Goal: Task Accomplishment & Management: Complete application form

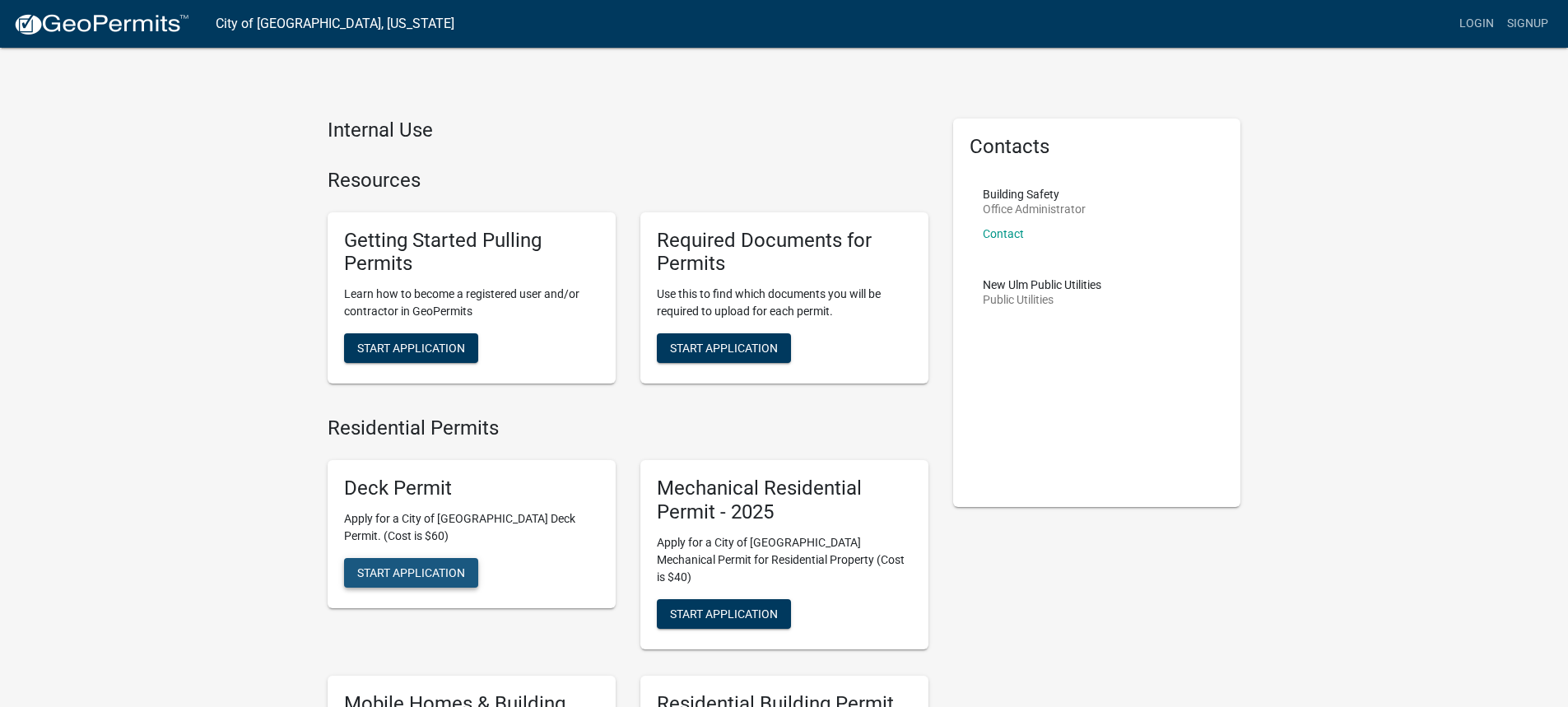
click at [410, 577] on span "Start Application" at bounding box center [410, 572] width 108 height 13
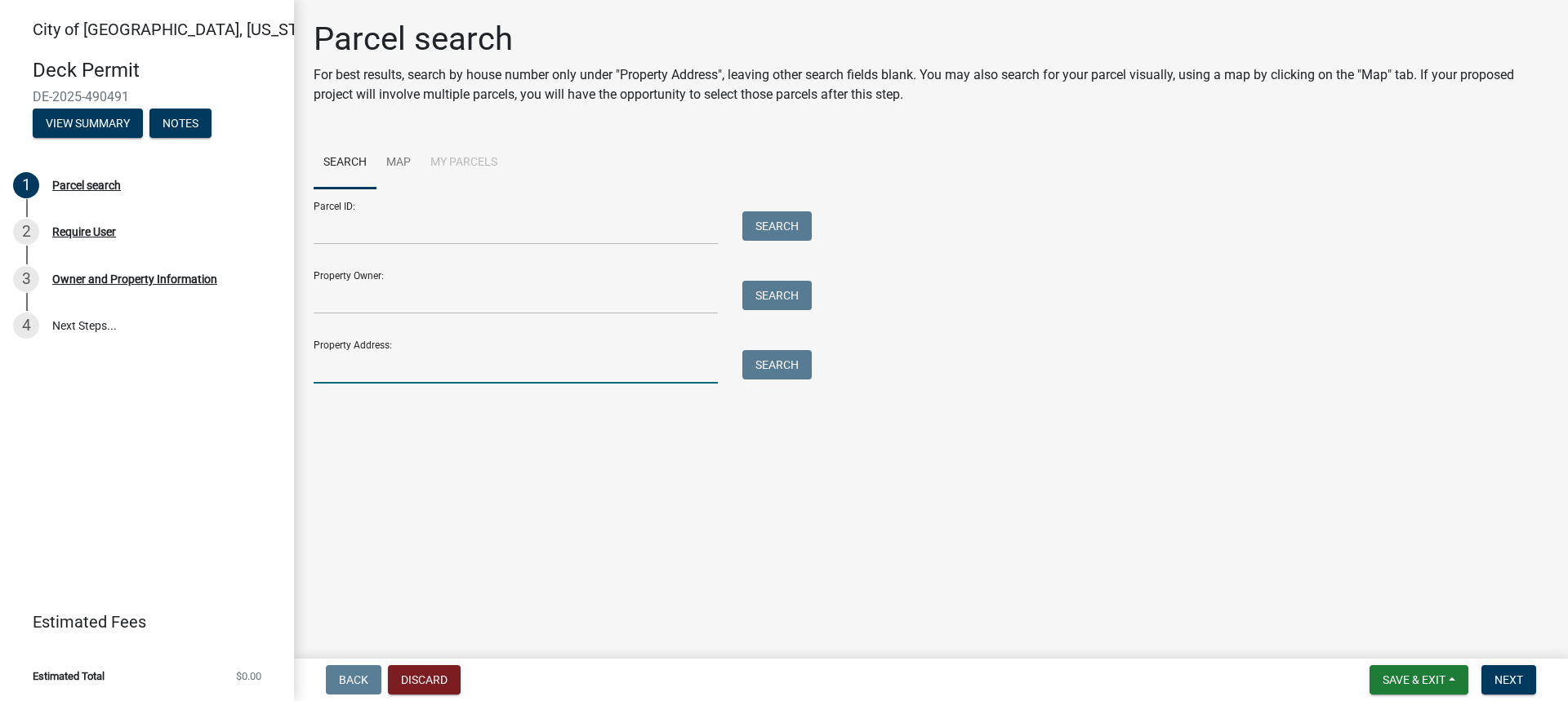
click at [504, 383] on input "Property Address:" at bounding box center [516, 367] width 405 height 34
click at [792, 370] on button "Search" at bounding box center [777, 365] width 70 height 29
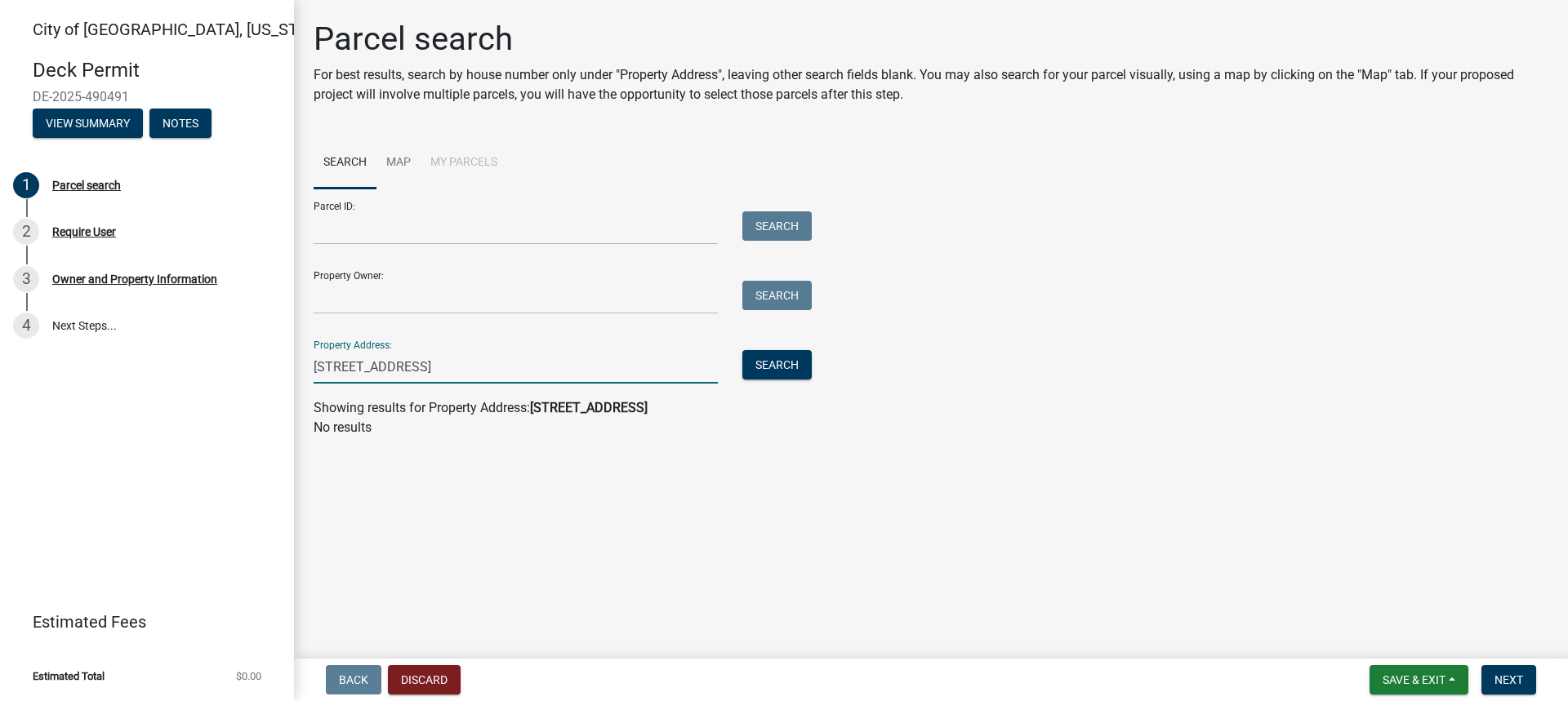
drag, startPoint x: 443, startPoint y: 366, endPoint x: 345, endPoint y: 365, distance: 98.0
click at [345, 365] on input "[STREET_ADDRESS]" at bounding box center [516, 367] width 405 height 34
drag, startPoint x: 342, startPoint y: 366, endPoint x: 358, endPoint y: 366, distance: 16.0
click at [346, 366] on input "[STREET_ADDRESS]" at bounding box center [516, 367] width 405 height 34
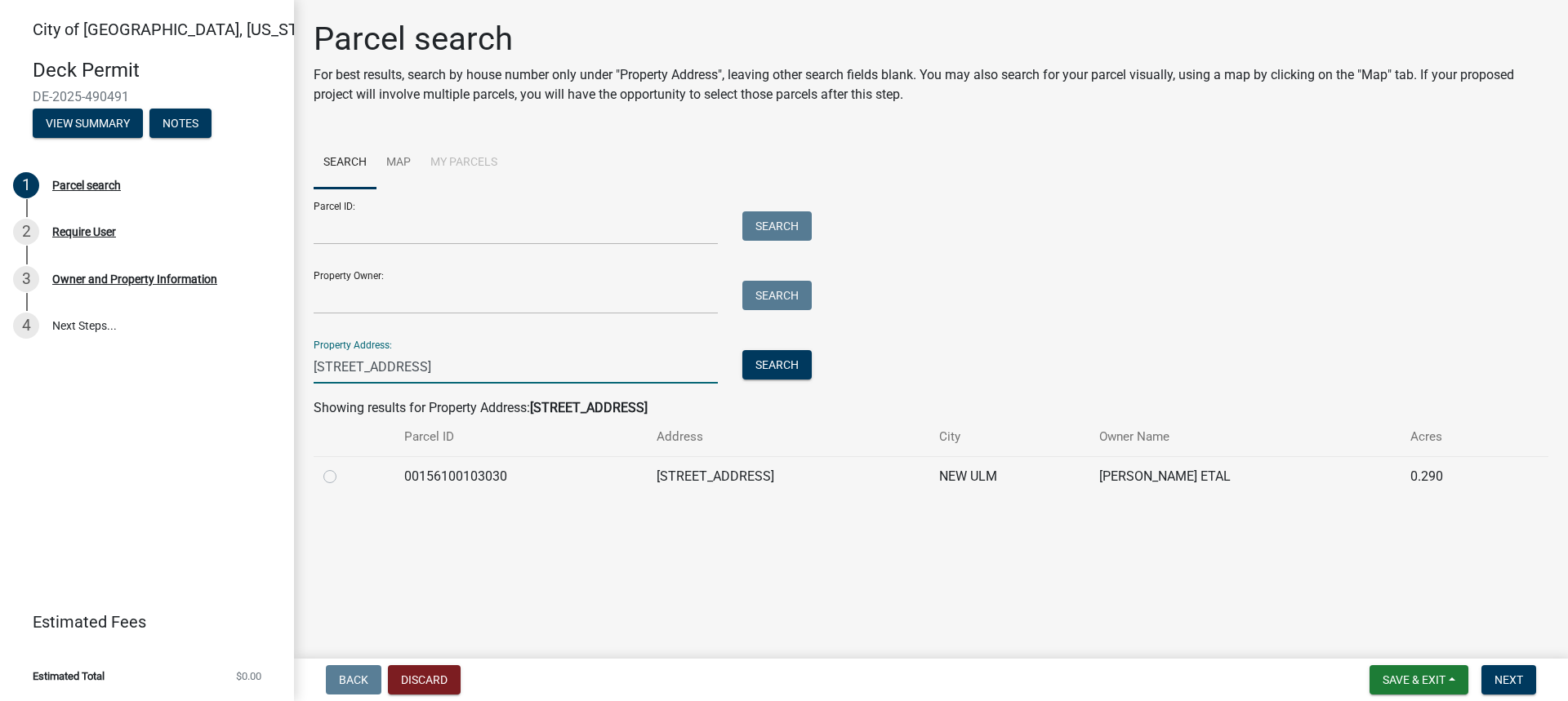
type input "[STREET_ADDRESS]"
click at [343, 467] on label at bounding box center [343, 467] width 0 height 0
click at [343, 478] on input "radio" at bounding box center [348, 472] width 11 height 11
radio input "true"
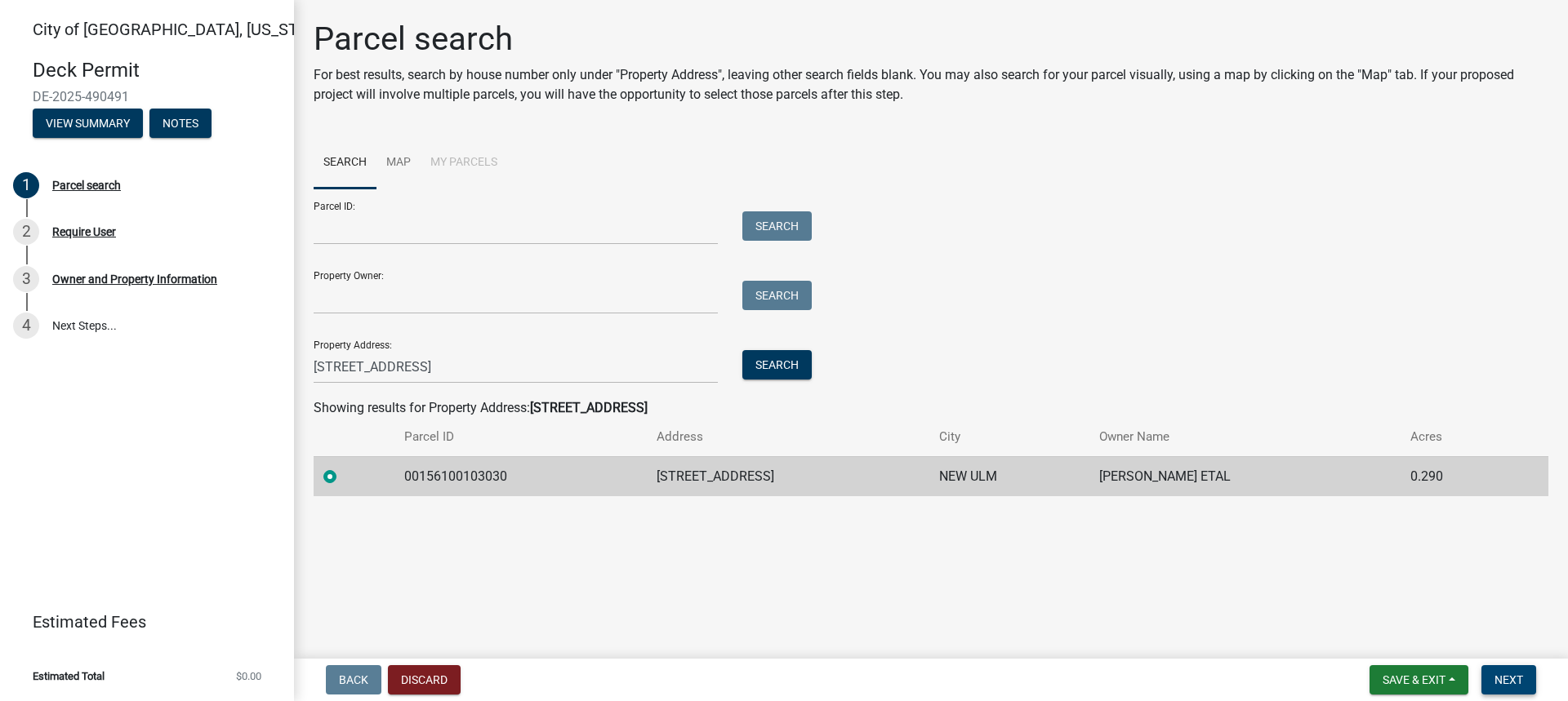
click at [1500, 681] on span "Next" at bounding box center [1509, 680] width 28 height 13
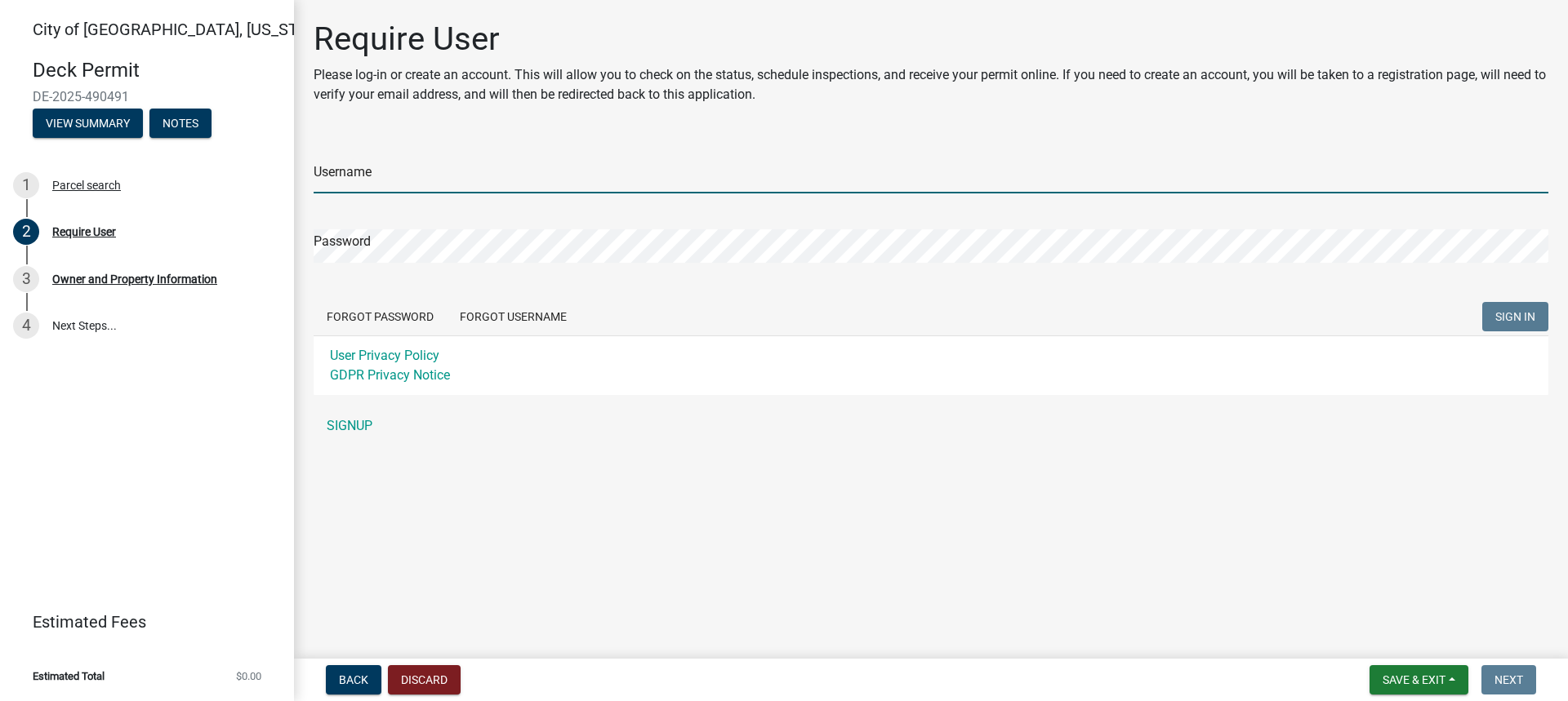
click at [499, 180] on input "Username" at bounding box center [931, 177] width 1235 height 34
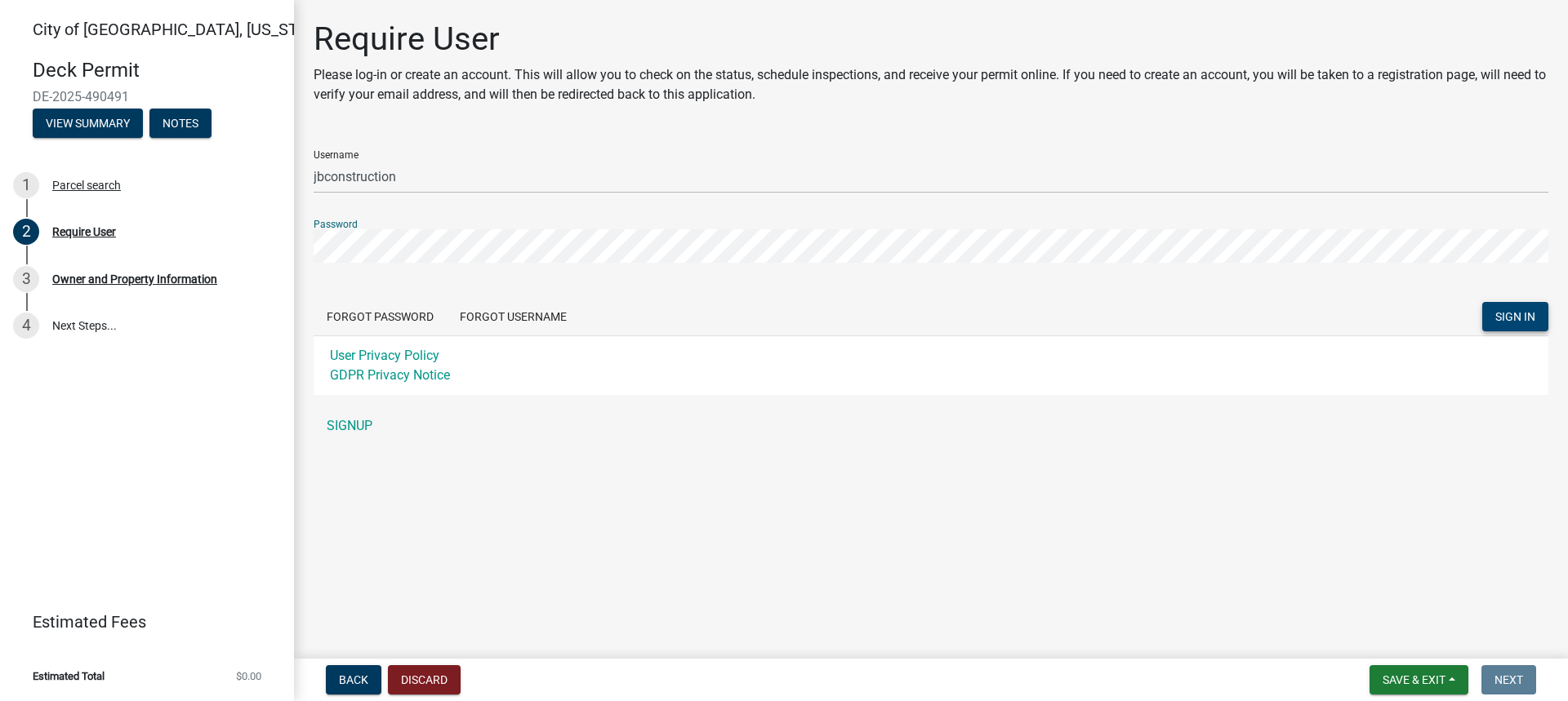
click at [1509, 320] on span "SIGN IN" at bounding box center [1515, 316] width 40 height 13
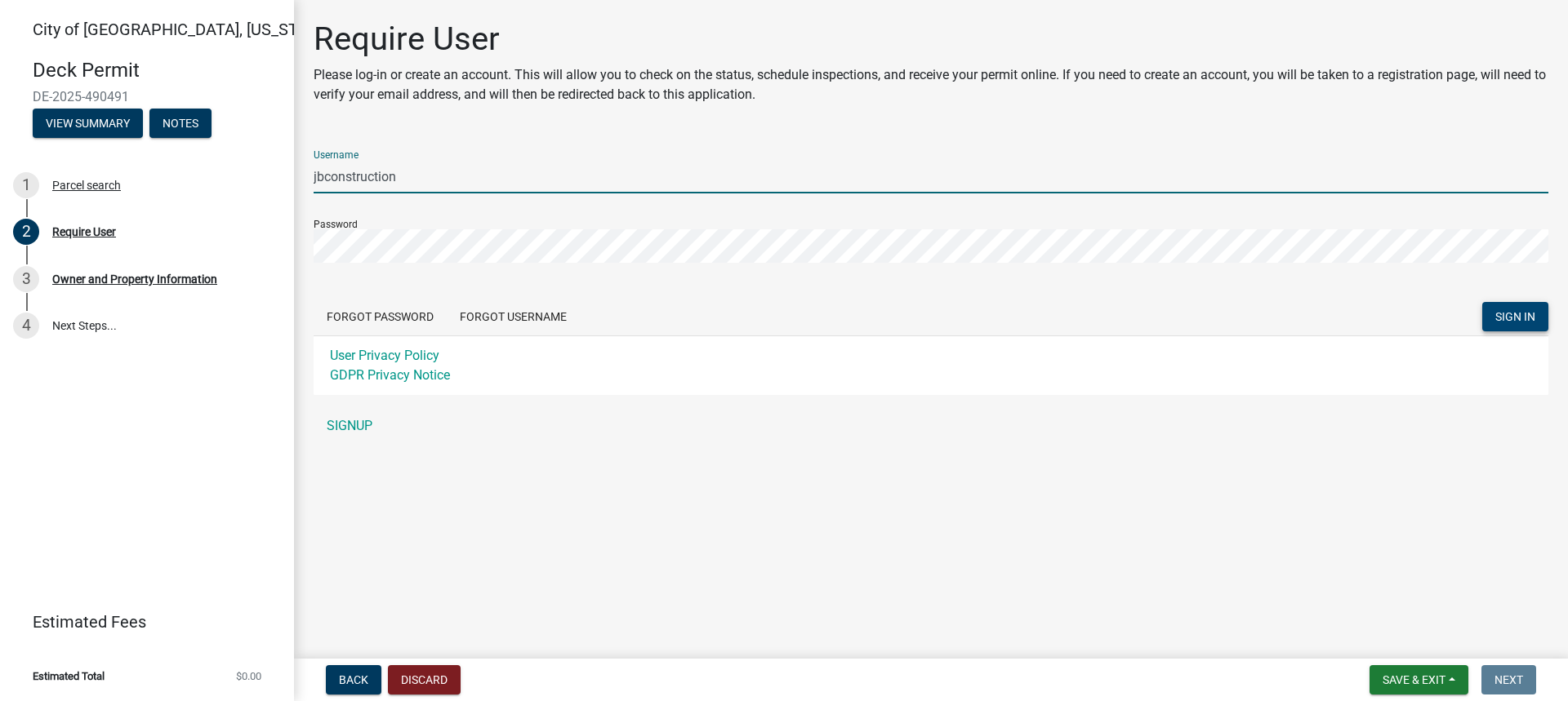
click at [398, 175] on input "jbconstruction" at bounding box center [931, 177] width 1235 height 34
type input "jbconstructionllc"
click at [1513, 305] on button "SIGN IN" at bounding box center [1515, 316] width 66 height 29
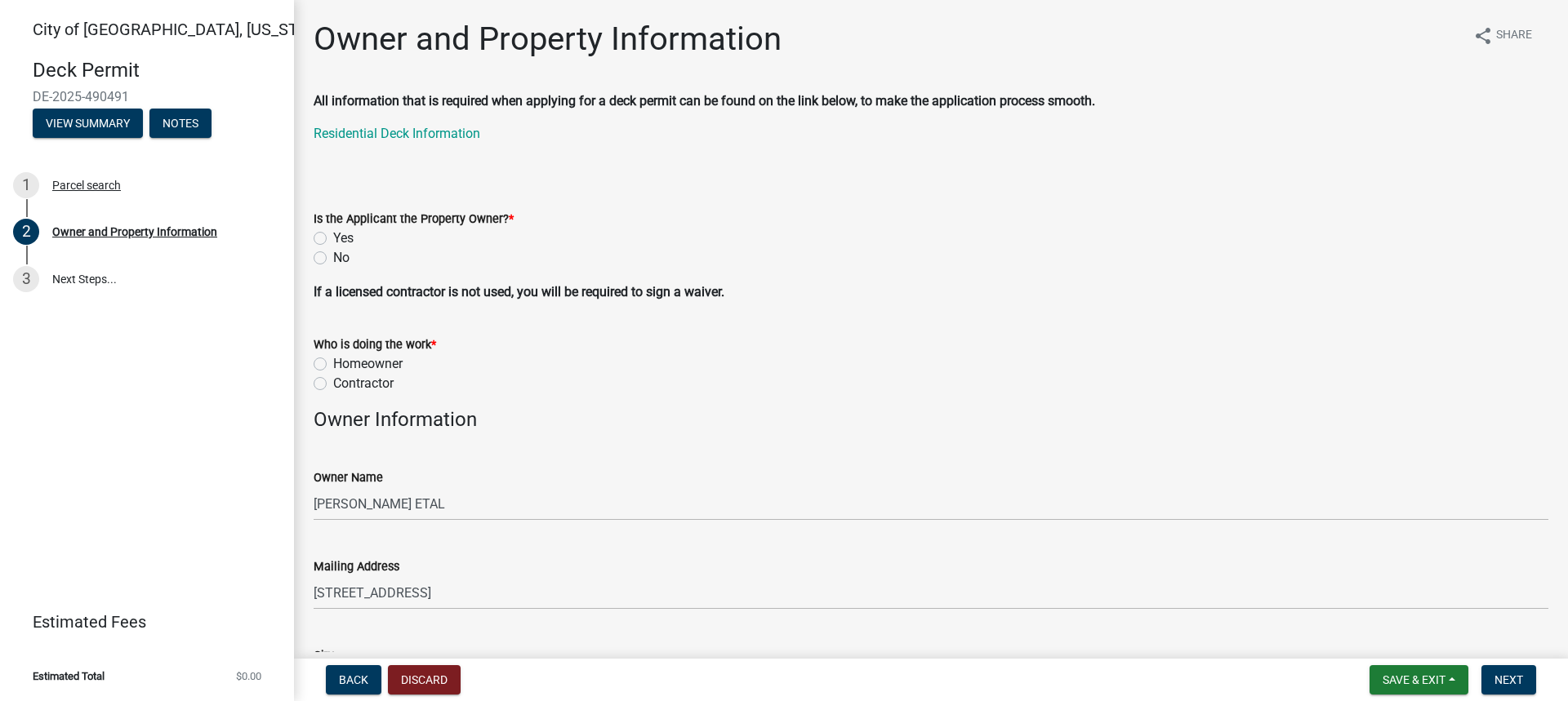
click at [333, 257] on label "No" at bounding box center [341, 258] width 16 height 19
click at [333, 257] on input "No" at bounding box center [338, 253] width 11 height 11
radio input "true"
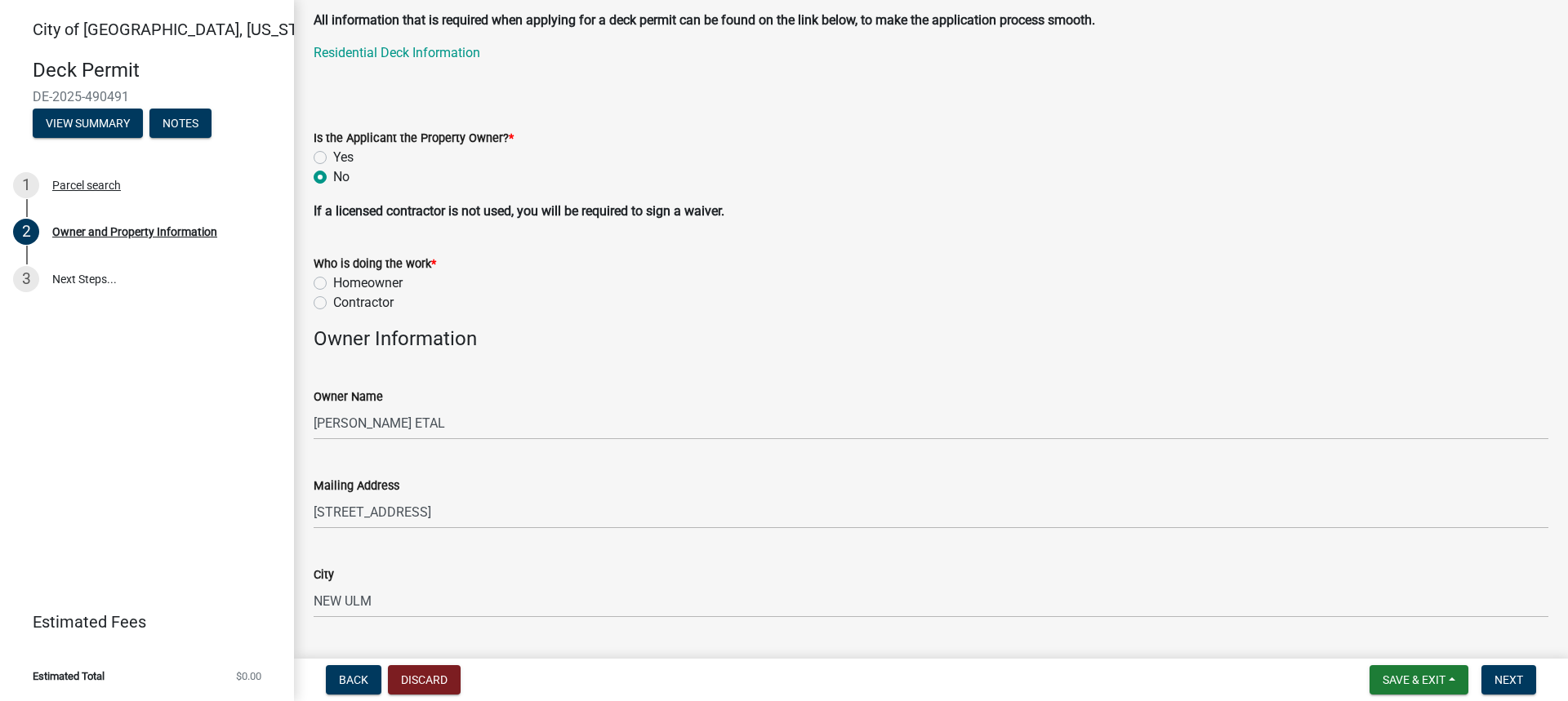
scroll to position [81, 0]
click at [333, 299] on label "Contractor" at bounding box center [363, 302] width 60 height 19
click at [333, 299] on input "Contractor" at bounding box center [338, 298] width 11 height 11
radio input "true"
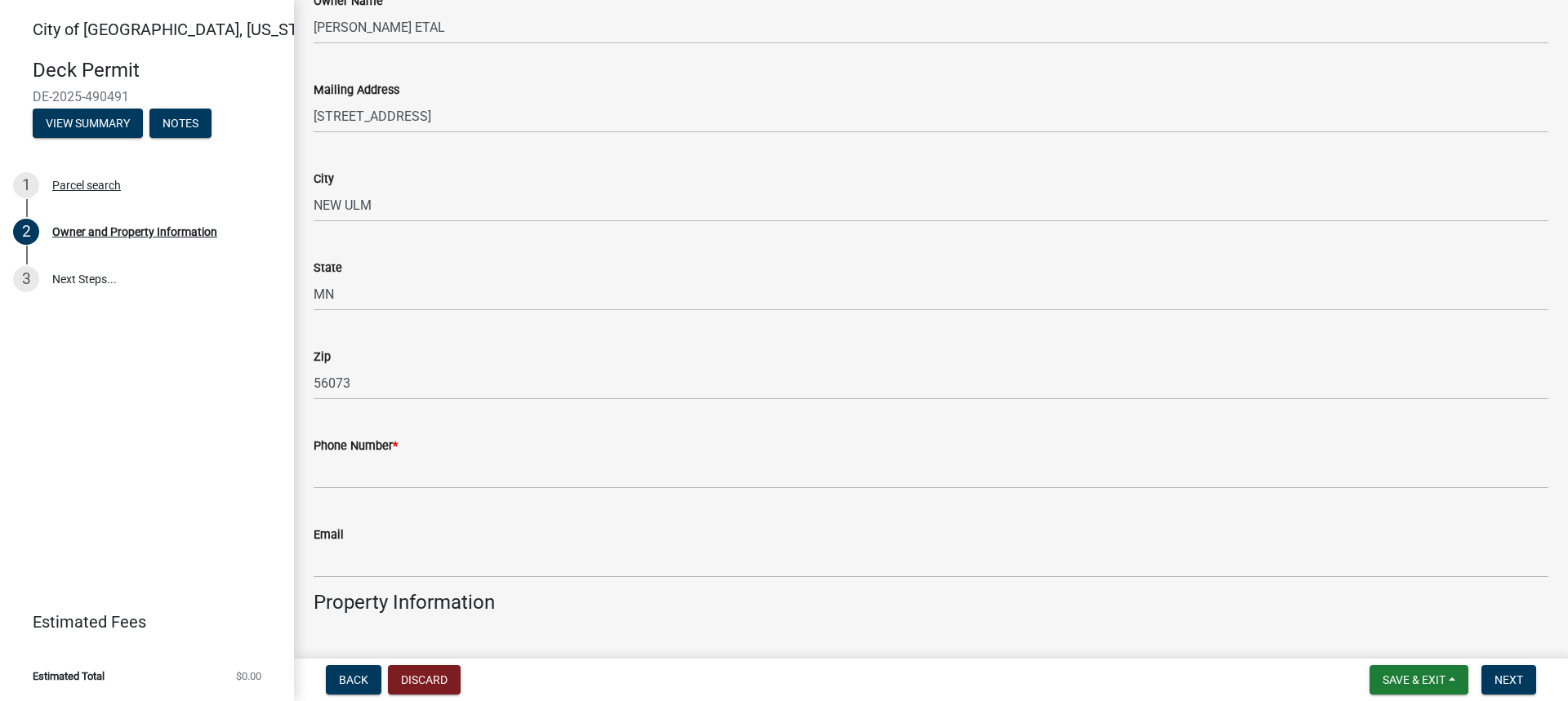
scroll to position [490, 0]
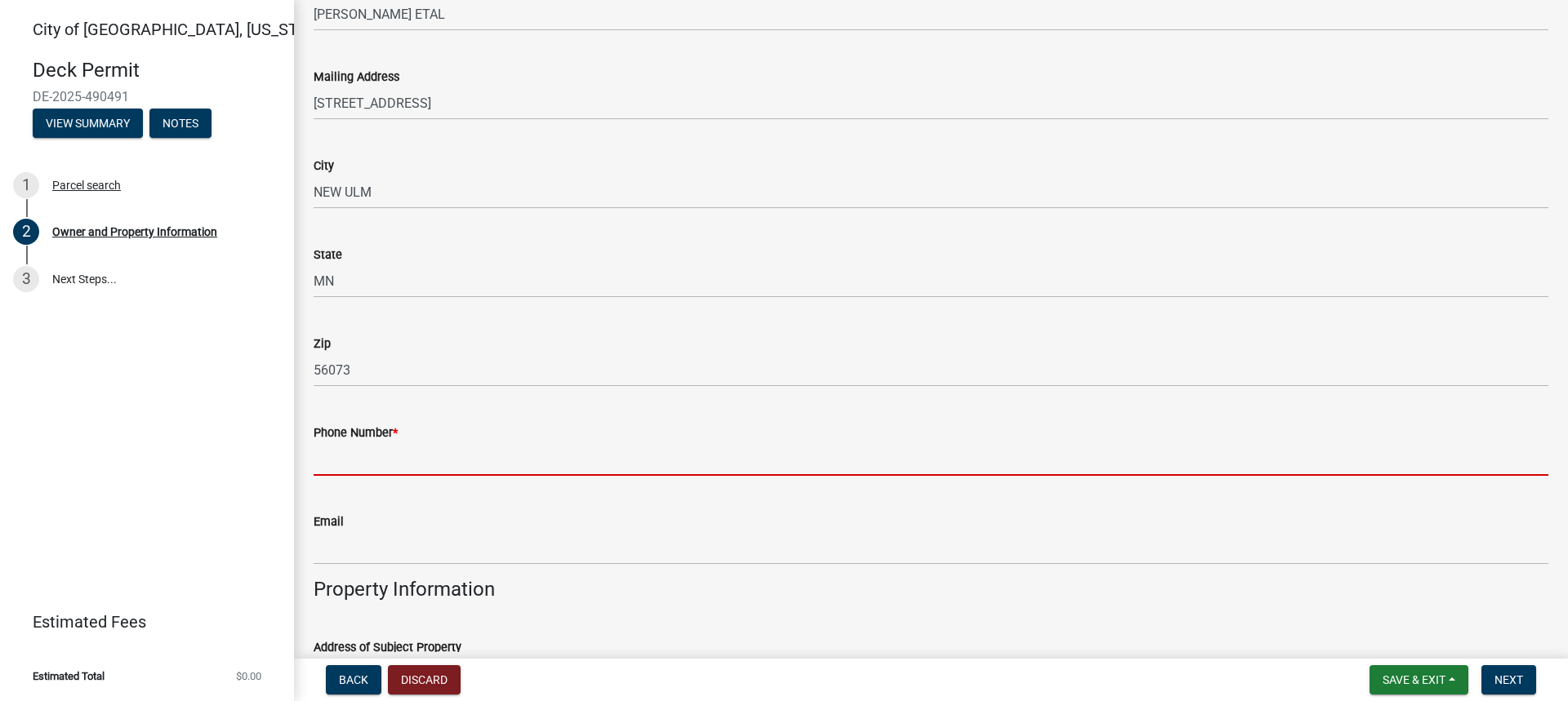
click at [390, 461] on input "Phone Number *" at bounding box center [931, 459] width 1235 height 34
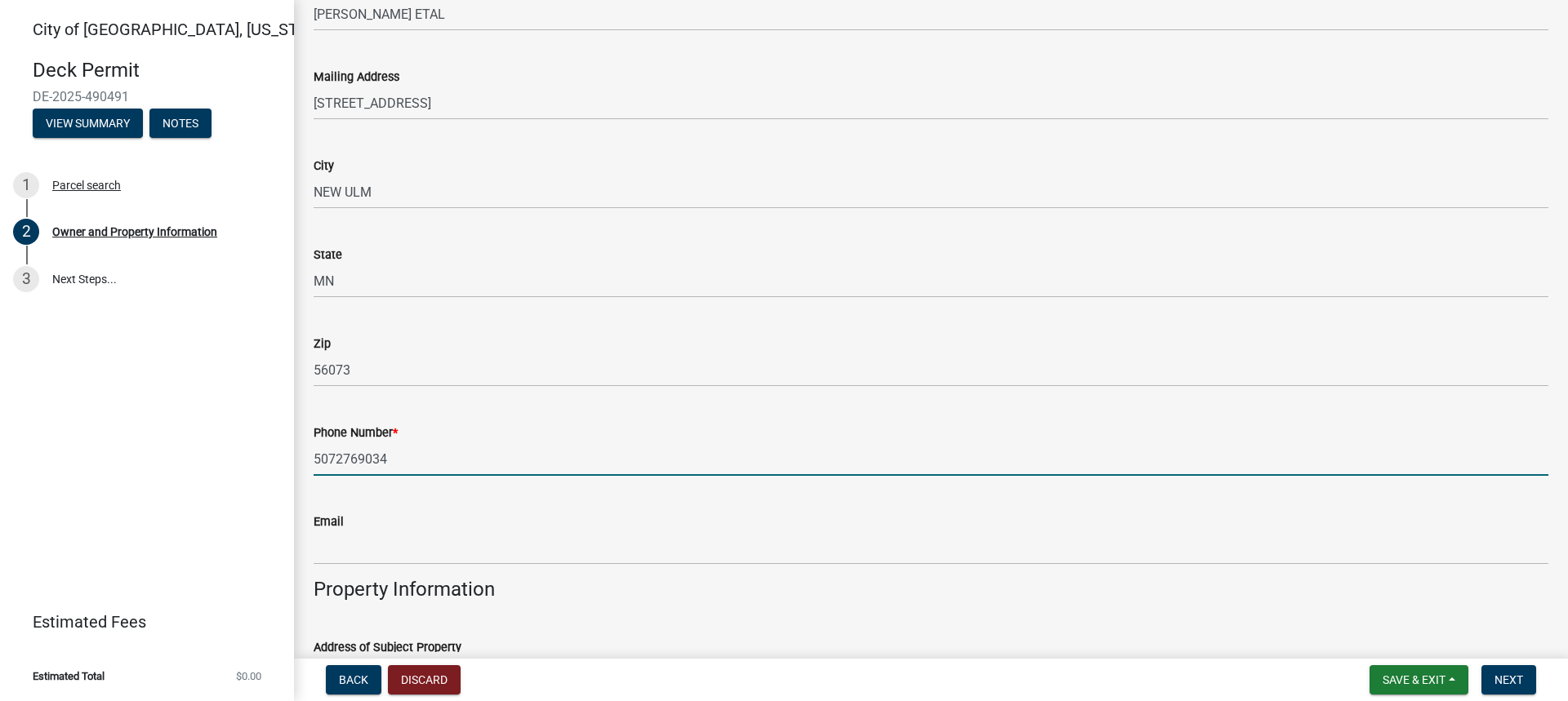
type input "5072769034"
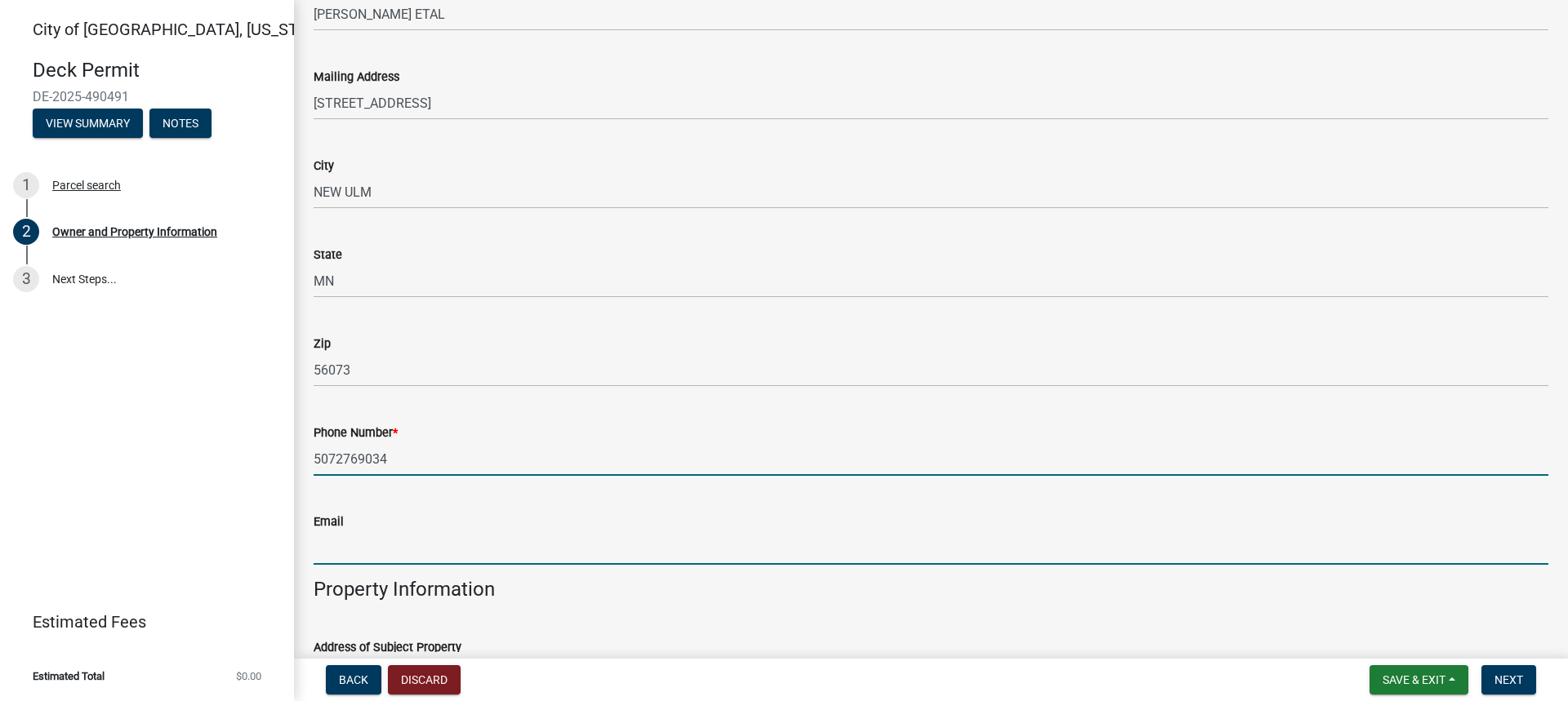
click at [429, 541] on input "Email" at bounding box center [931, 548] width 1235 height 34
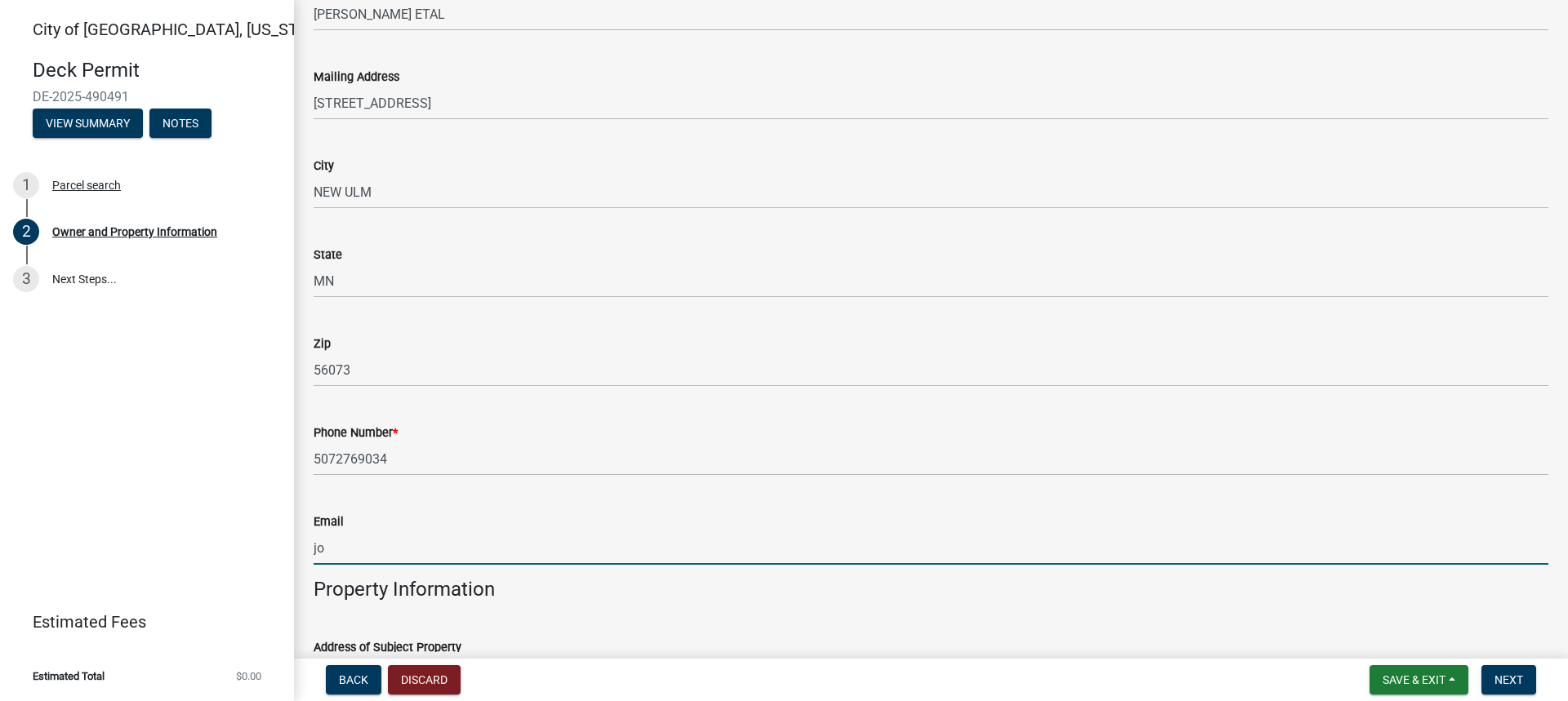
type input "j"
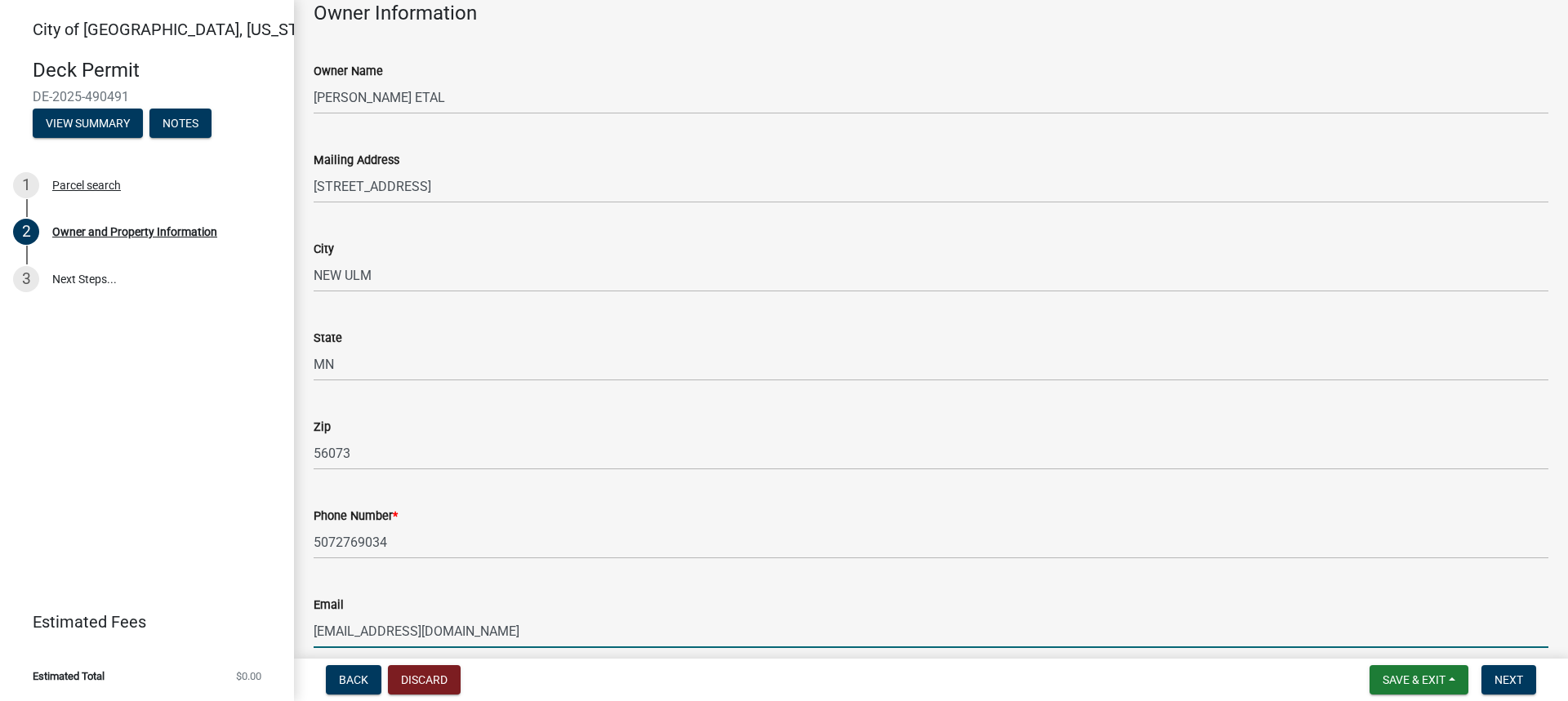
scroll to position [408, 0]
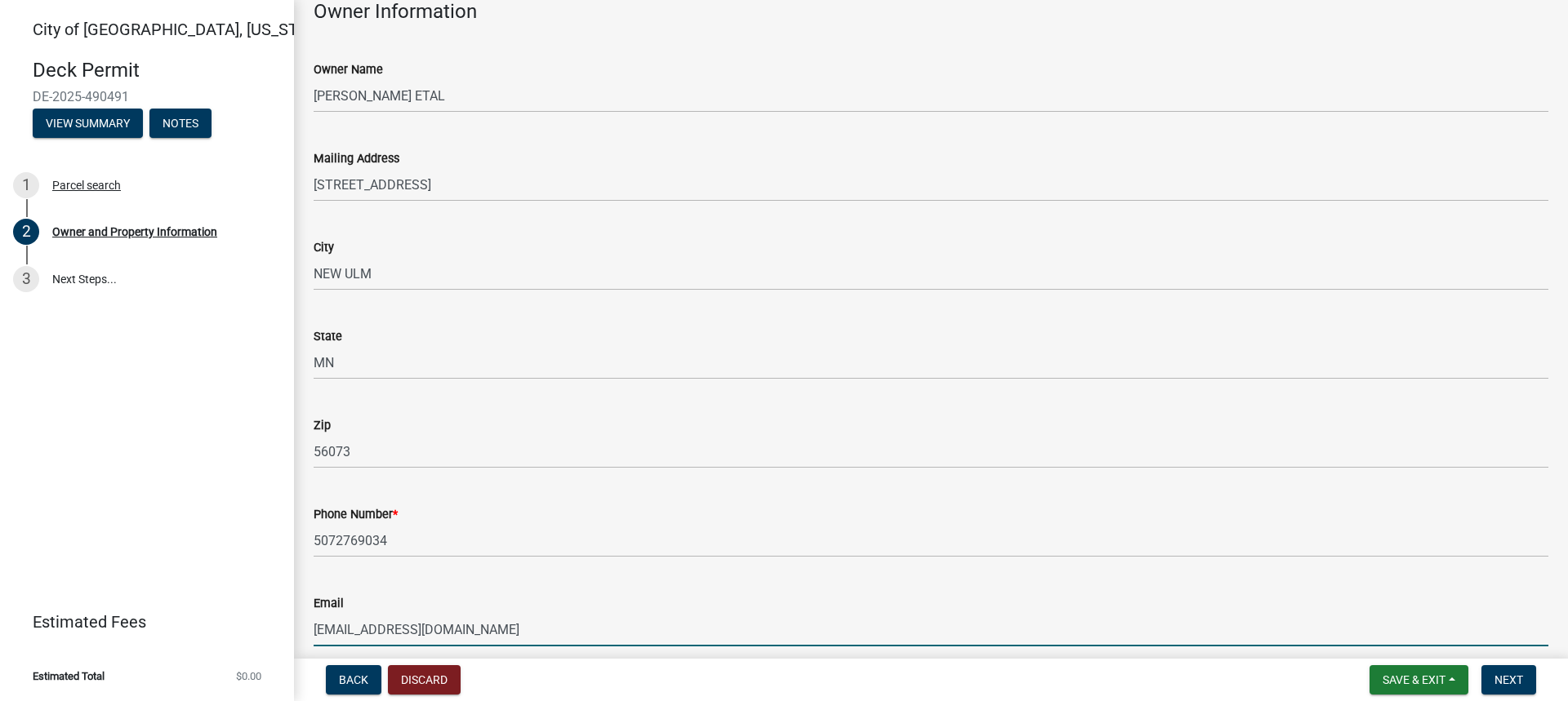
type input "[EMAIL_ADDRESS][DOMAIN_NAME]"
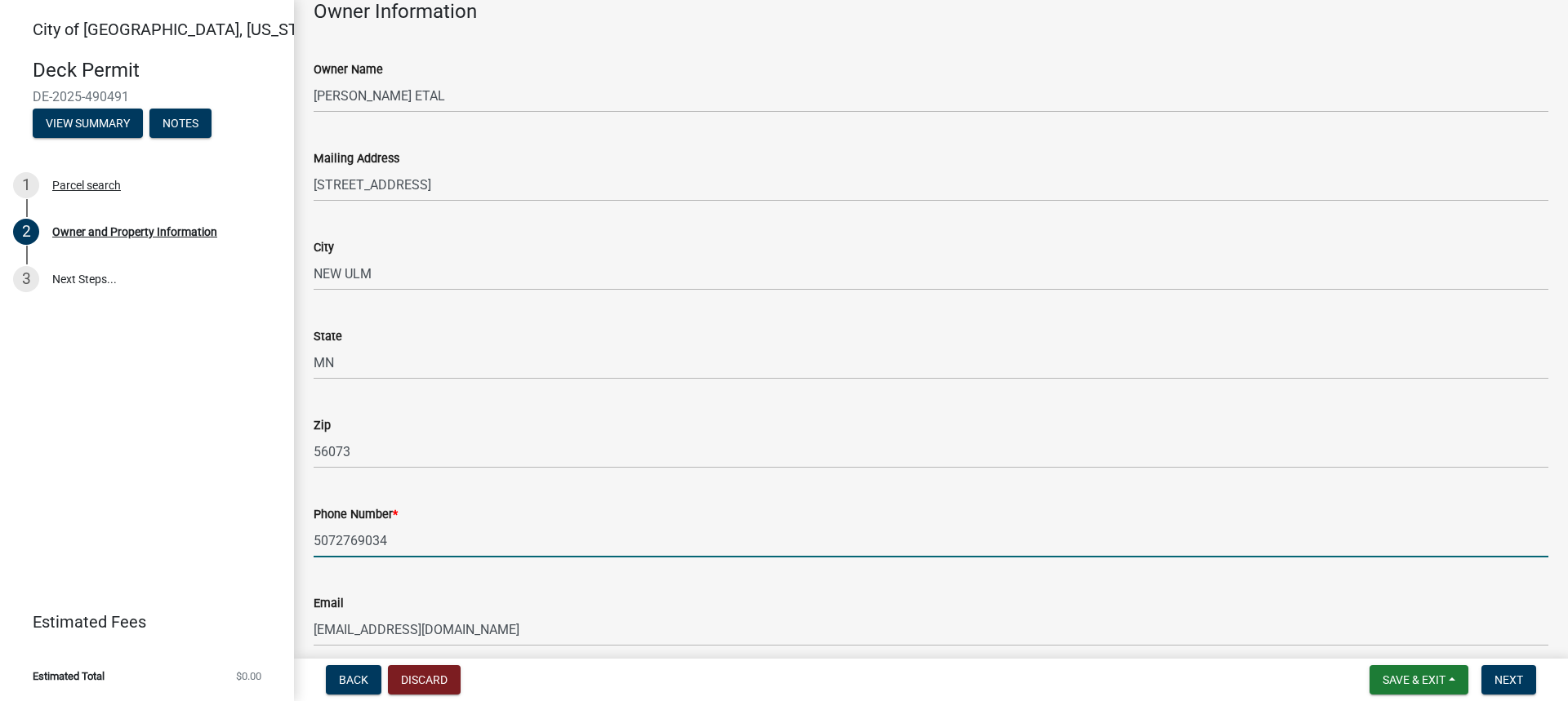
drag, startPoint x: 446, startPoint y: 531, endPoint x: 317, endPoint y: 533, distance: 129.0
click at [317, 533] on input "5072769034" at bounding box center [931, 541] width 1235 height 34
type input "5072760418"
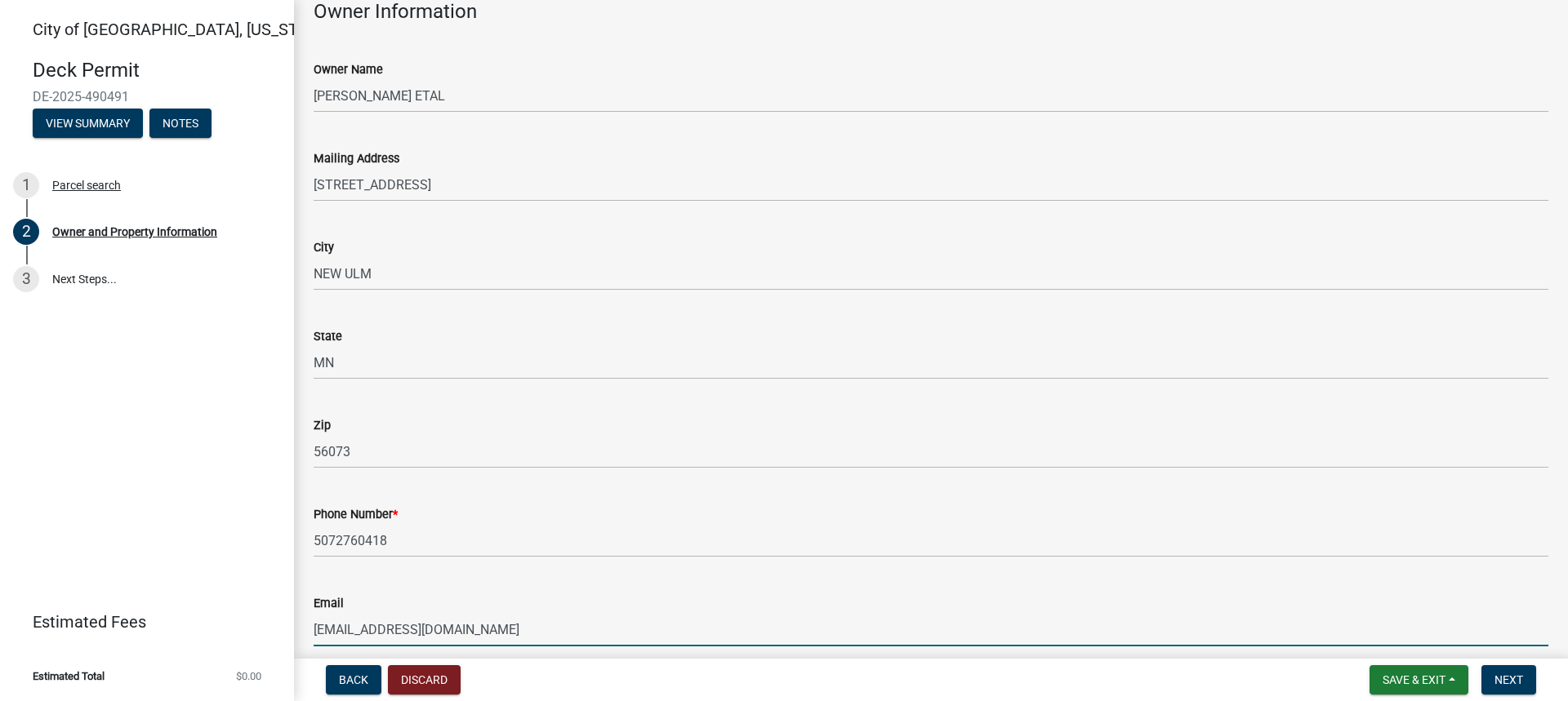
drag, startPoint x: 541, startPoint y: 627, endPoint x: 222, endPoint y: 630, distance: 319.0
click at [222, 630] on div "[GEOGRAPHIC_DATA], [US_STATE] Deck Permit DE-2025-490491 View Summary Notes 1 P…" at bounding box center [784, 350] width 1568 height 701
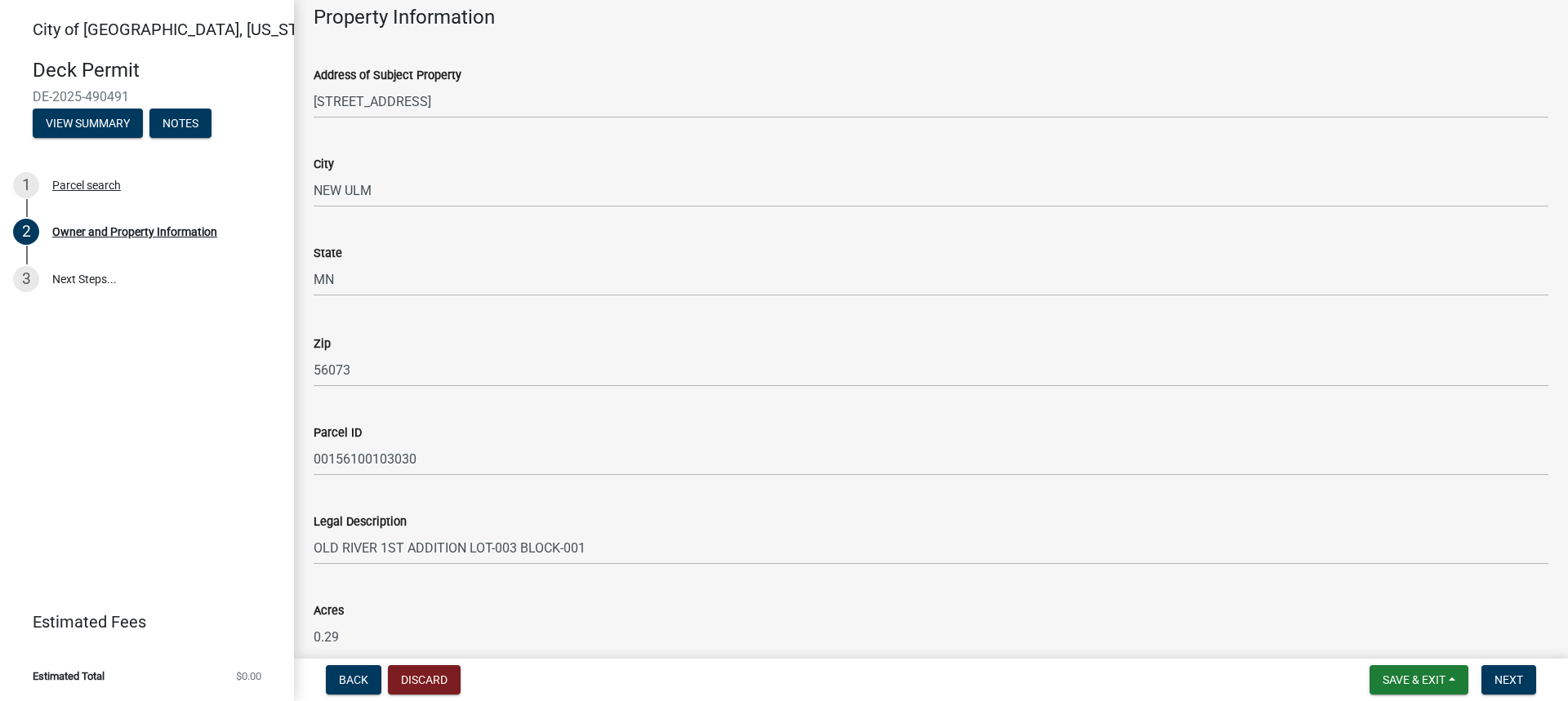
scroll to position [1141, 0]
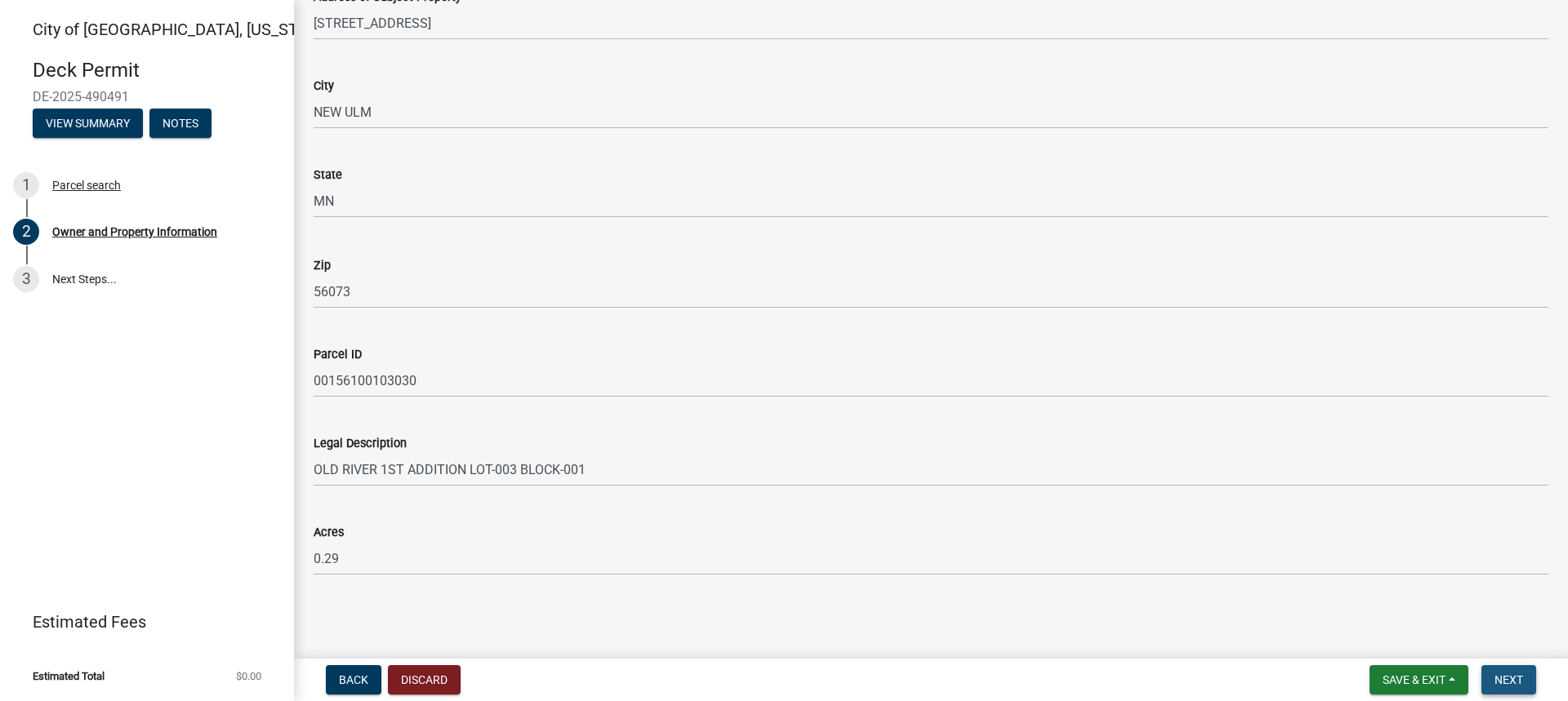
click at [1496, 677] on span "Next" at bounding box center [1509, 680] width 28 height 13
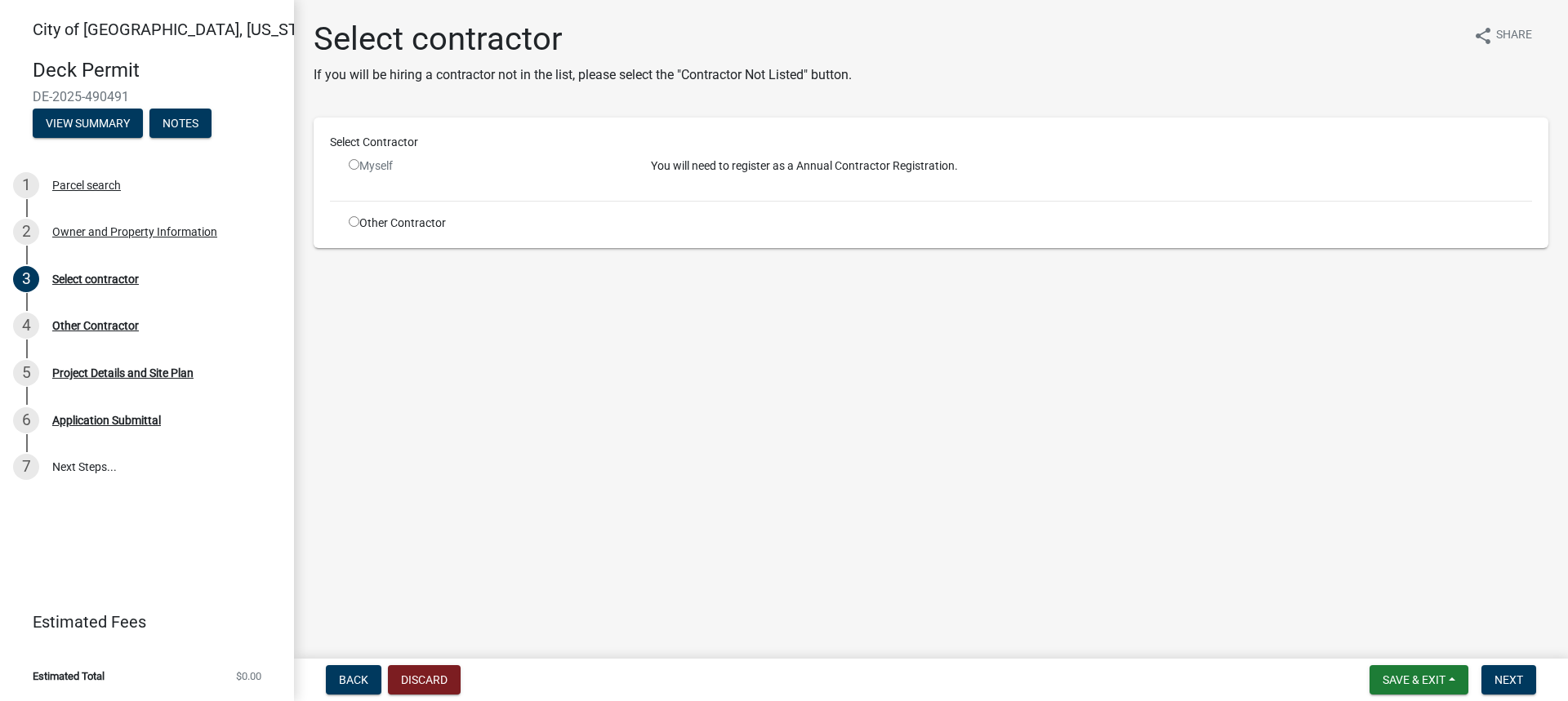
click at [352, 222] on input "radio" at bounding box center [354, 222] width 11 height 11
radio input "true"
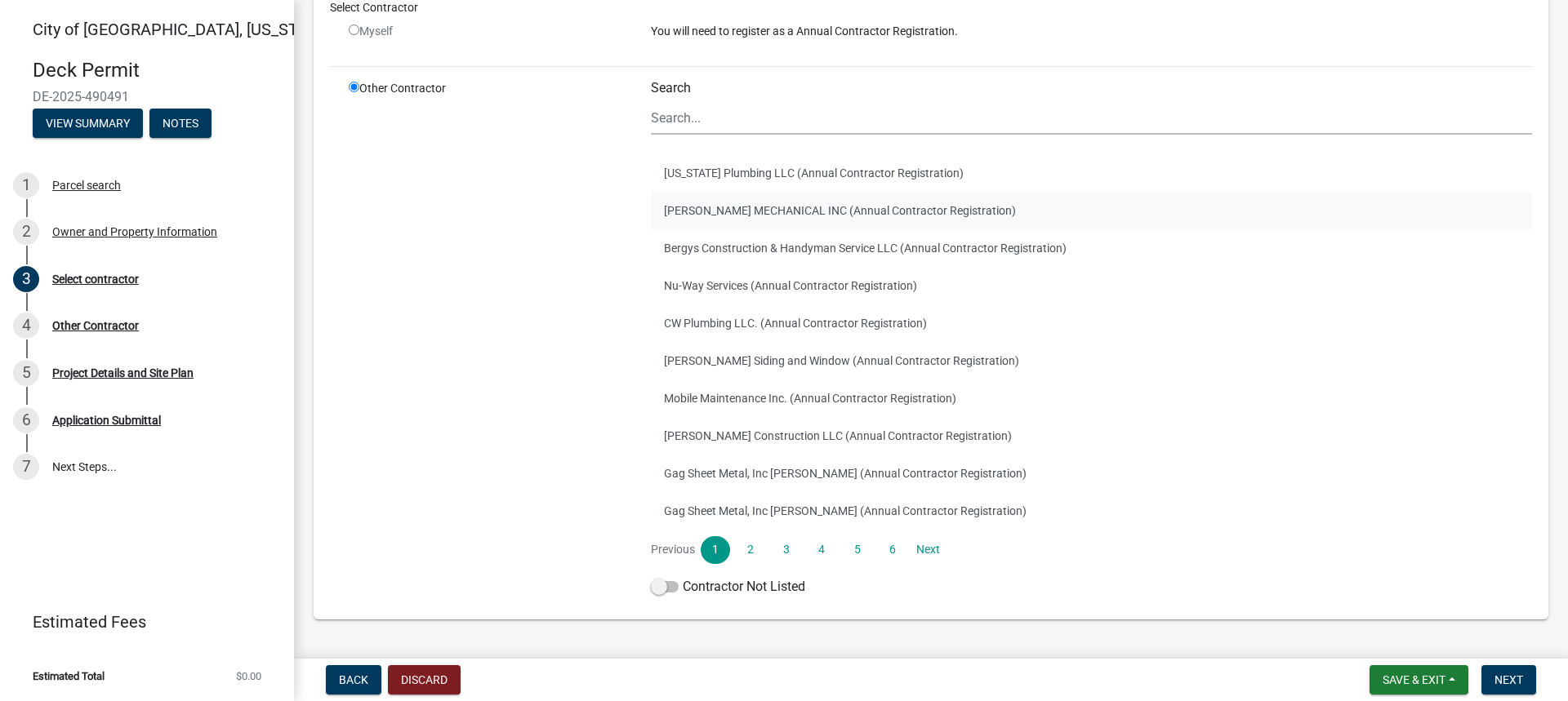
scroll to position [201, 0]
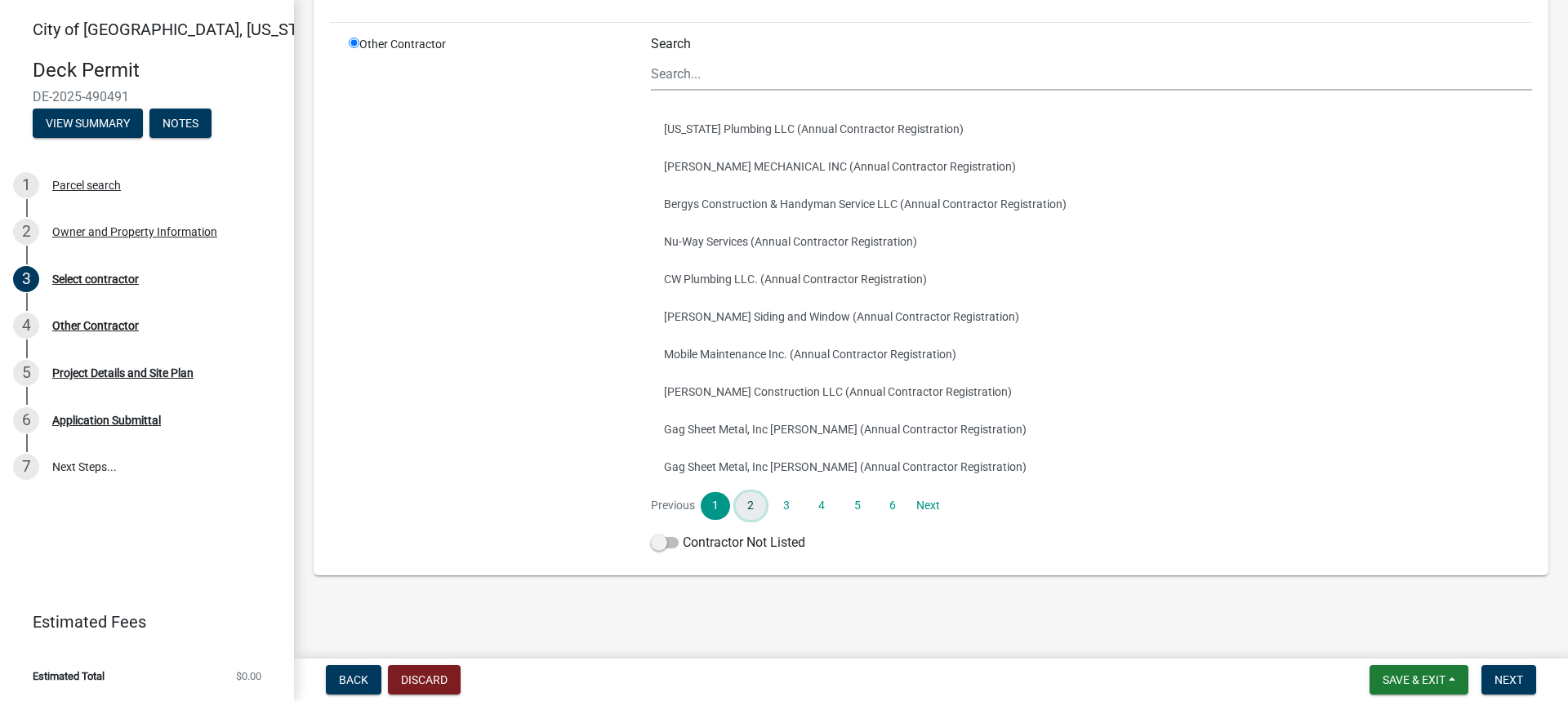
click at [754, 508] on link "2" at bounding box center [750, 506] width 29 height 27
click at [778, 506] on link "3" at bounding box center [786, 506] width 29 height 27
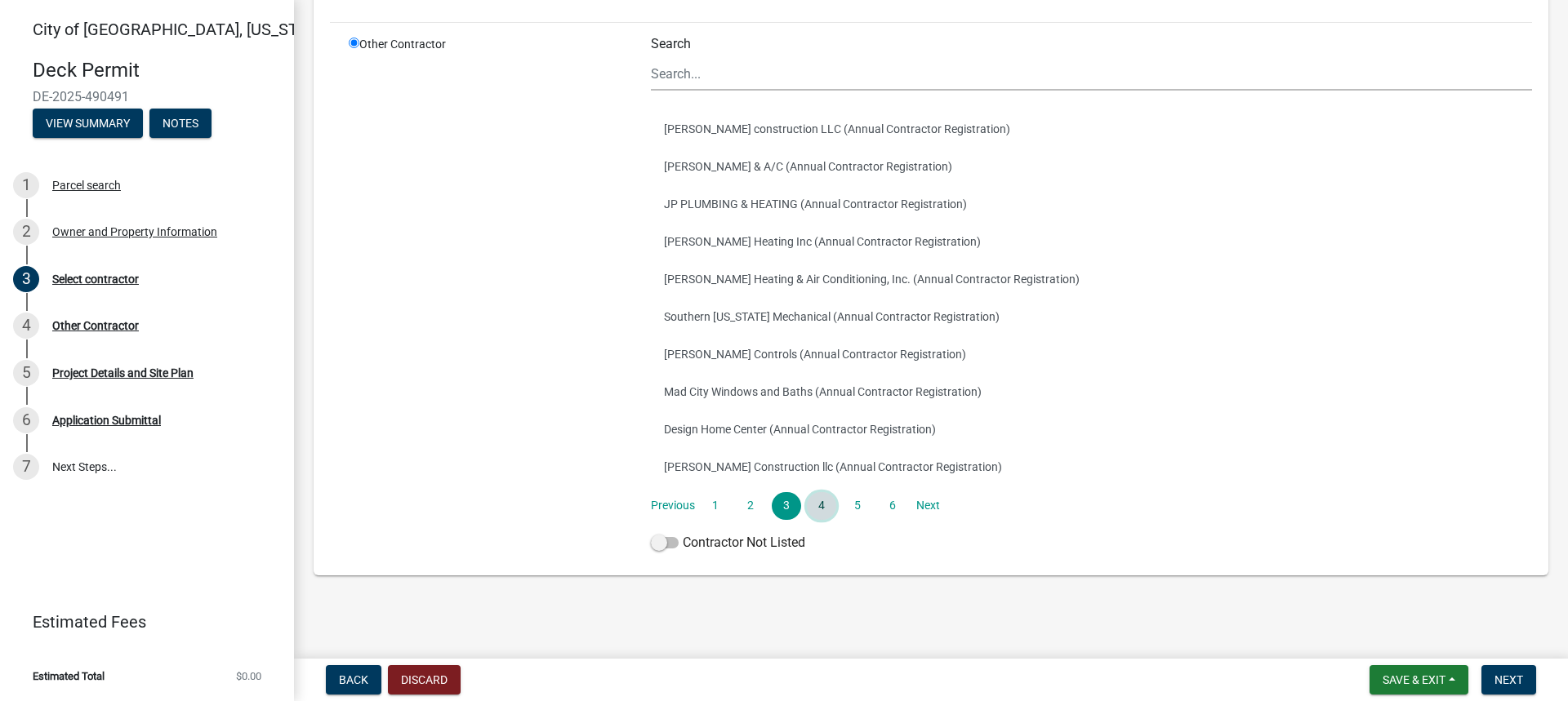
click at [828, 509] on link "4" at bounding box center [822, 506] width 29 height 27
click at [859, 503] on link "5" at bounding box center [856, 506] width 29 height 27
click at [883, 503] on link "6" at bounding box center [892, 506] width 29 height 27
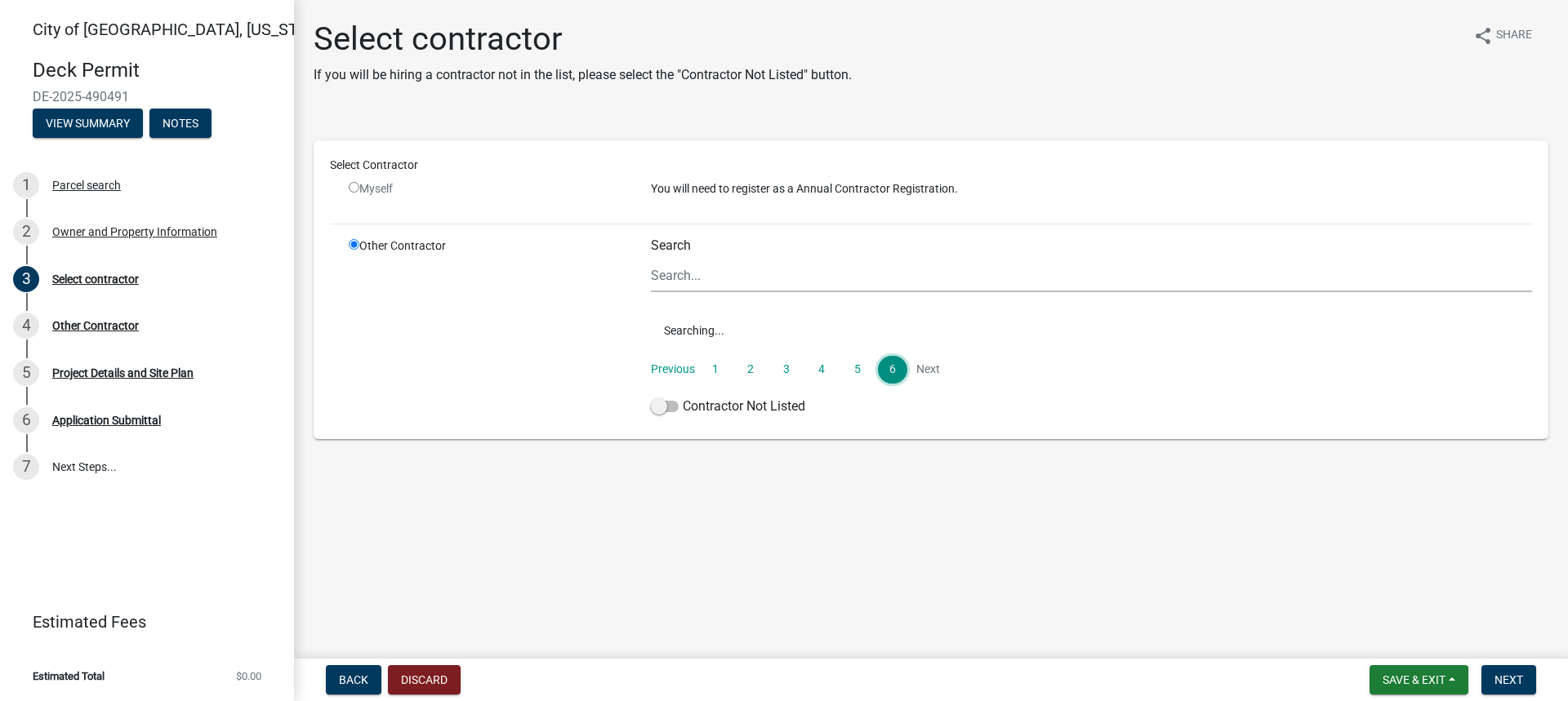
scroll to position [0, 0]
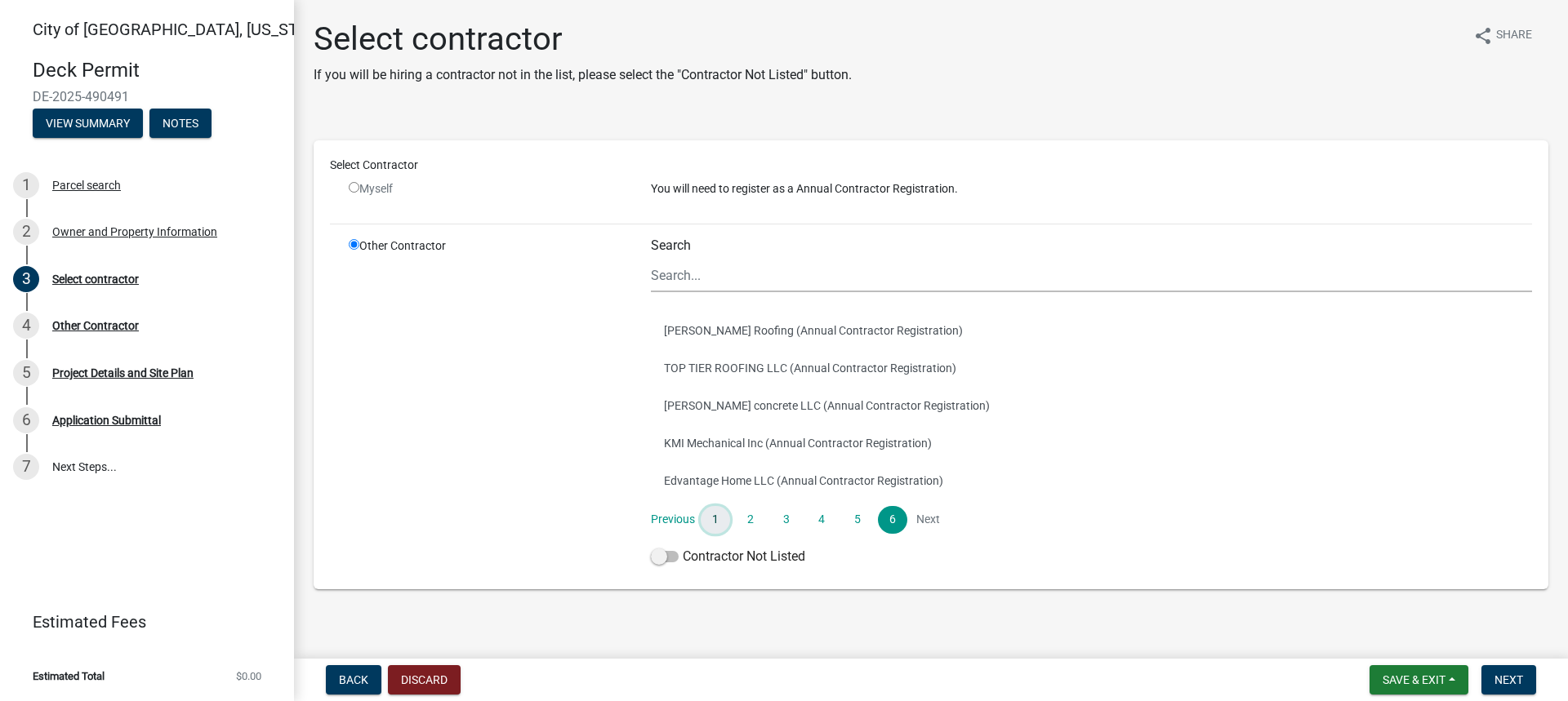
click at [711, 516] on link "1" at bounding box center [715, 519] width 29 height 27
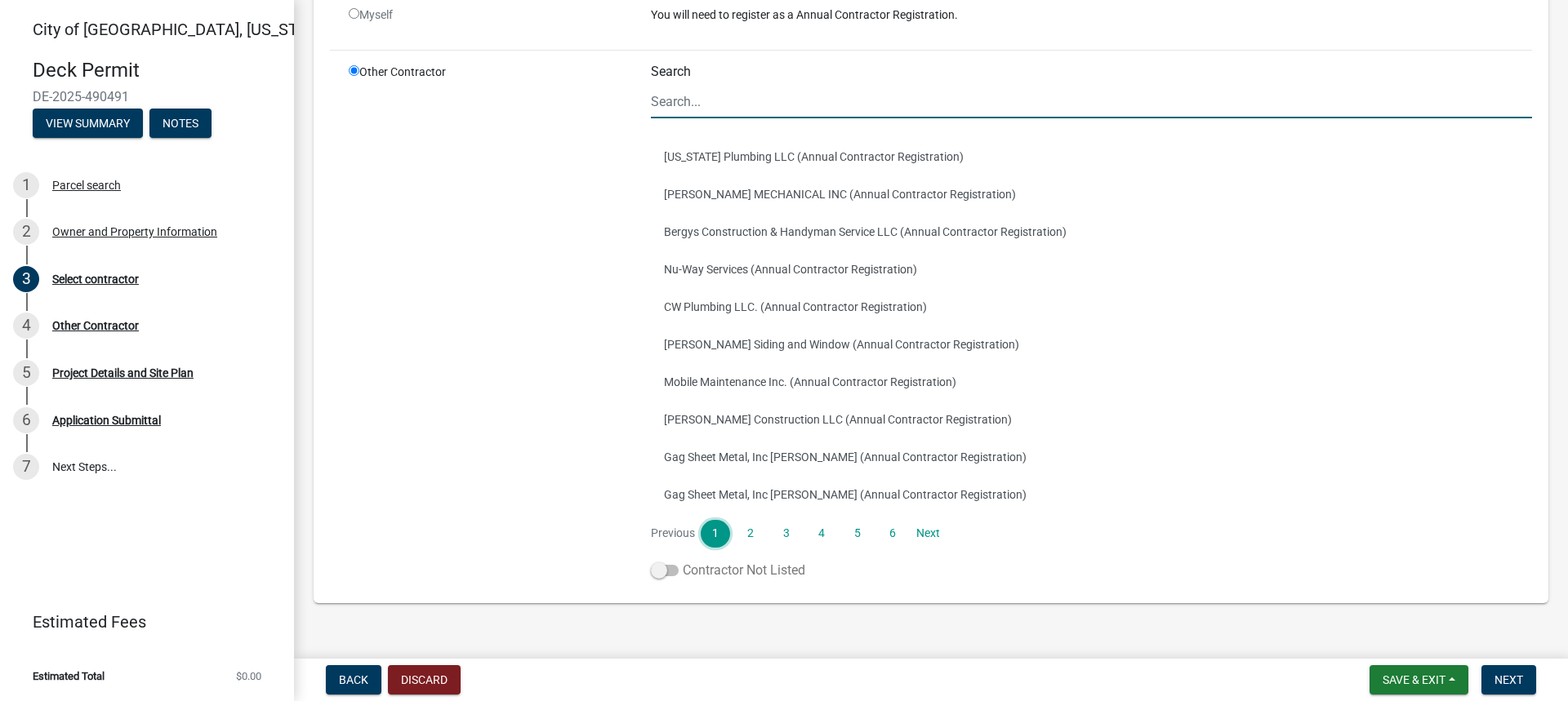
scroll to position [201, 0]
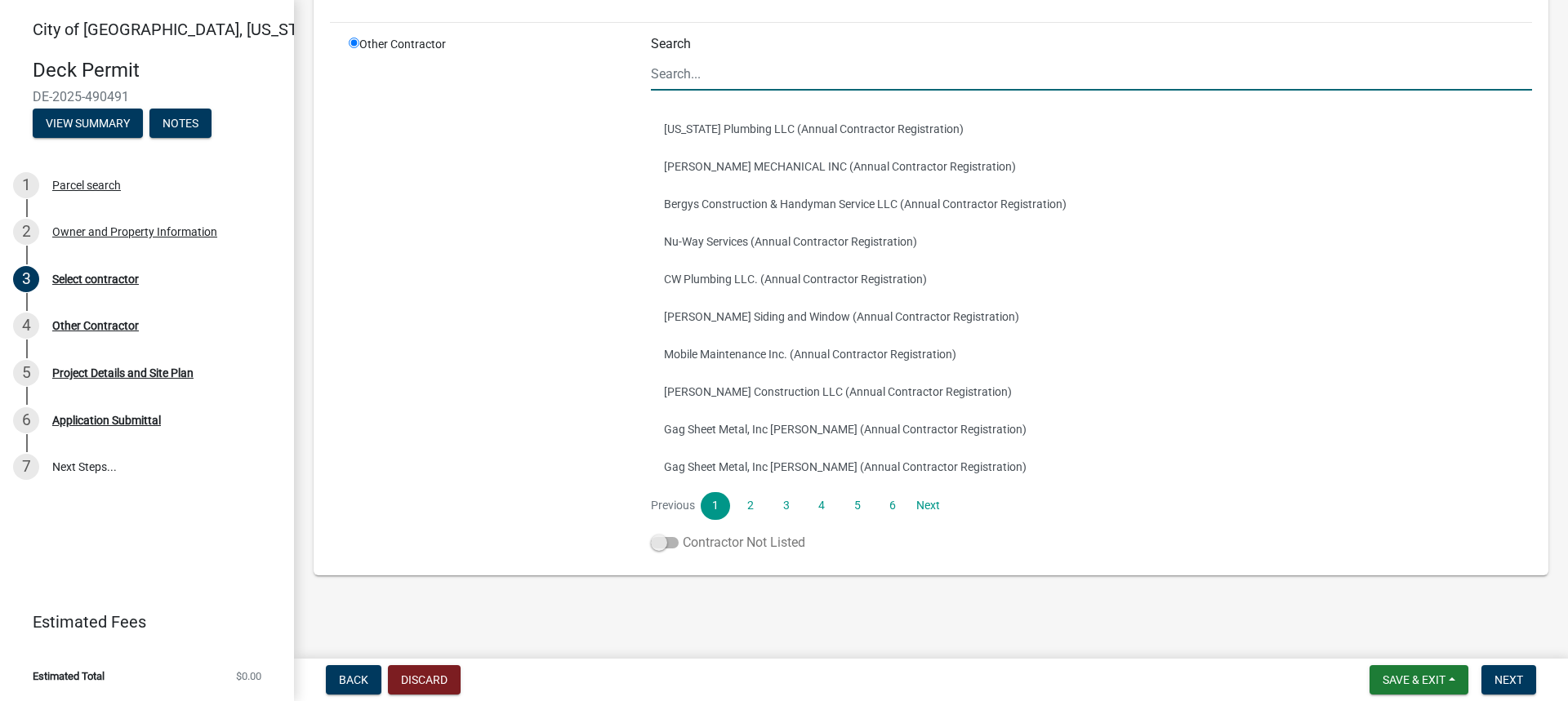
click at [663, 541] on span at bounding box center [664, 542] width 27 height 11
click at [683, 533] on input "Contractor Not Listed" at bounding box center [683, 533] width 0 height 0
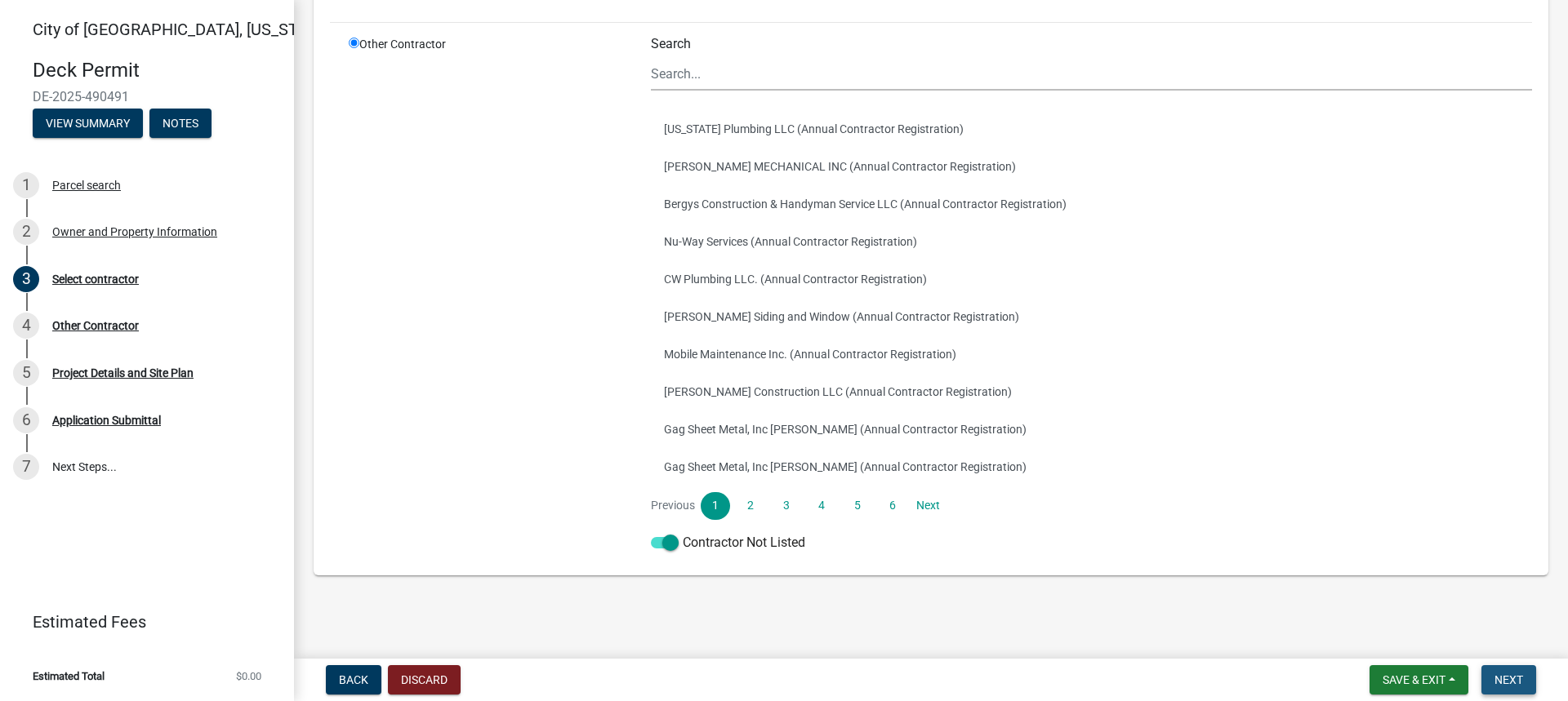
click at [1511, 683] on span "Next" at bounding box center [1509, 680] width 28 height 13
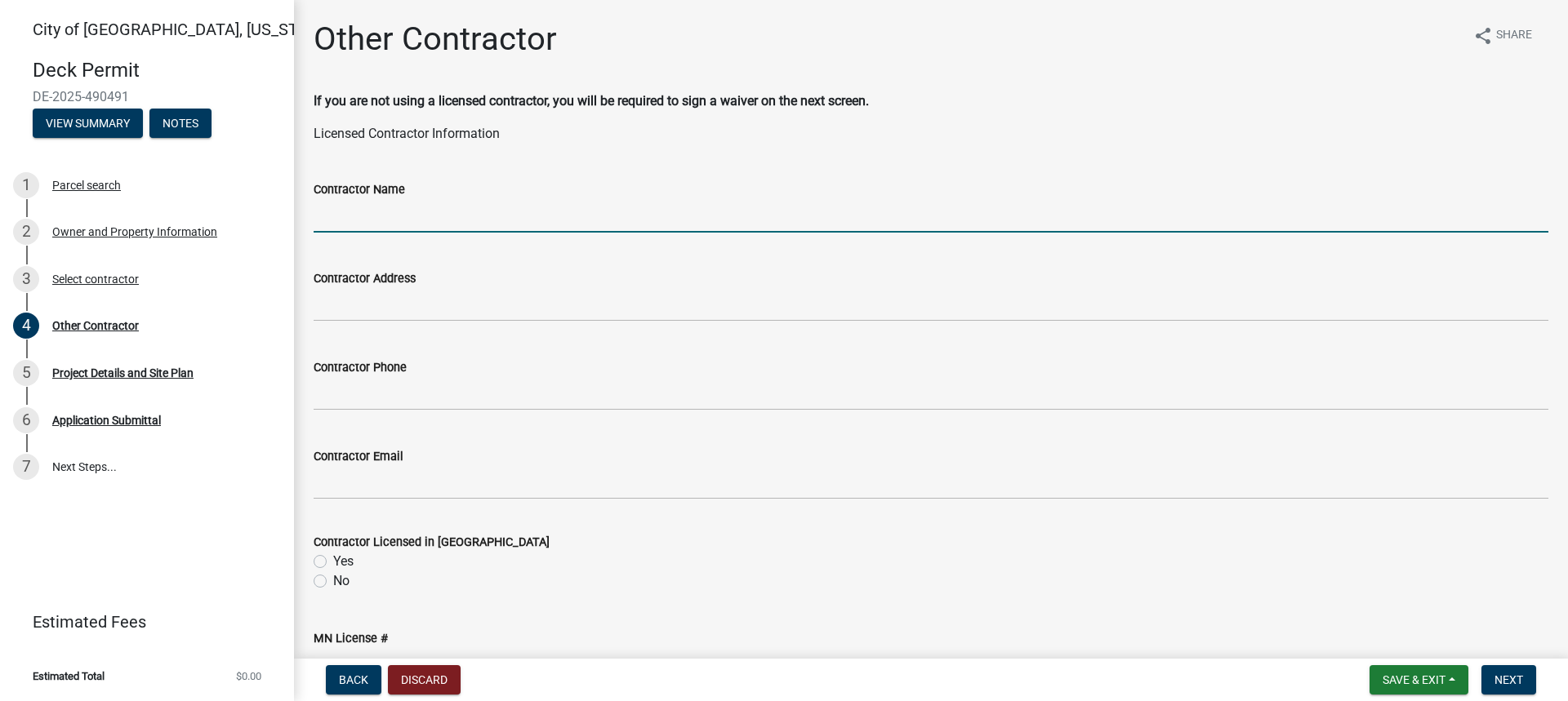
click at [498, 223] on input "Contractor Name" at bounding box center [931, 216] width 1235 height 34
type input "[PERSON_NAME] Construction LLC"
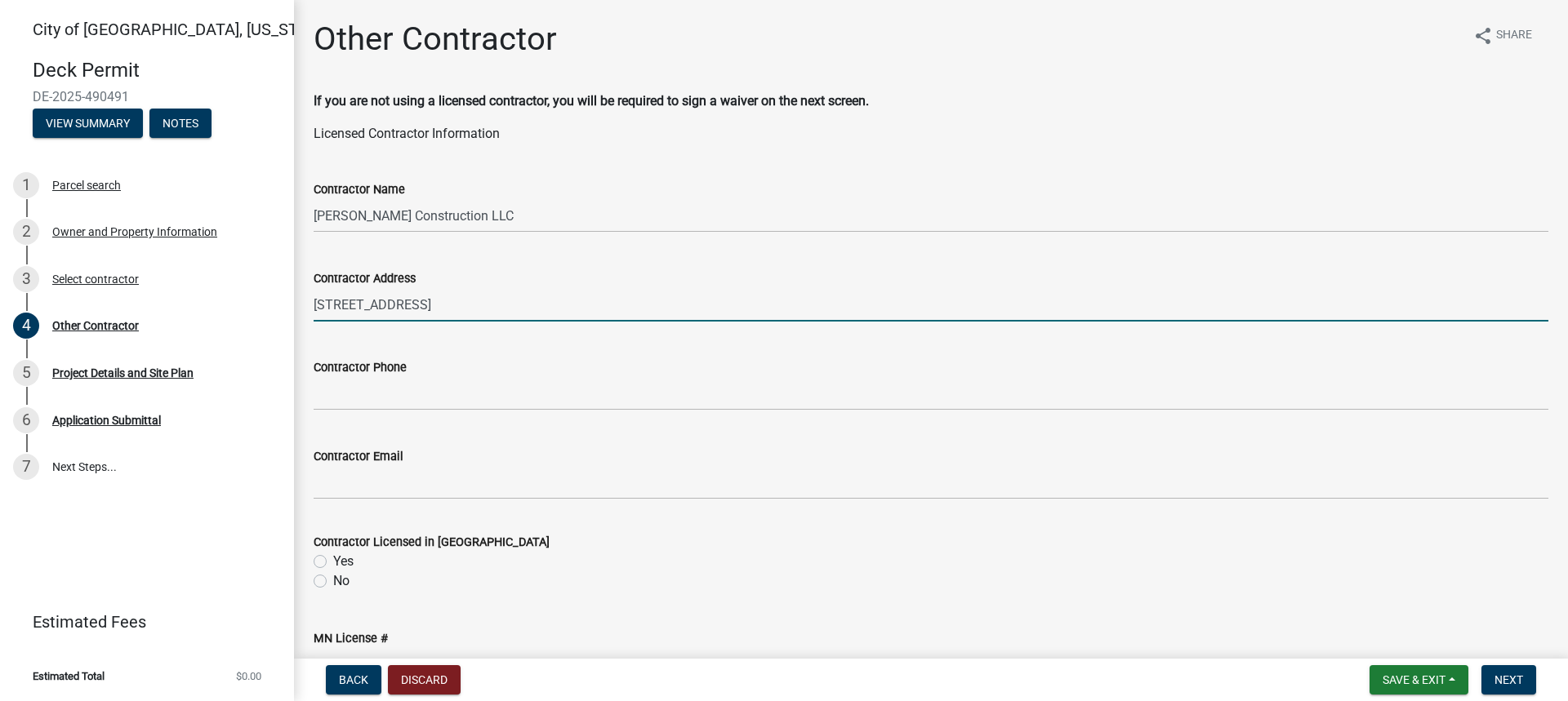
type input "[STREET_ADDRESS]"
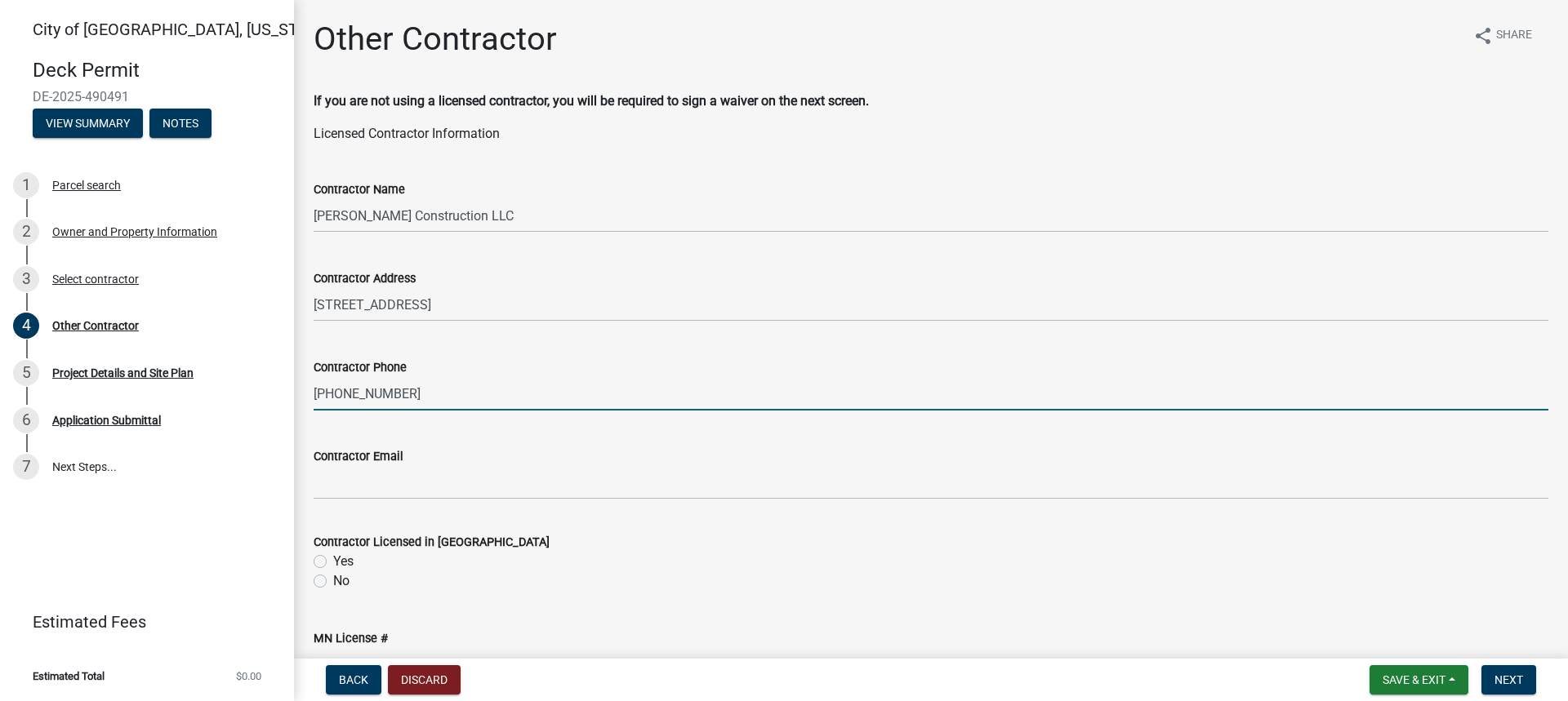
type input "[PHONE_NUMBER]"
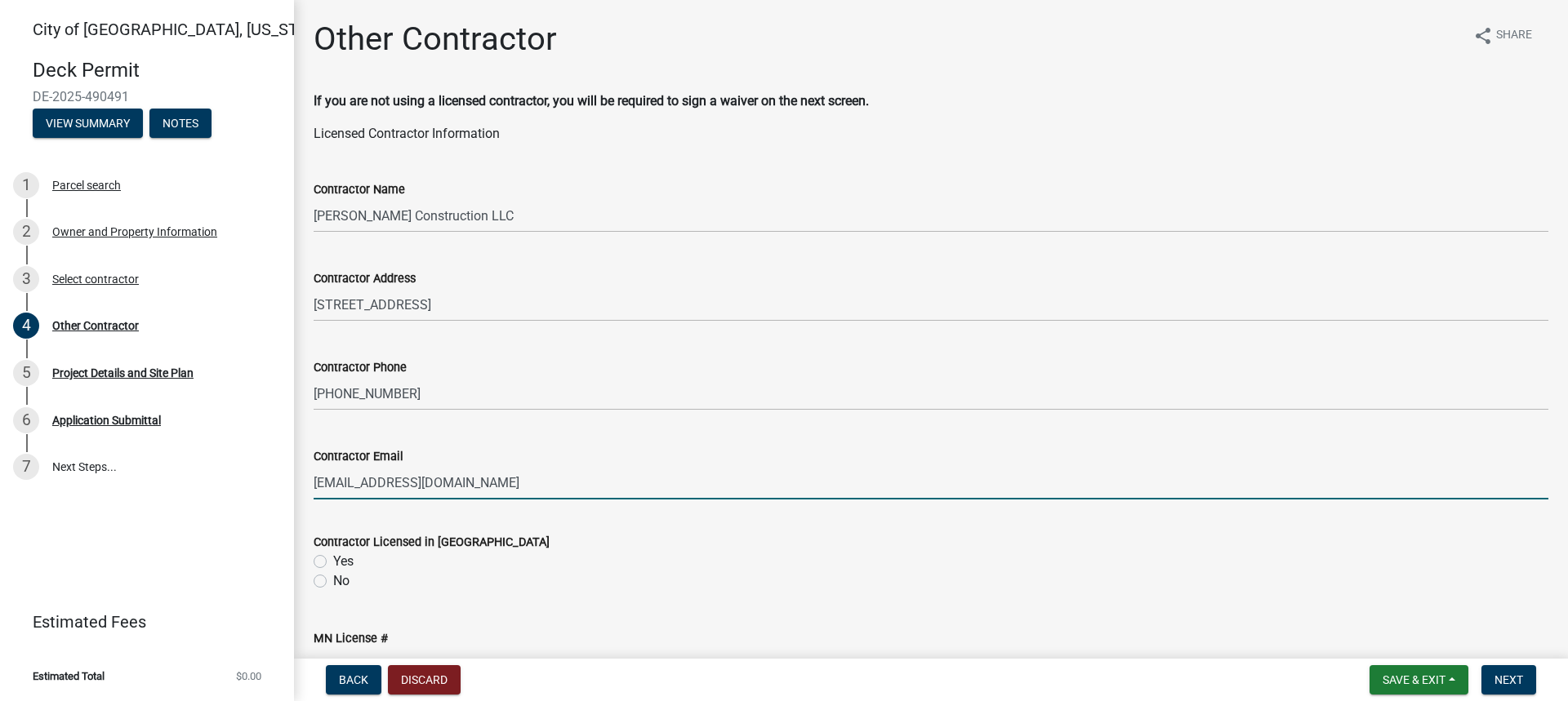
type input "[EMAIL_ADDRESS][DOMAIN_NAME]"
click at [333, 562] on label "Yes" at bounding box center [343, 562] width 20 height 19
click at [333, 562] on input "Yes" at bounding box center [338, 557] width 11 height 11
radio input "true"
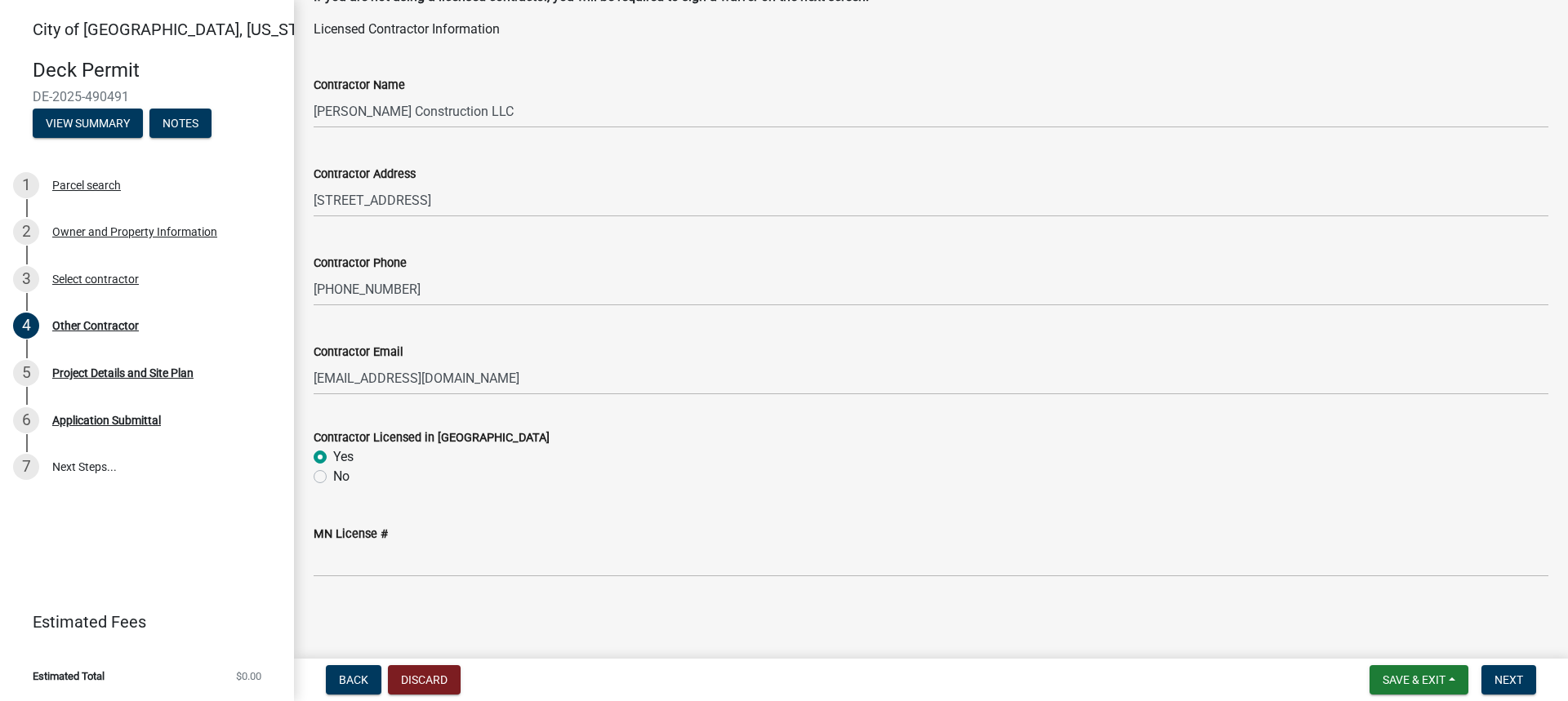
scroll to position [106, 0]
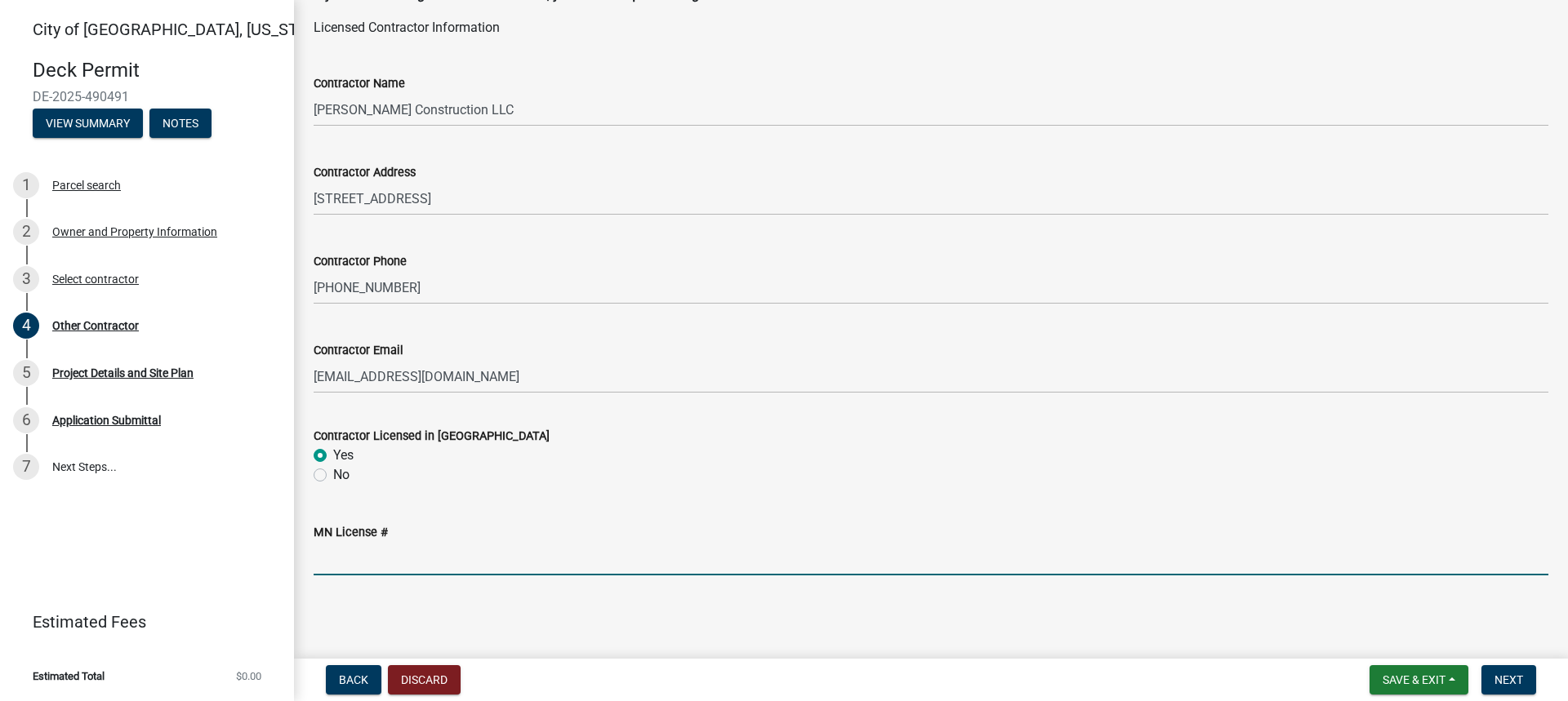
click at [350, 573] on input "MN License #" at bounding box center [931, 559] width 1235 height 34
type input "BC735931"
click at [1508, 683] on span "Next" at bounding box center [1509, 680] width 28 height 13
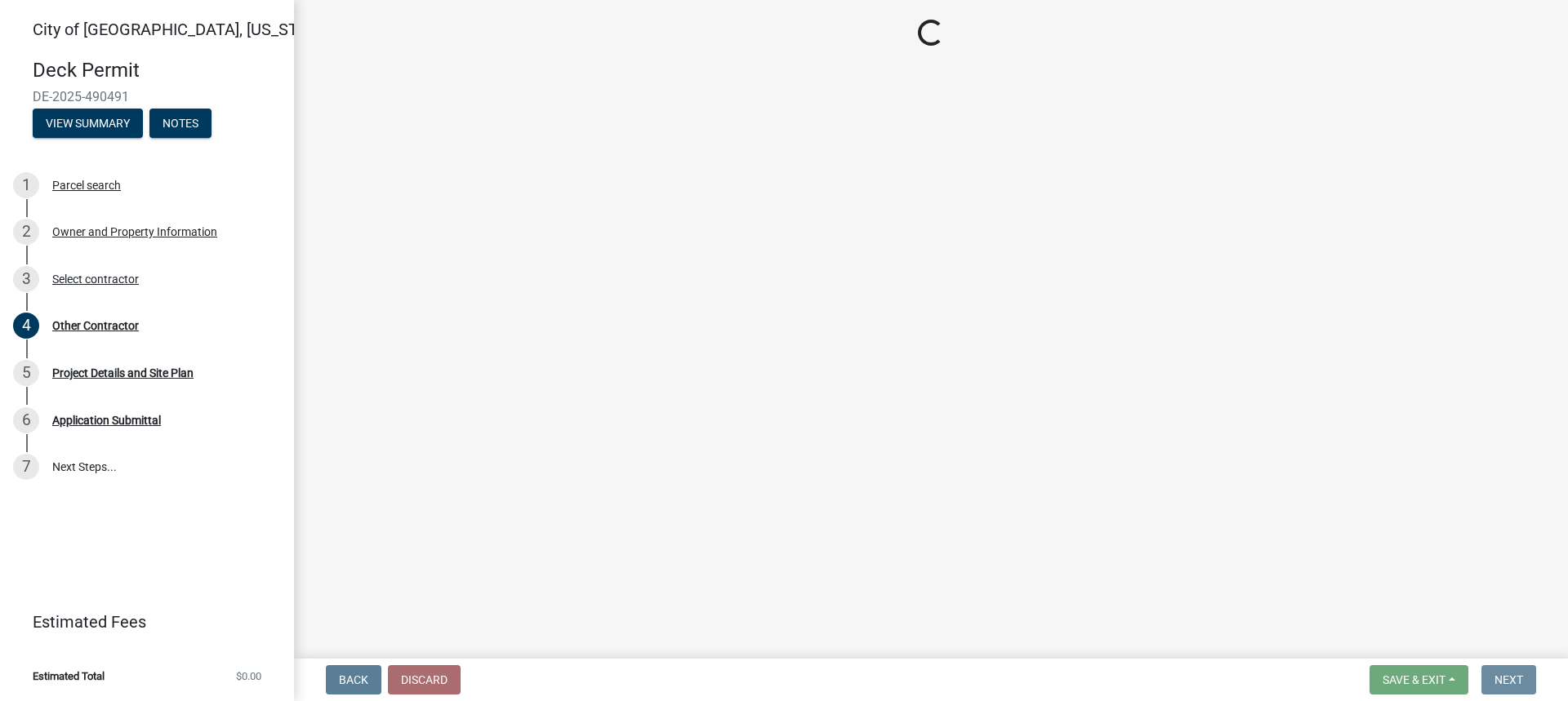
scroll to position [0, 0]
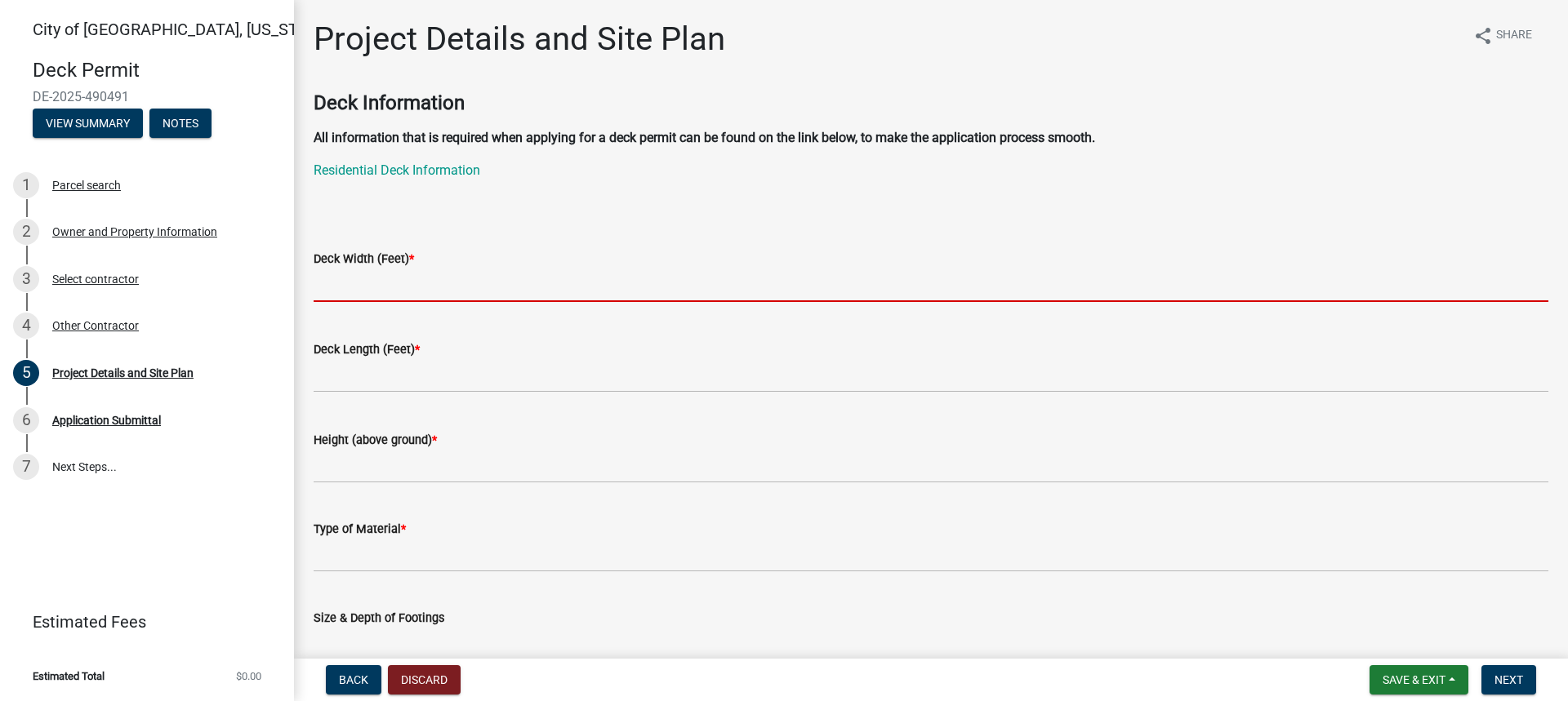
click at [380, 295] on input "text" at bounding box center [931, 285] width 1235 height 34
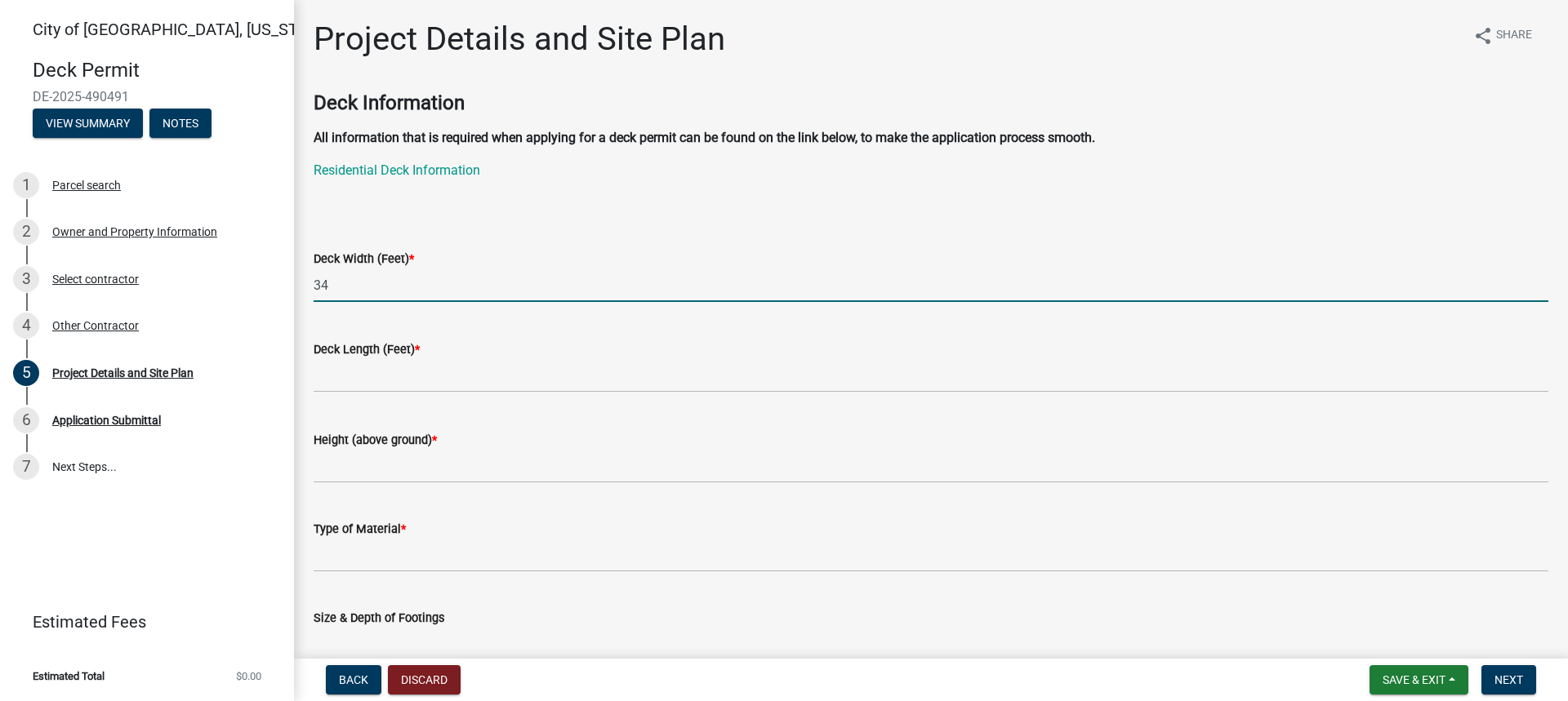
type input "34"
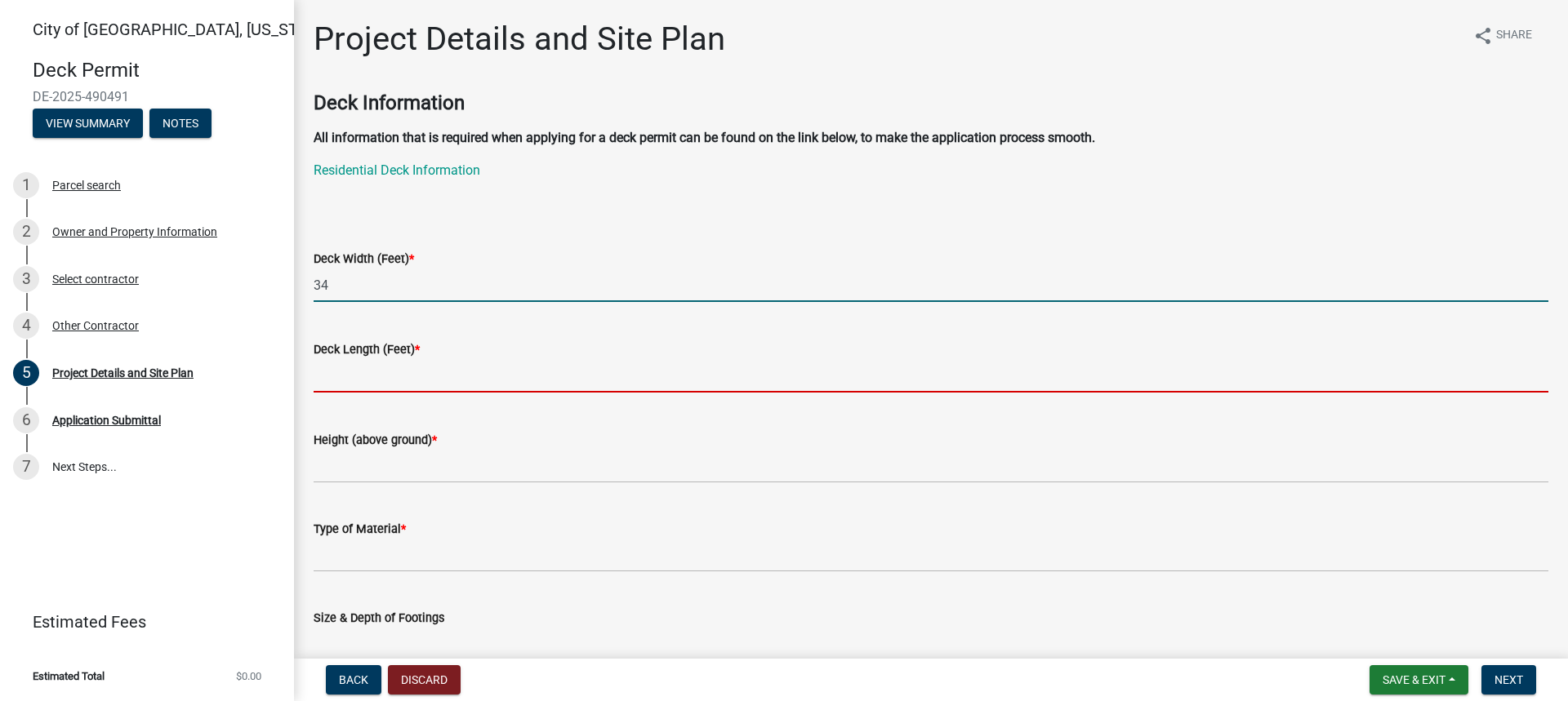
click at [327, 367] on input "text" at bounding box center [931, 376] width 1235 height 34
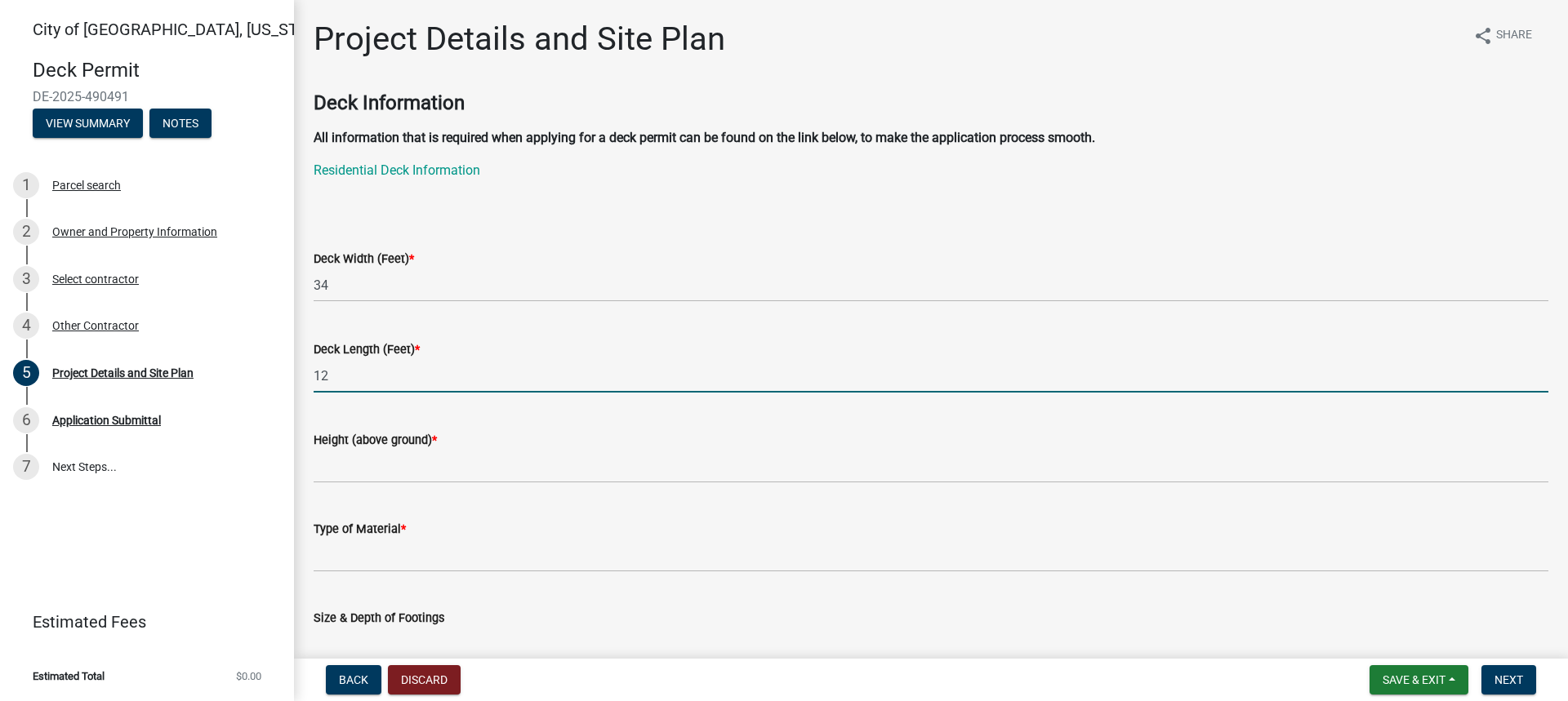
type input "12"
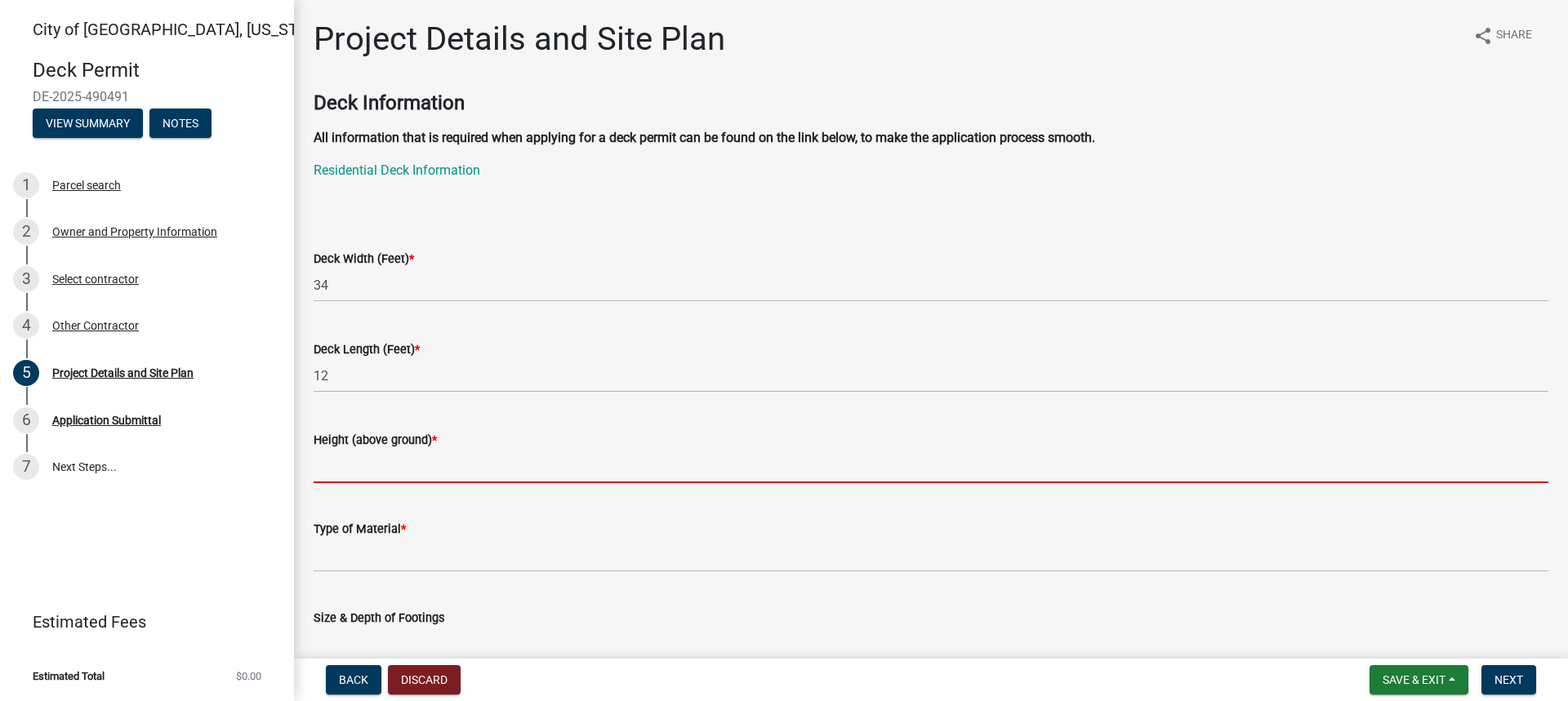
click at [385, 456] on input "Height (above ground) *" at bounding box center [931, 467] width 1235 height 34
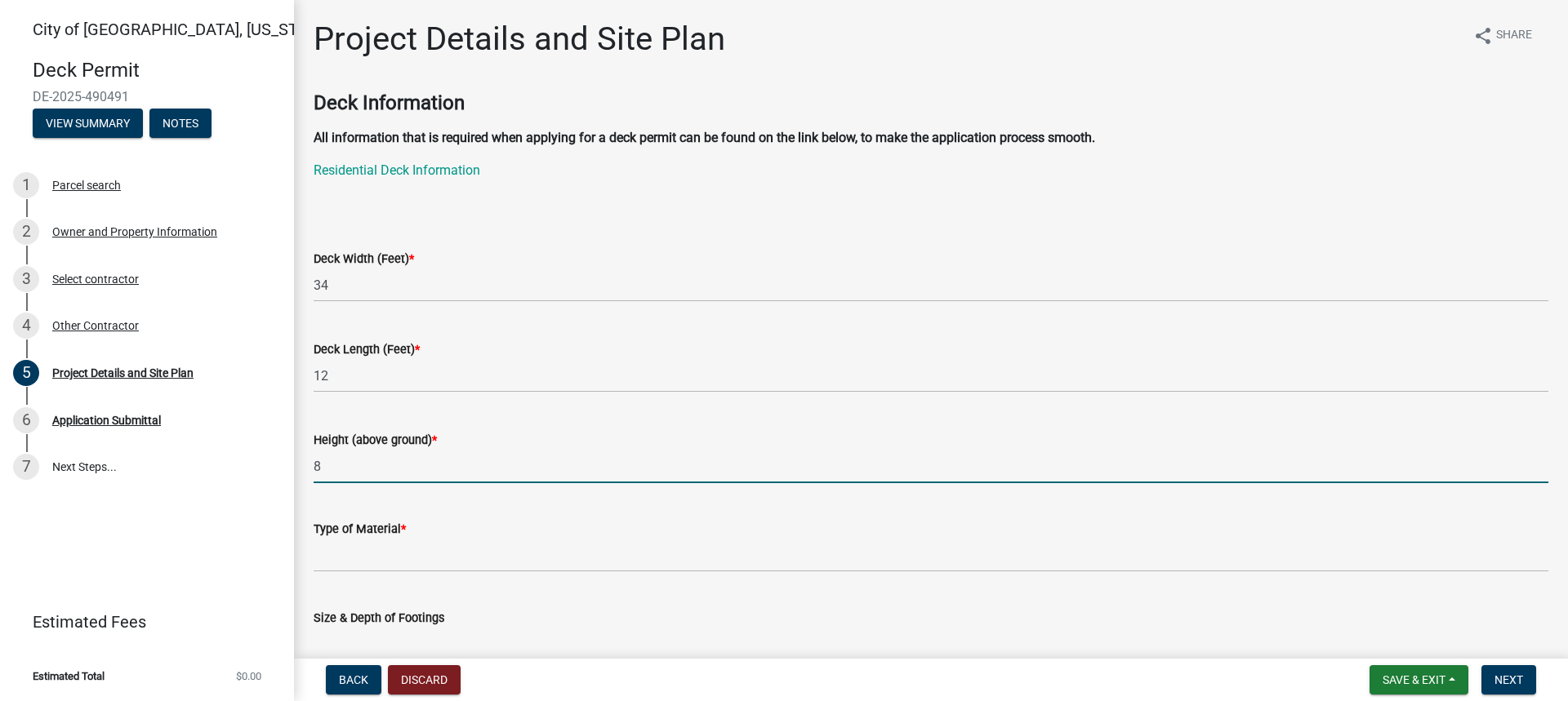
type input "8"
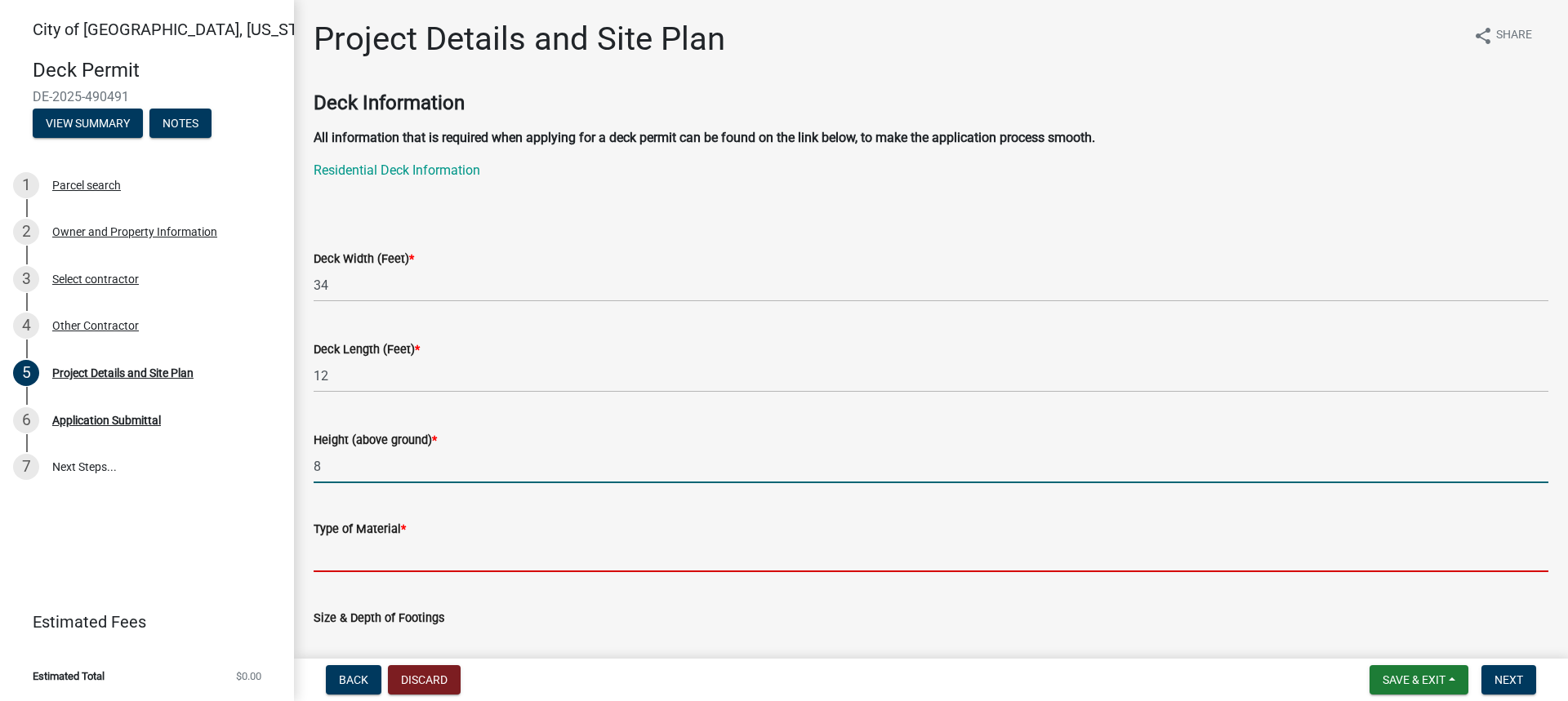
click at [441, 566] on input "Type of Material *" at bounding box center [931, 555] width 1235 height 34
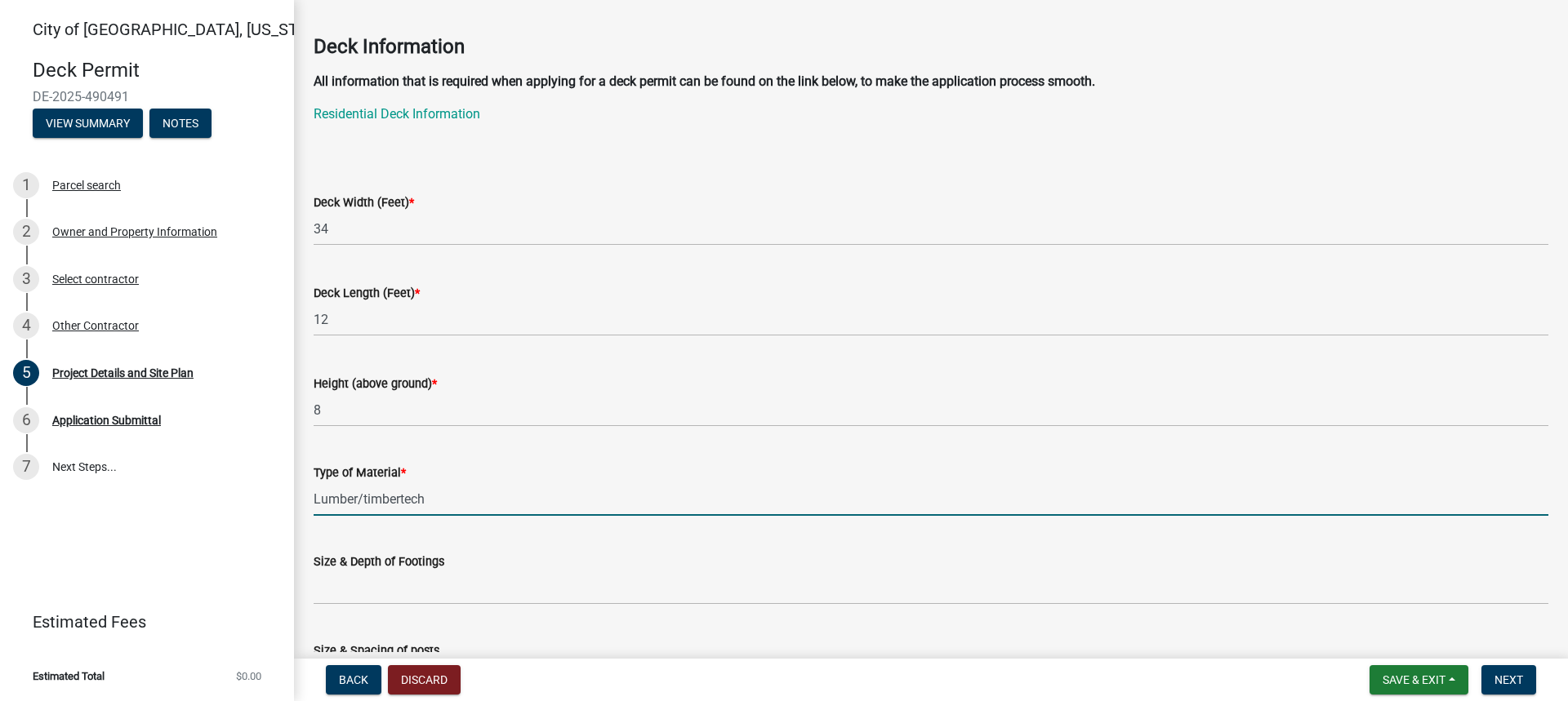
scroll to position [81, 0]
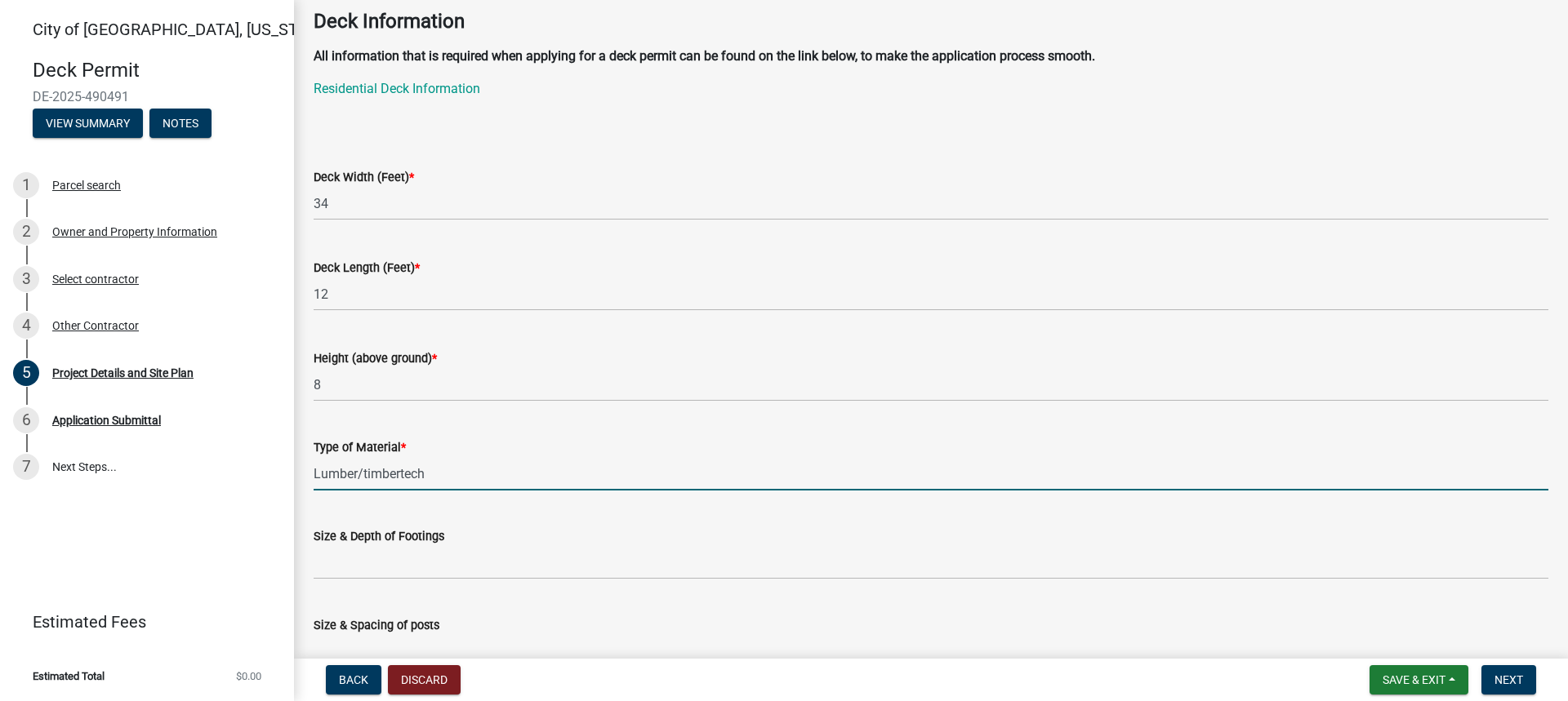
type input "Lumber/timbertech"
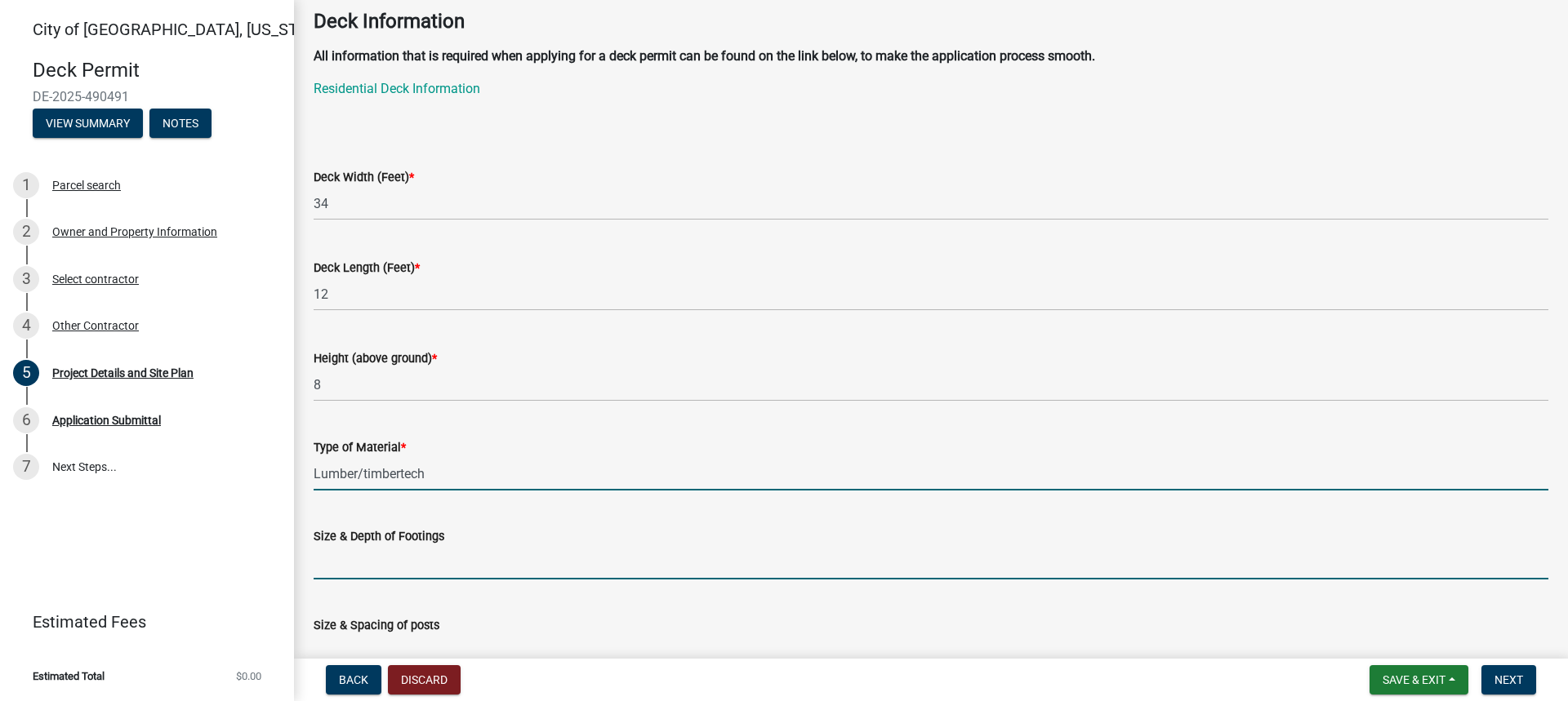
click at [482, 568] on input "Size & Depth of Footings" at bounding box center [931, 563] width 1235 height 34
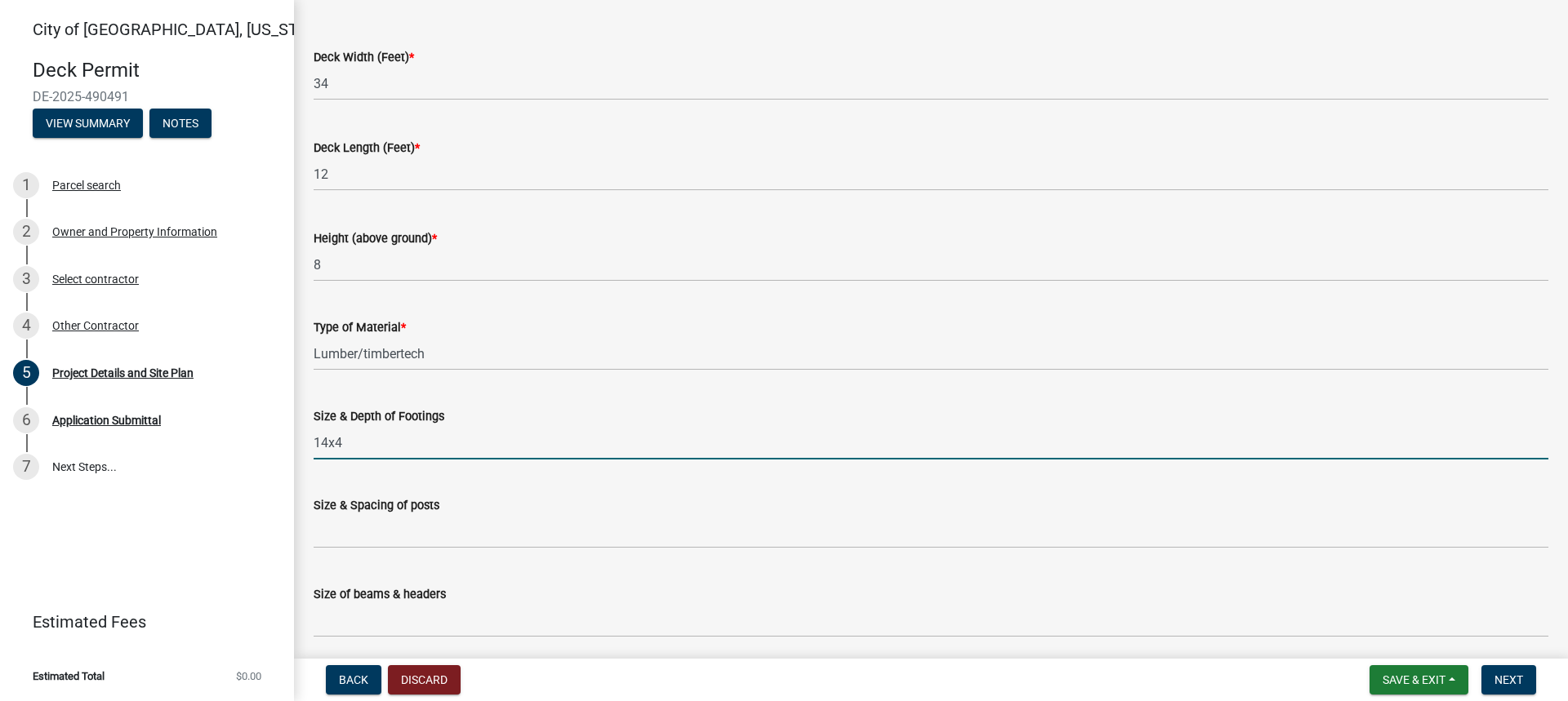
scroll to position [245, 0]
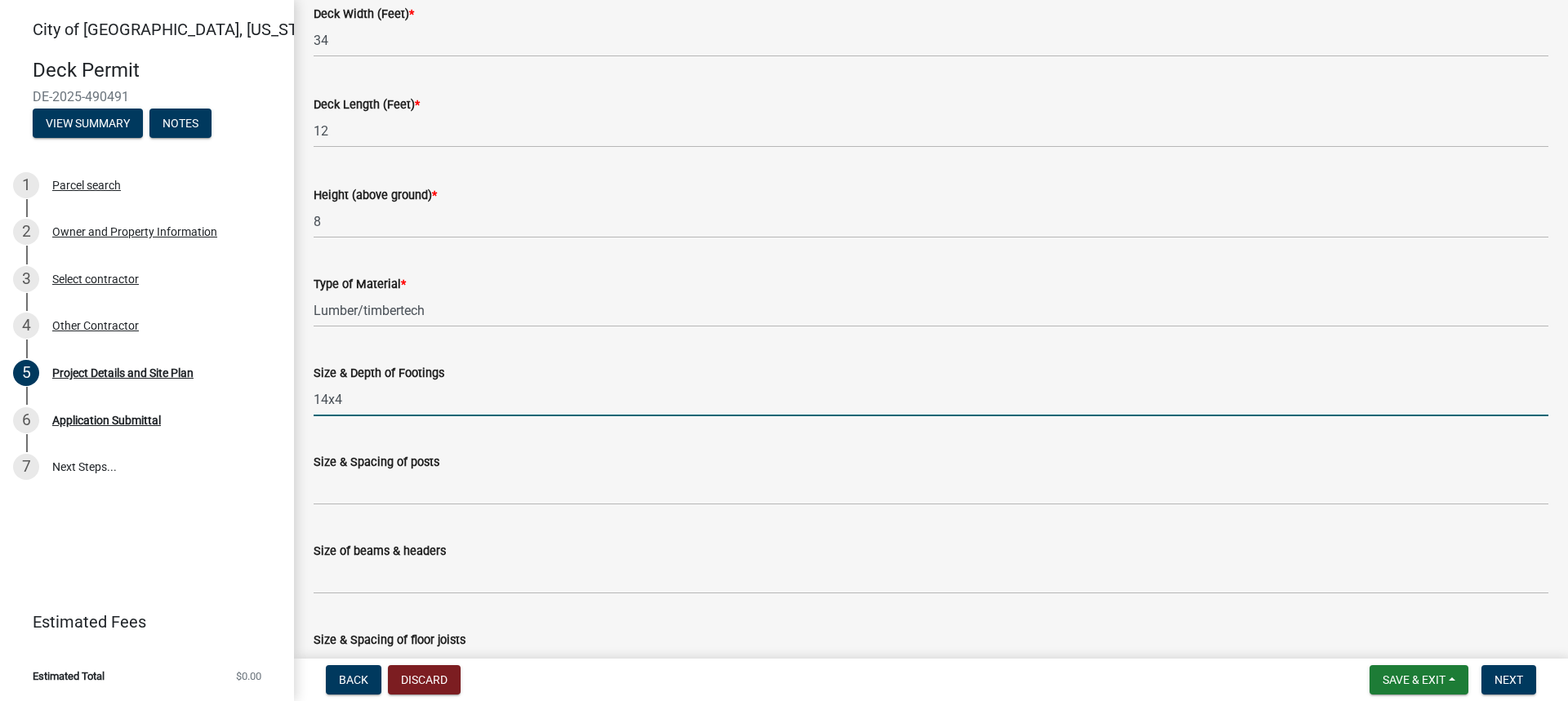
type input "14x4"
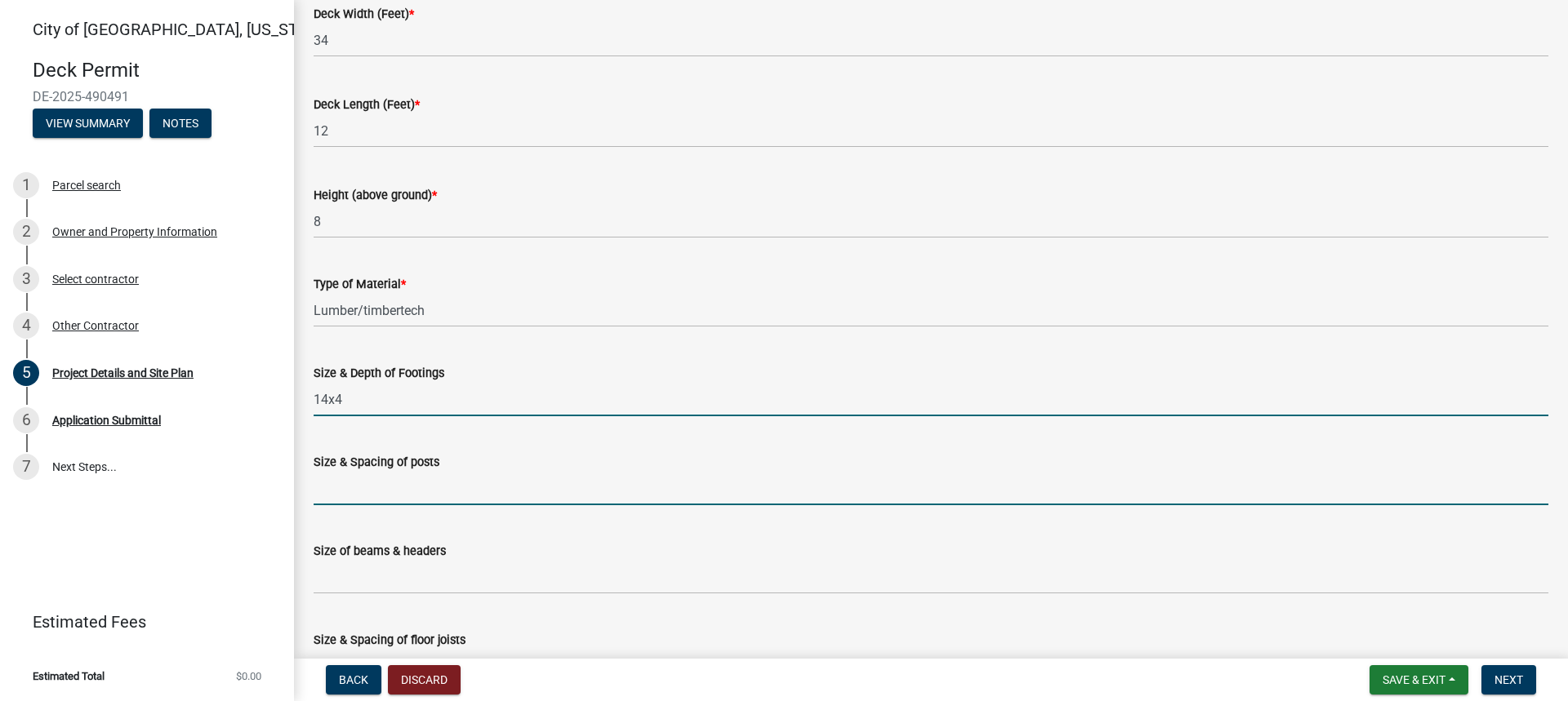
click at [461, 485] on input "Size & Spacing of posts" at bounding box center [931, 488] width 1235 height 34
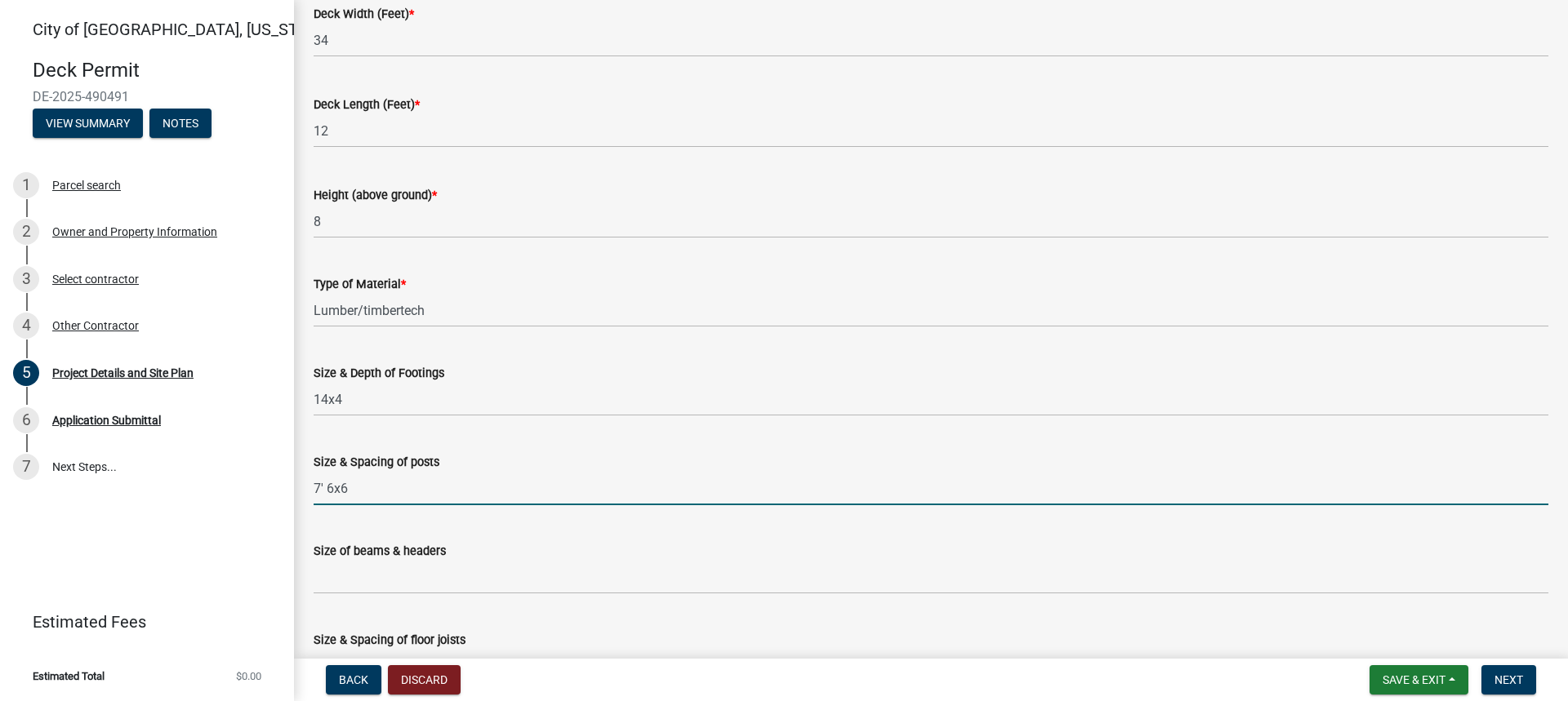
type input "7' 6x6"
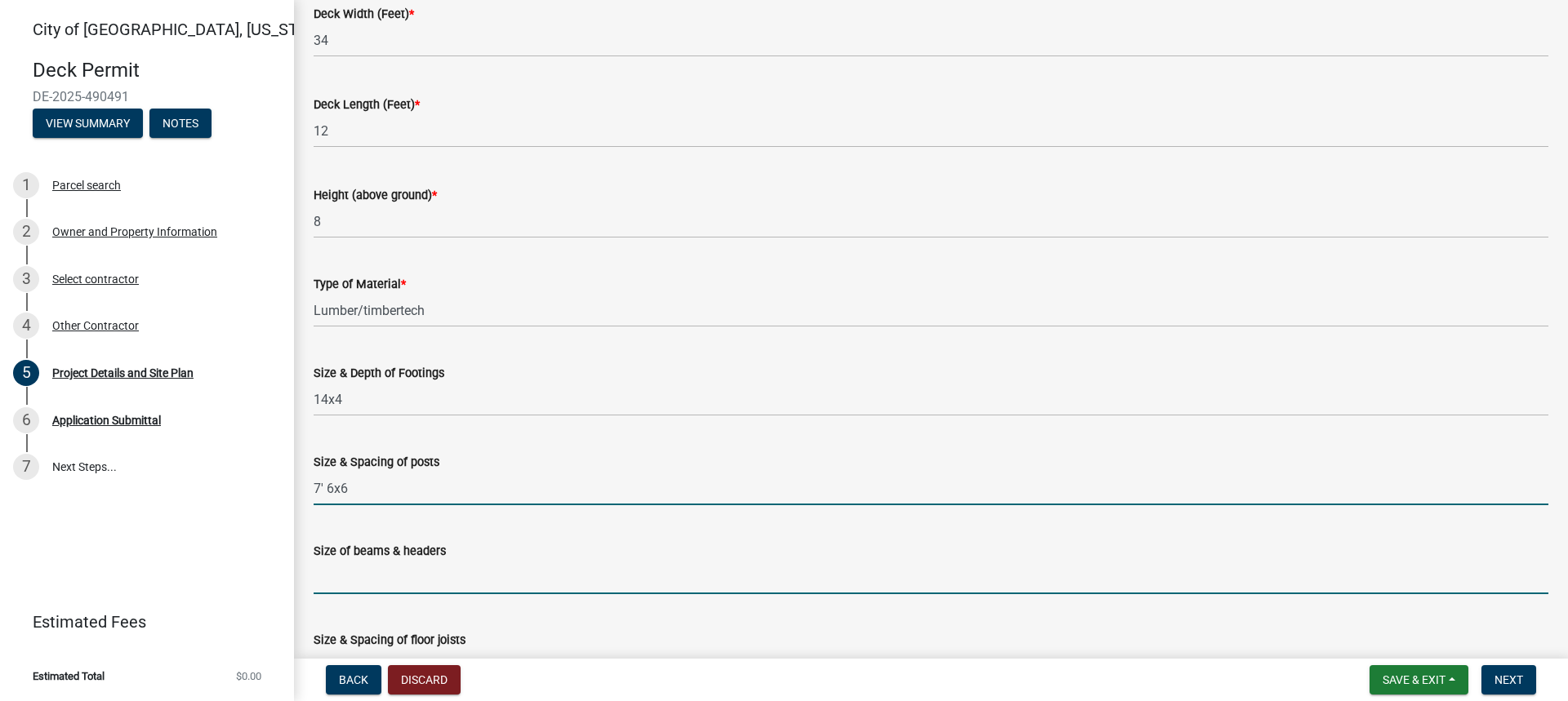
click at [463, 584] on input "Size of beams & headers" at bounding box center [931, 577] width 1235 height 34
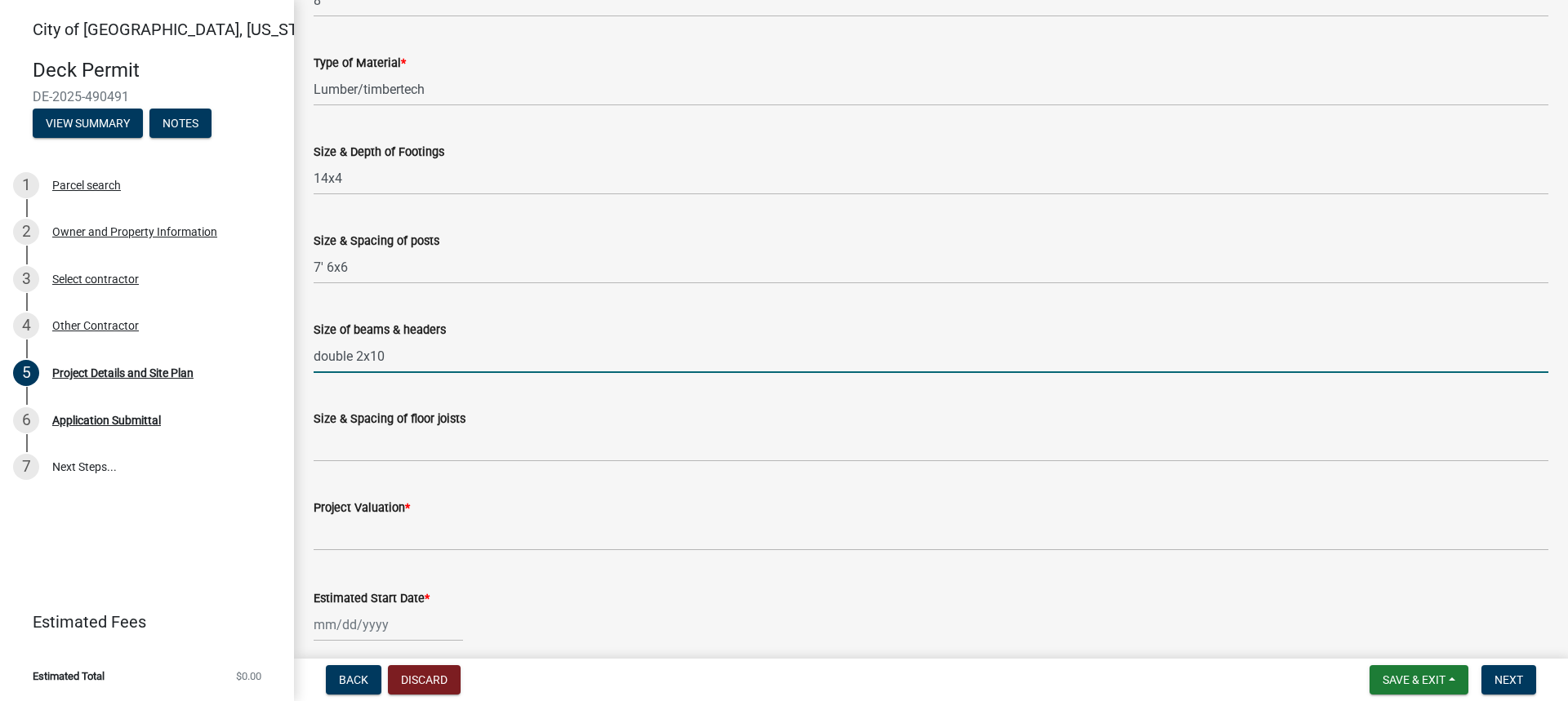
scroll to position [490, 0]
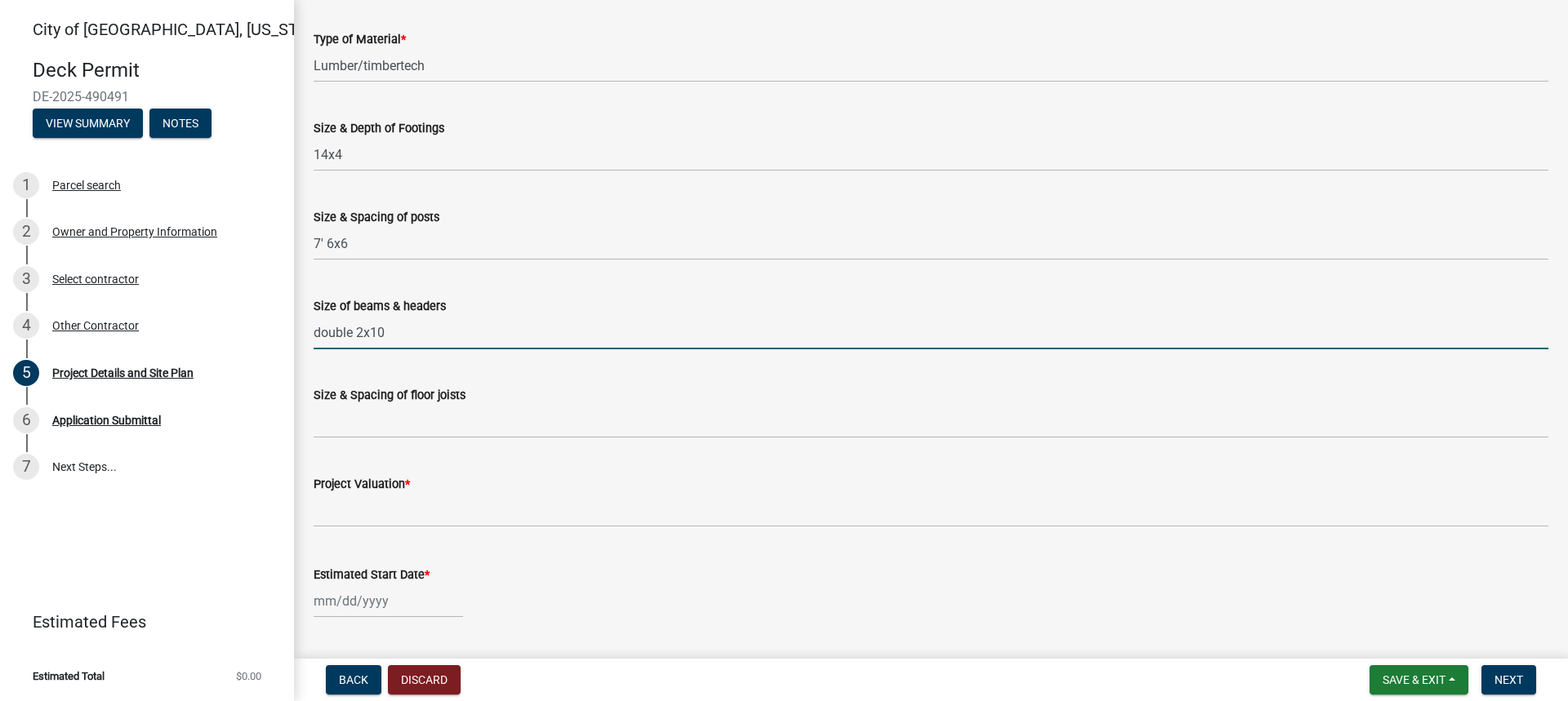
type input "double 2x10"
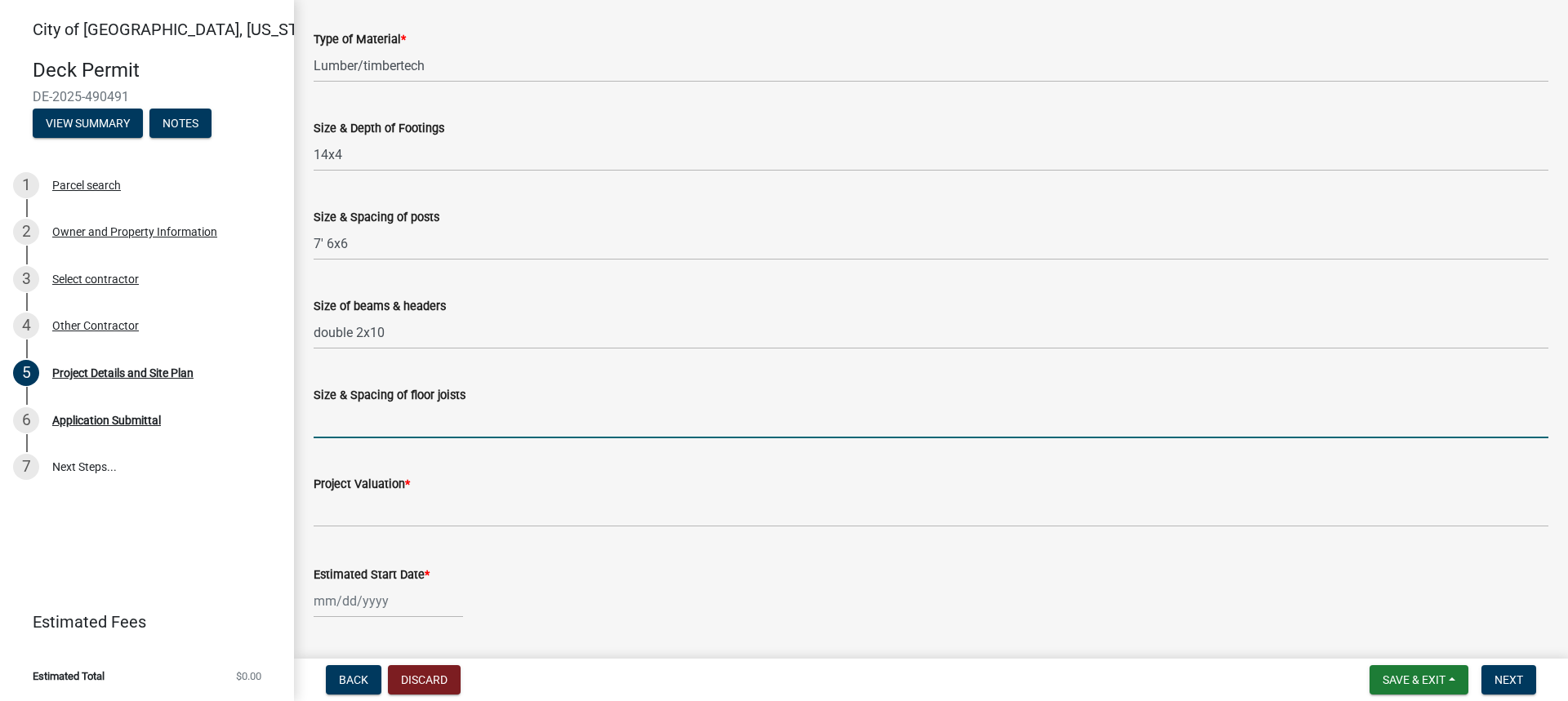
click at [501, 412] on input "Size & Spacing of floor joists" at bounding box center [931, 422] width 1235 height 34
click at [358, 418] on input "2x10 16OC" at bounding box center [931, 422] width 1235 height 34
type input "2x10 16 OC"
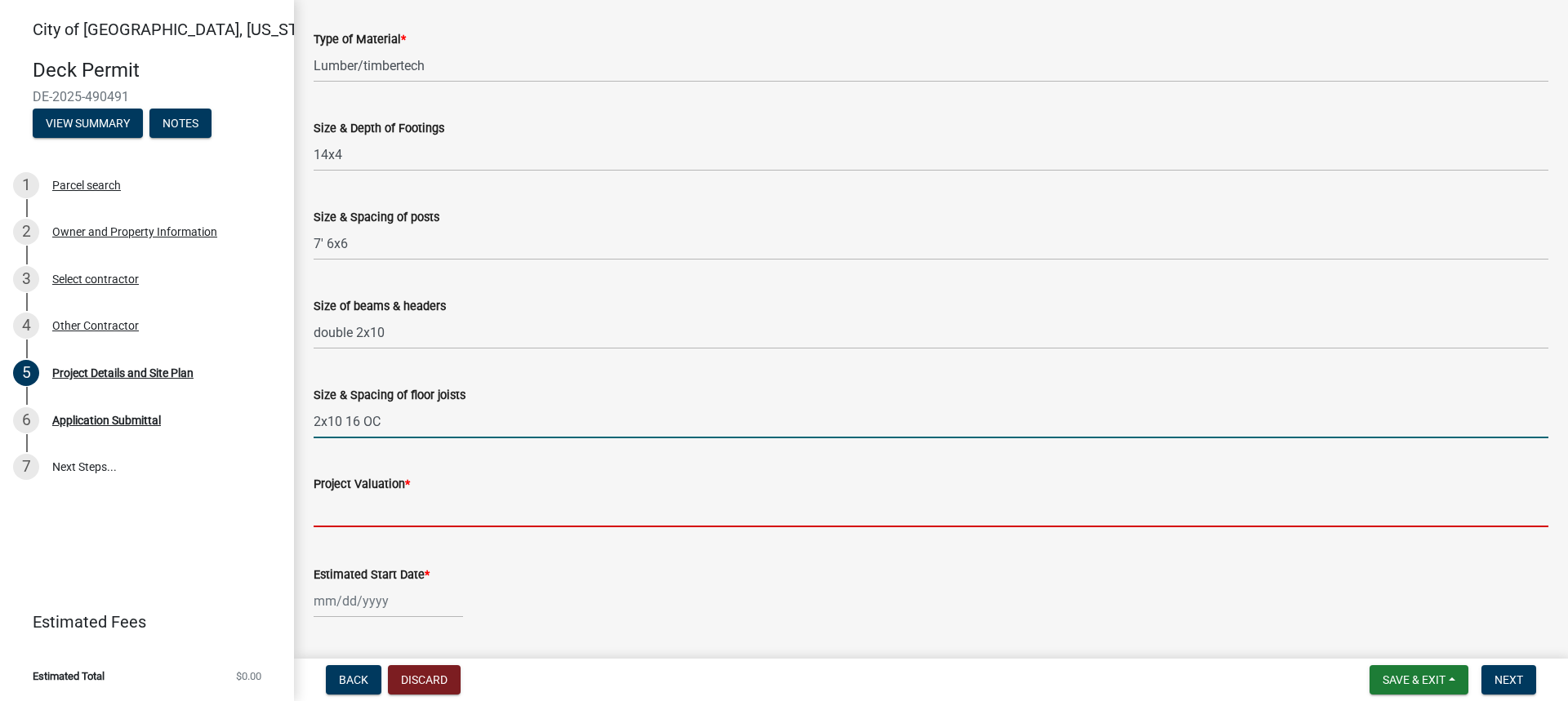
click at [341, 508] on input "text" at bounding box center [931, 510] width 1235 height 34
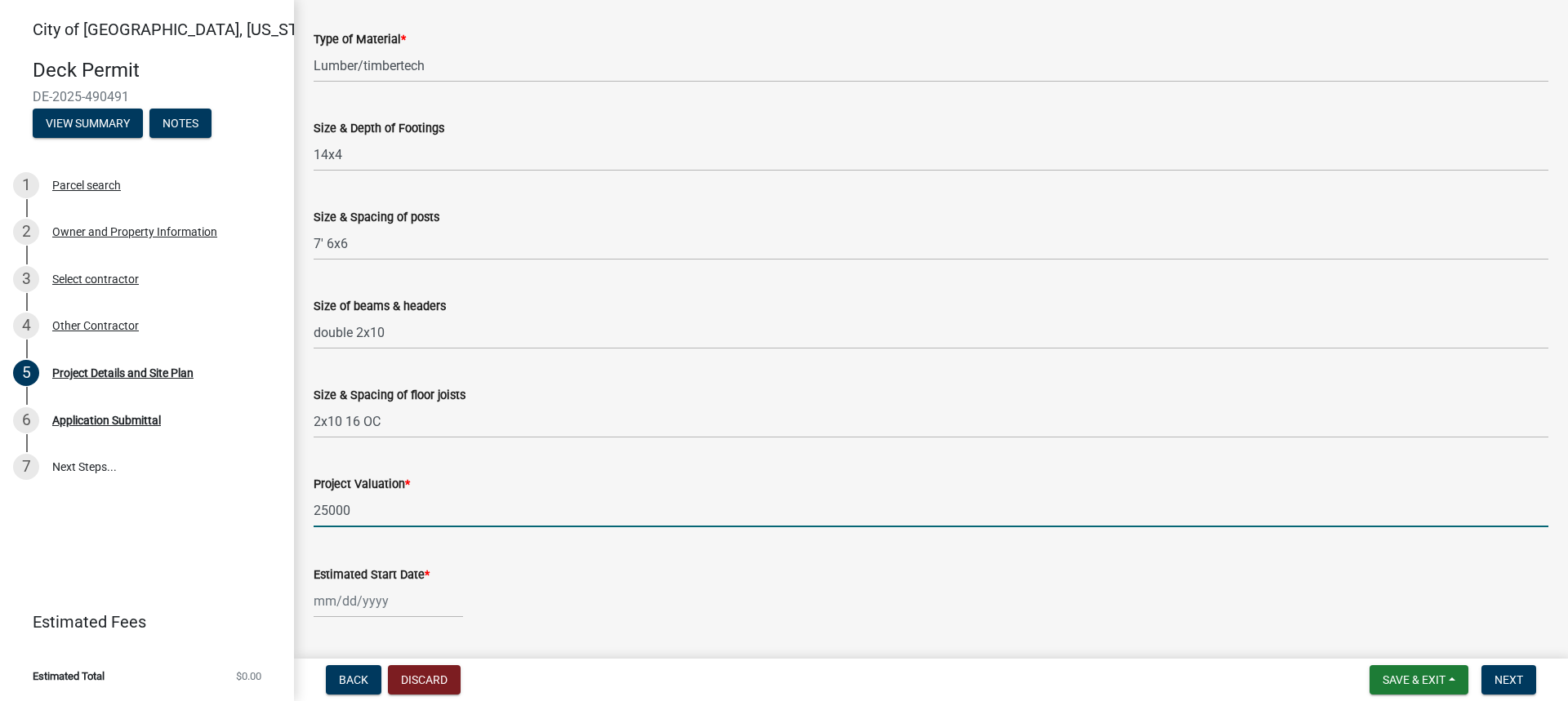
type input "25000"
select select "10"
select select "2025"
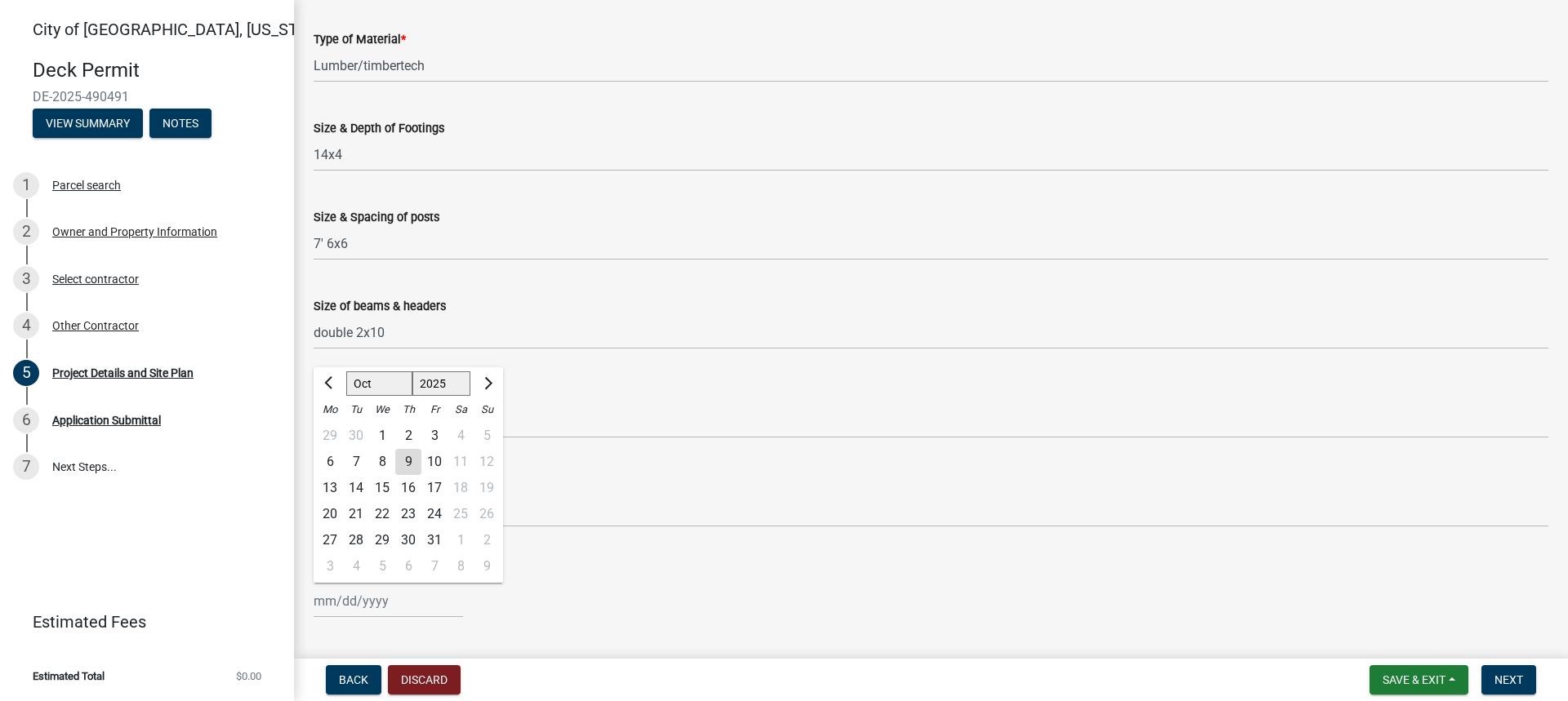
click at [401, 604] on div "[PERSON_NAME] Feb Mar Apr [PERSON_NAME][DATE] Oct Nov [DATE] 1526 1527 1528 152…" at bounding box center [388, 601] width 149 height 34
click at [444, 461] on div "10" at bounding box center [435, 463] width 27 height 26
type input "[DATE]"
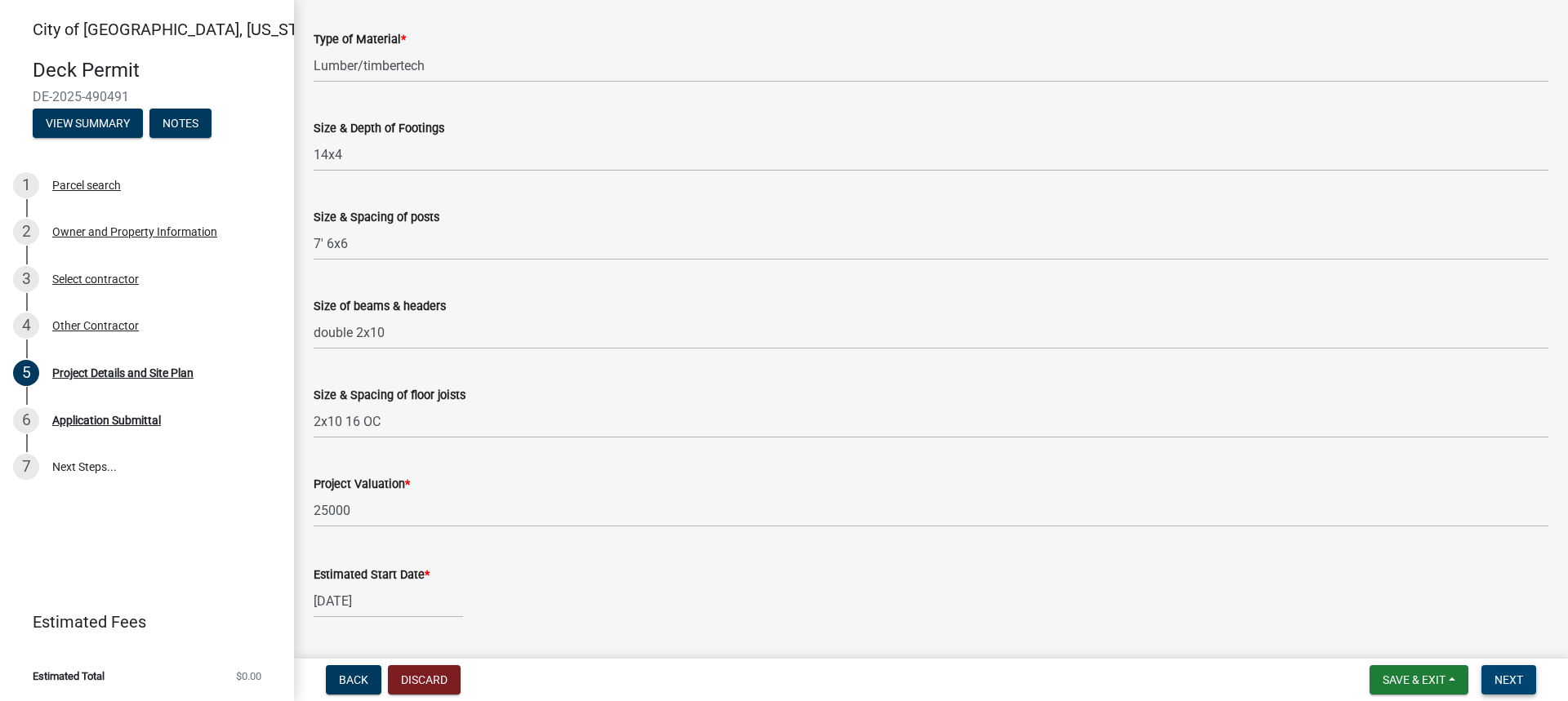
click at [1496, 676] on span "Next" at bounding box center [1509, 680] width 28 height 13
click at [1503, 684] on span "Next" at bounding box center [1509, 680] width 28 height 13
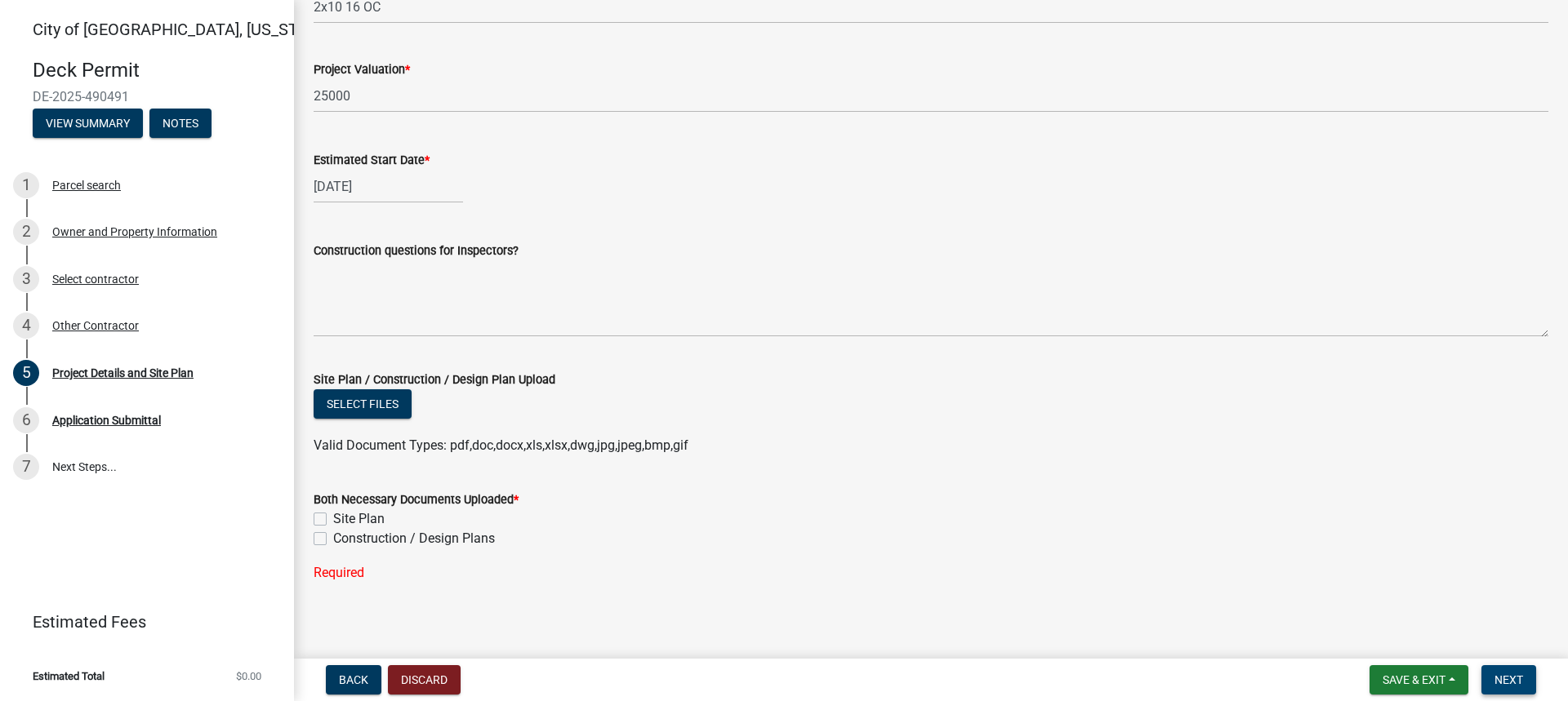
scroll to position [912, 0]
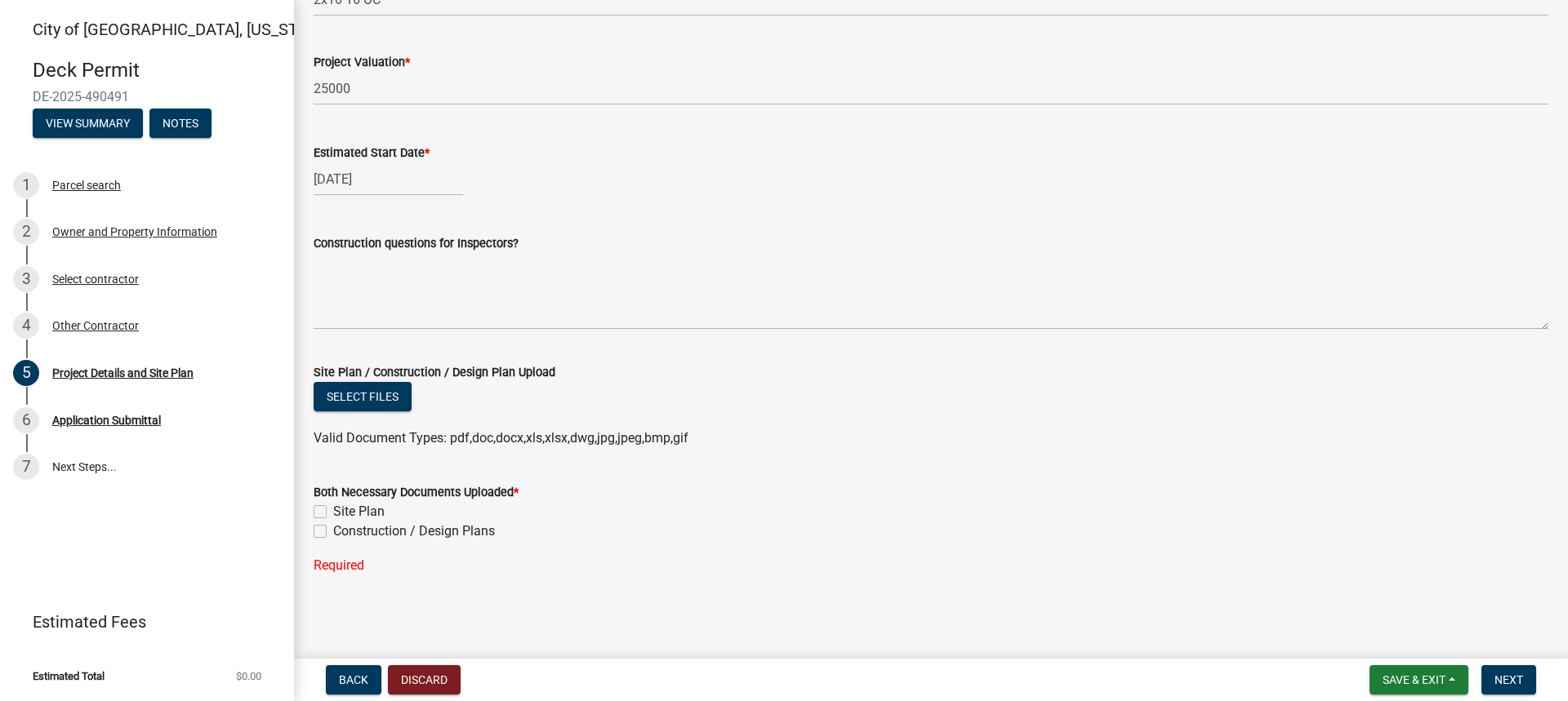
click at [333, 531] on label "Construction / Design Plans" at bounding box center [413, 531] width 162 height 19
click at [333, 531] on input "Construction / Design Plans" at bounding box center [338, 527] width 11 height 11
checkbox input "true"
checkbox input "false"
checkbox input "true"
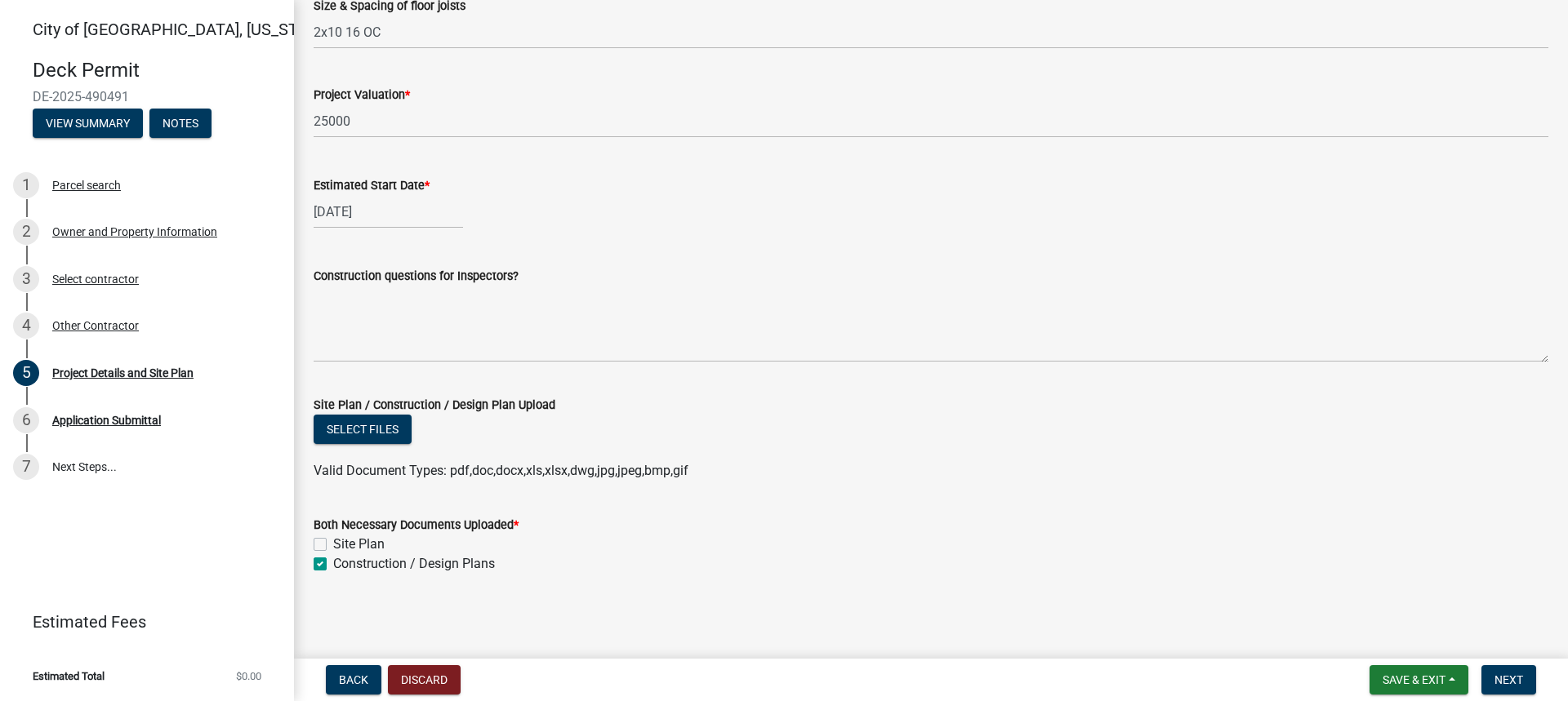
scroll to position [879, 0]
click at [333, 545] on label "Site Plan" at bounding box center [359, 545] width 51 height 19
click at [333, 545] on input "Site Plan" at bounding box center [338, 540] width 11 height 11
checkbox input "true"
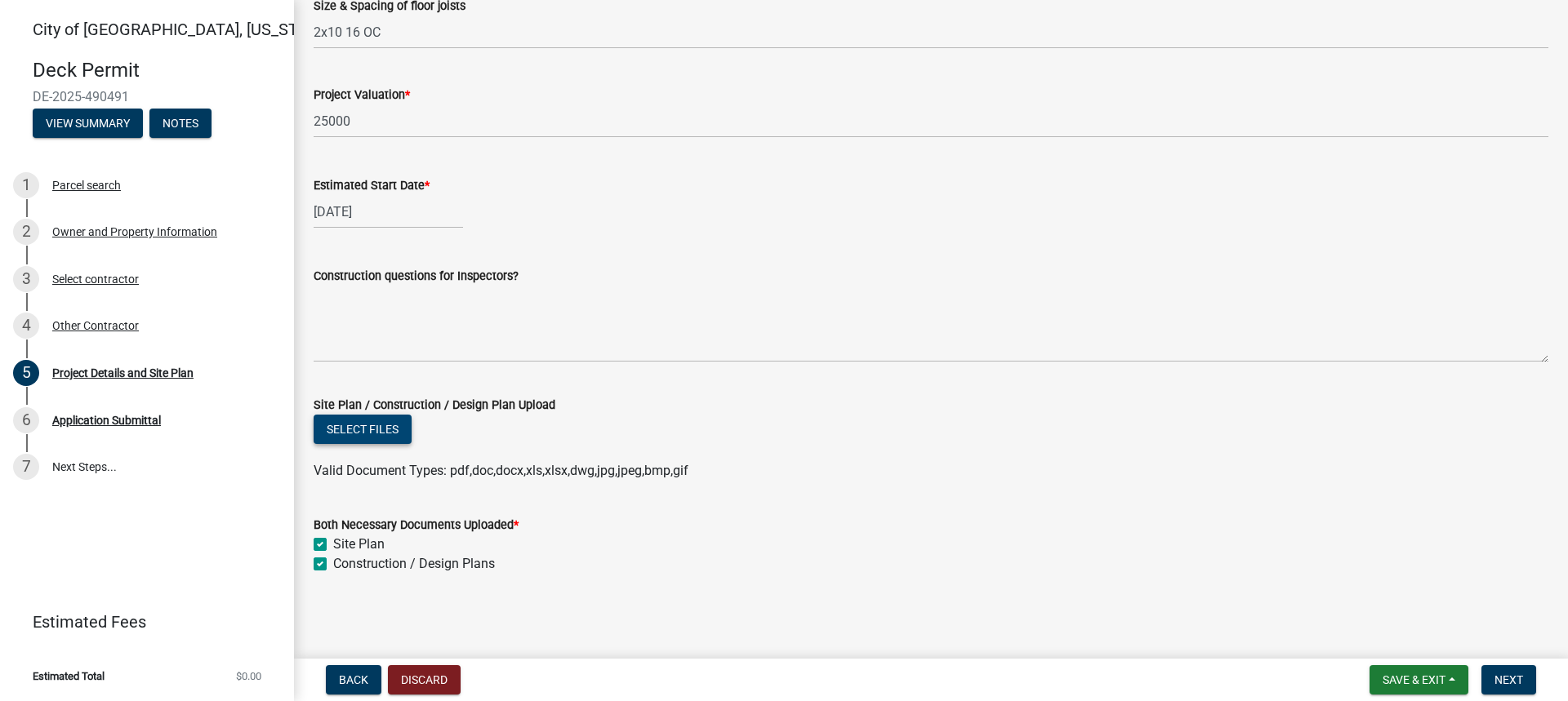
click at [385, 428] on button "Select files" at bounding box center [362, 429] width 98 height 29
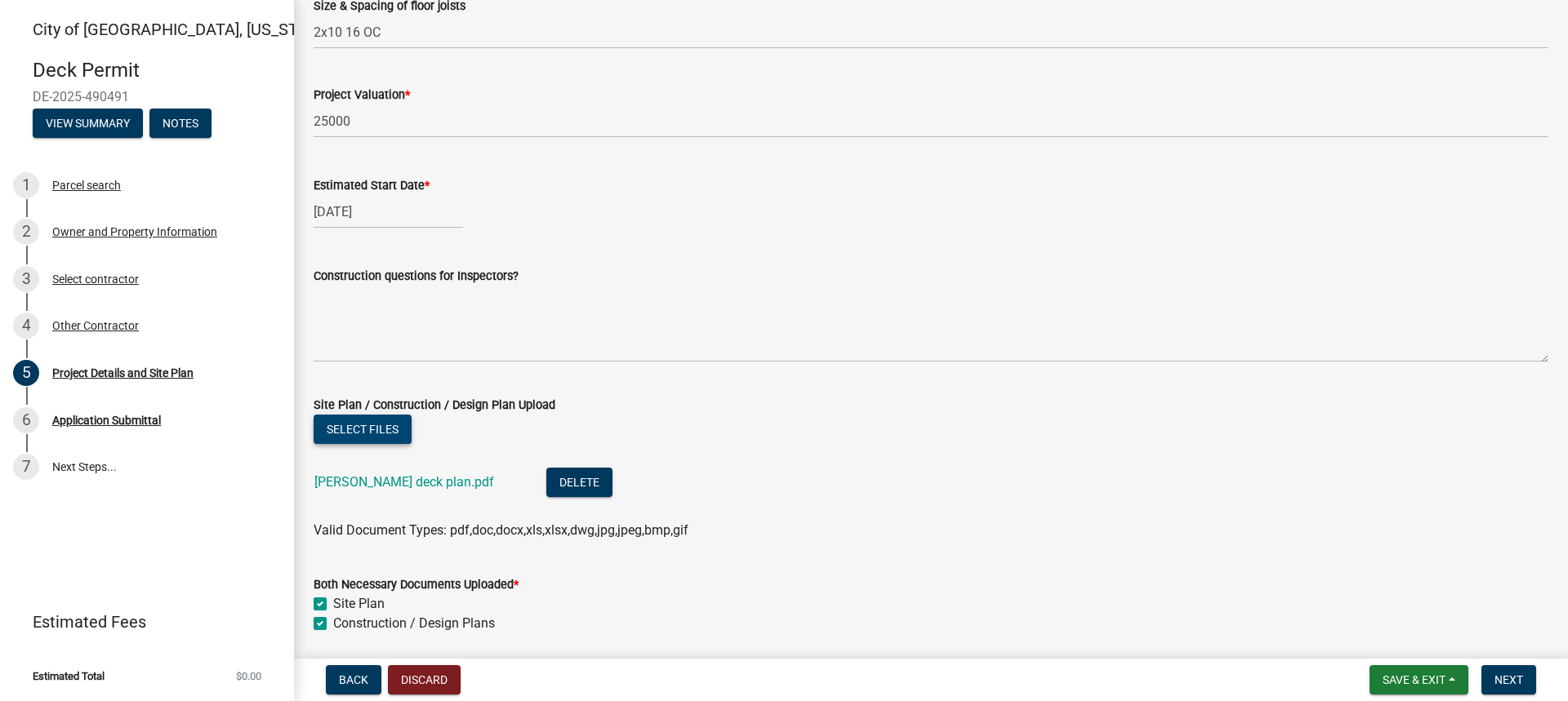
scroll to position [938, 0]
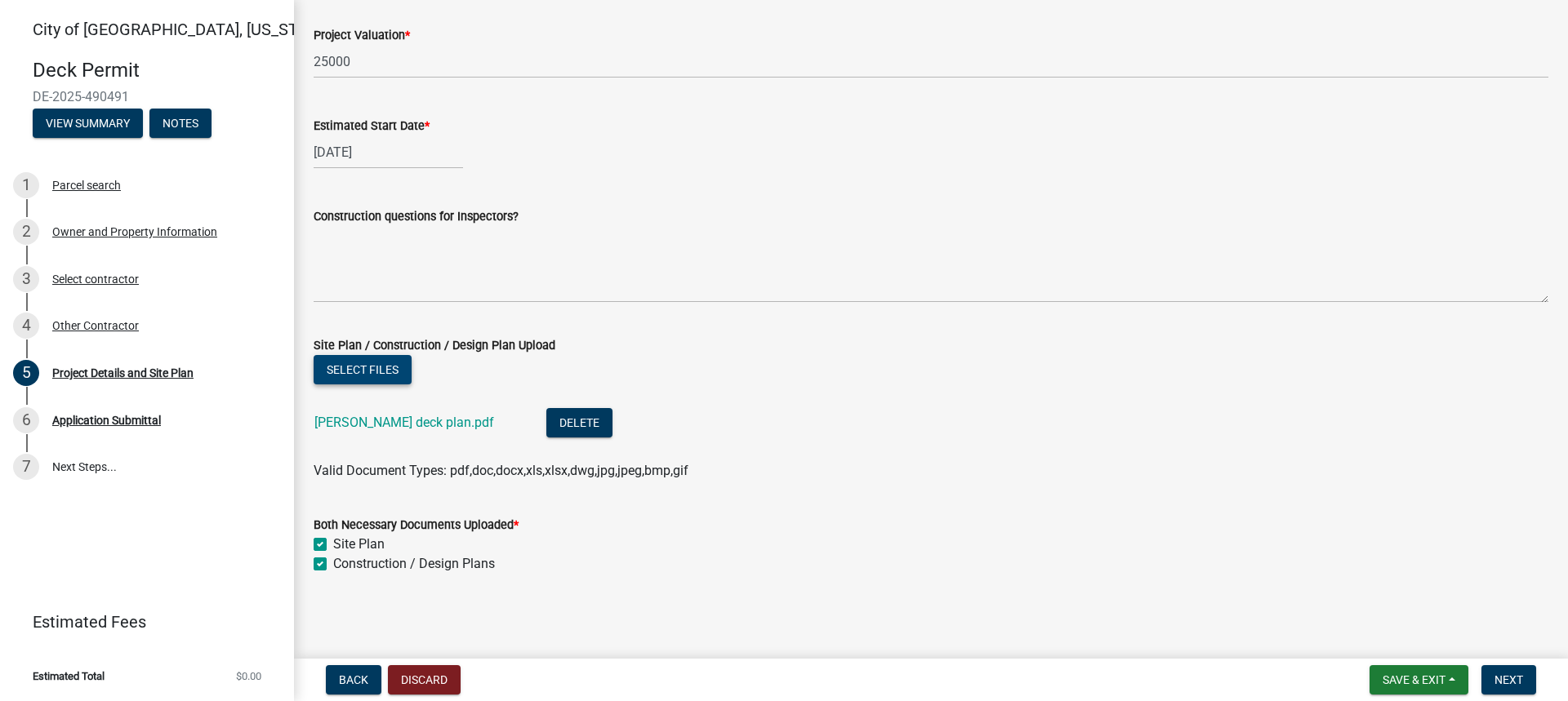
click at [374, 374] on button "Select files" at bounding box center [362, 369] width 98 height 29
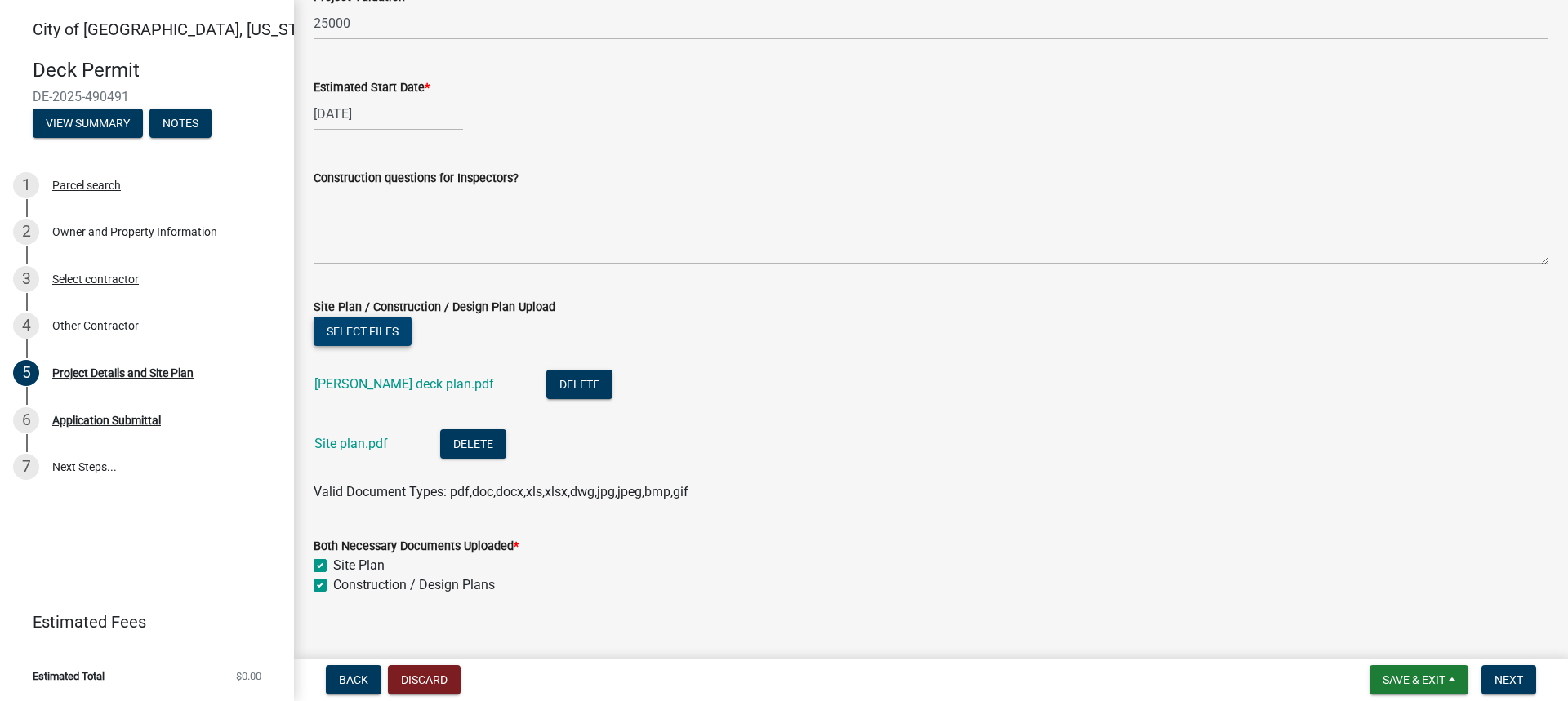
scroll to position [999, 0]
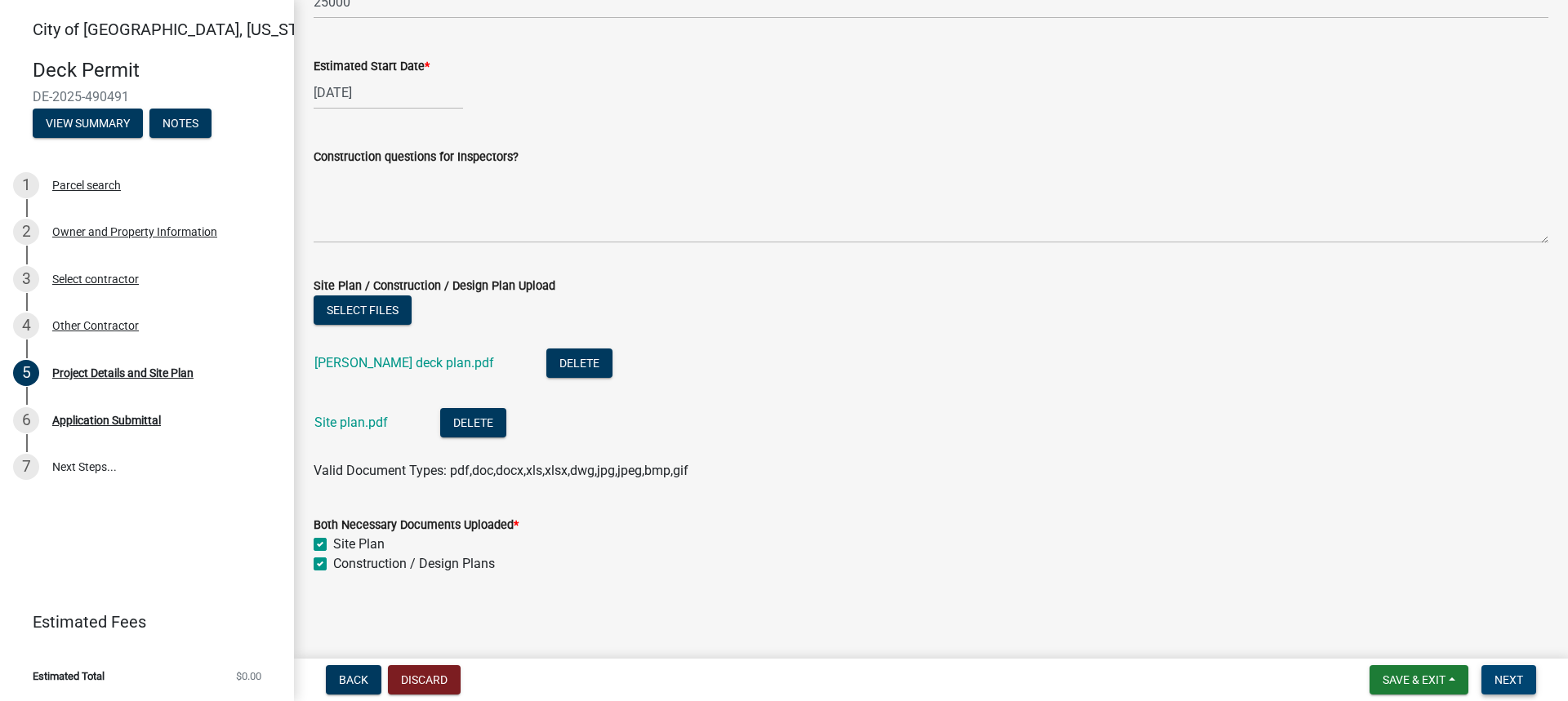
click at [1504, 675] on span "Next" at bounding box center [1509, 680] width 28 height 13
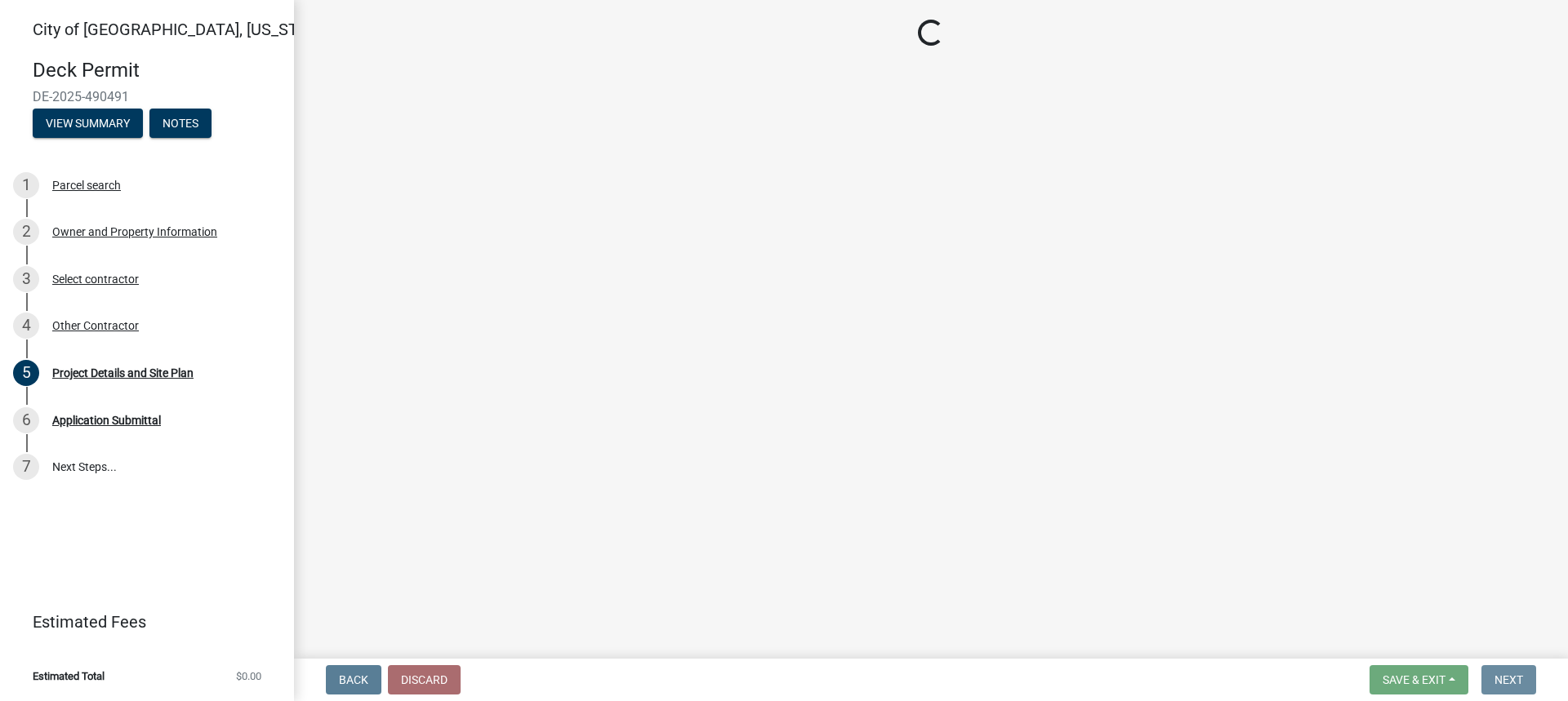
scroll to position [0, 0]
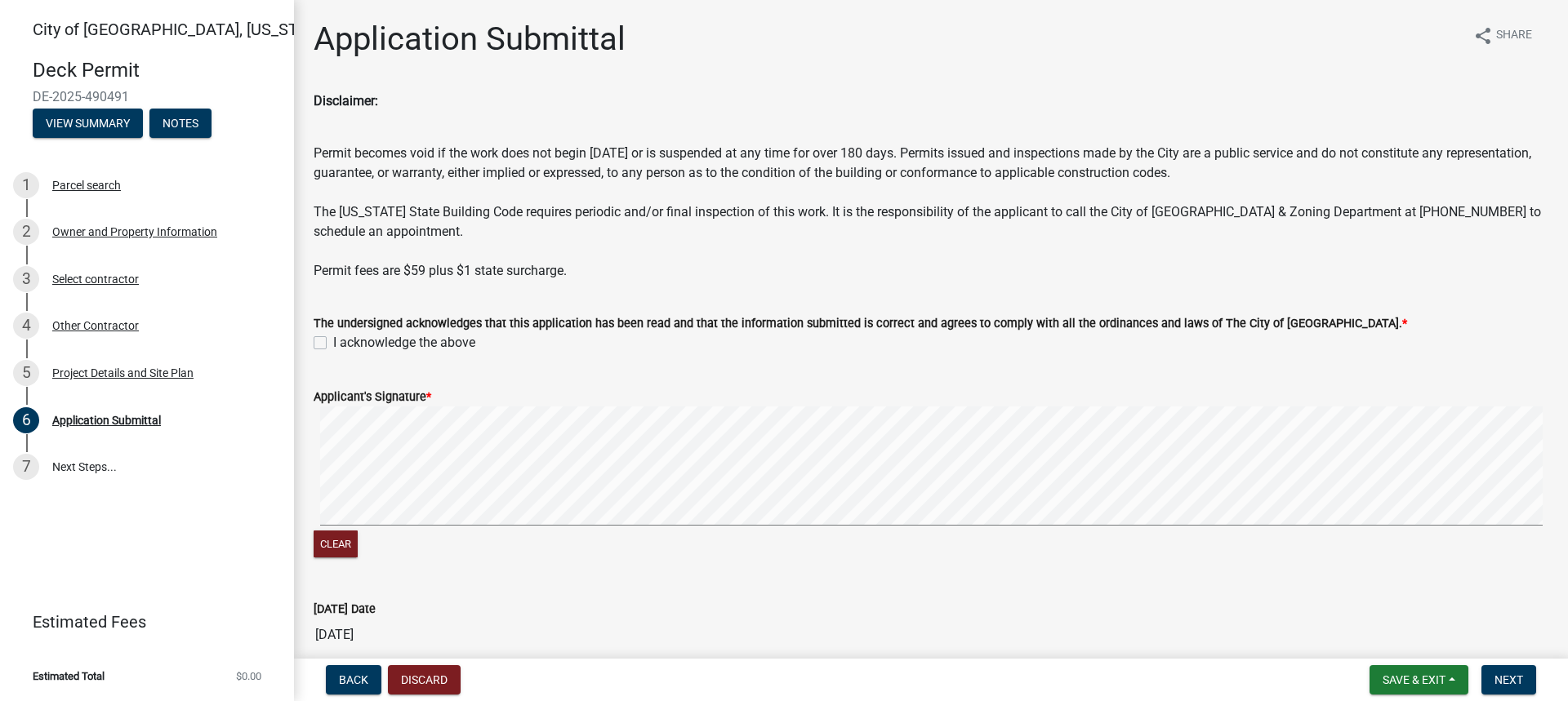
click at [333, 343] on label "I acknowledge the above" at bounding box center [404, 343] width 142 height 19
click at [333, 343] on input "I acknowledge the above" at bounding box center [338, 338] width 11 height 11
checkbox input "true"
click at [1512, 669] on button "Next" at bounding box center [1509, 680] width 55 height 29
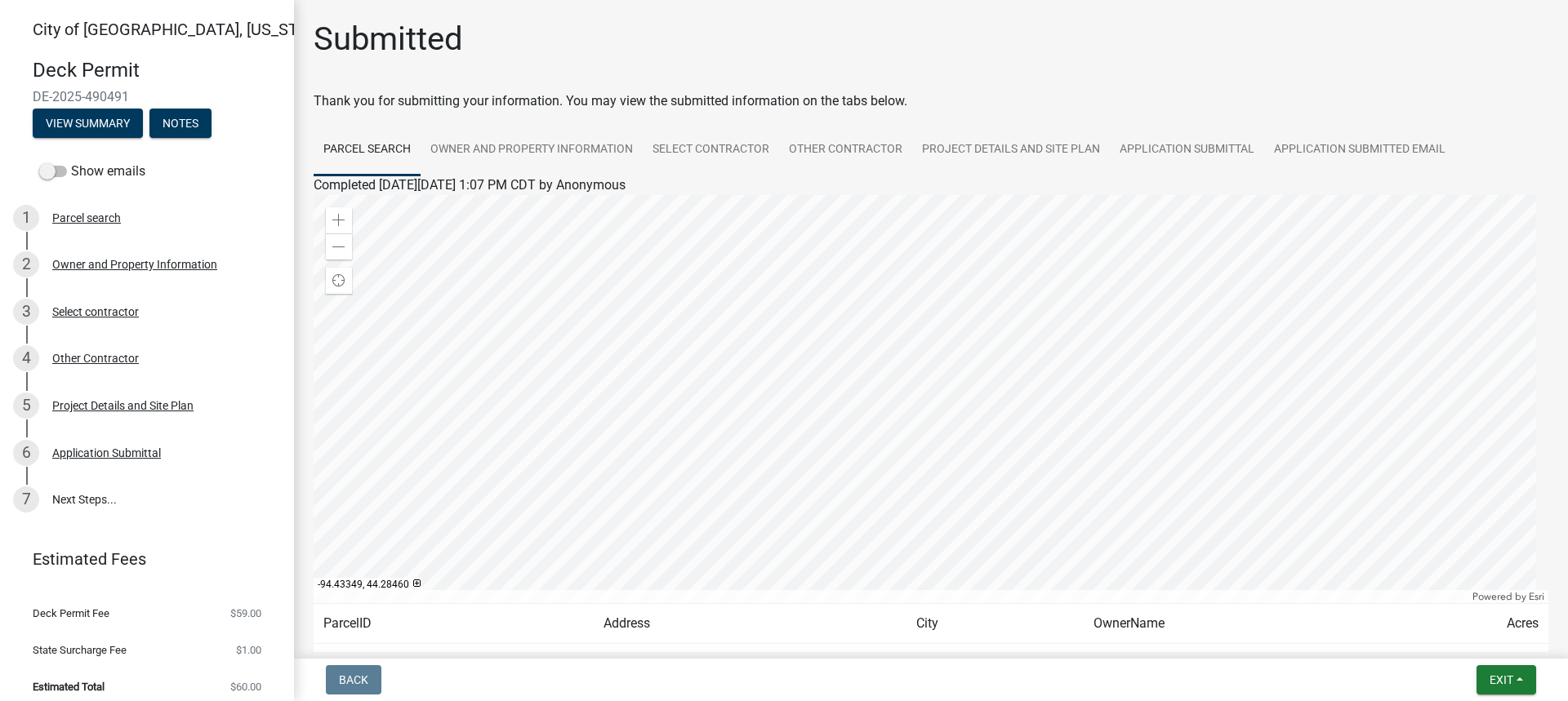
scroll to position [127, 0]
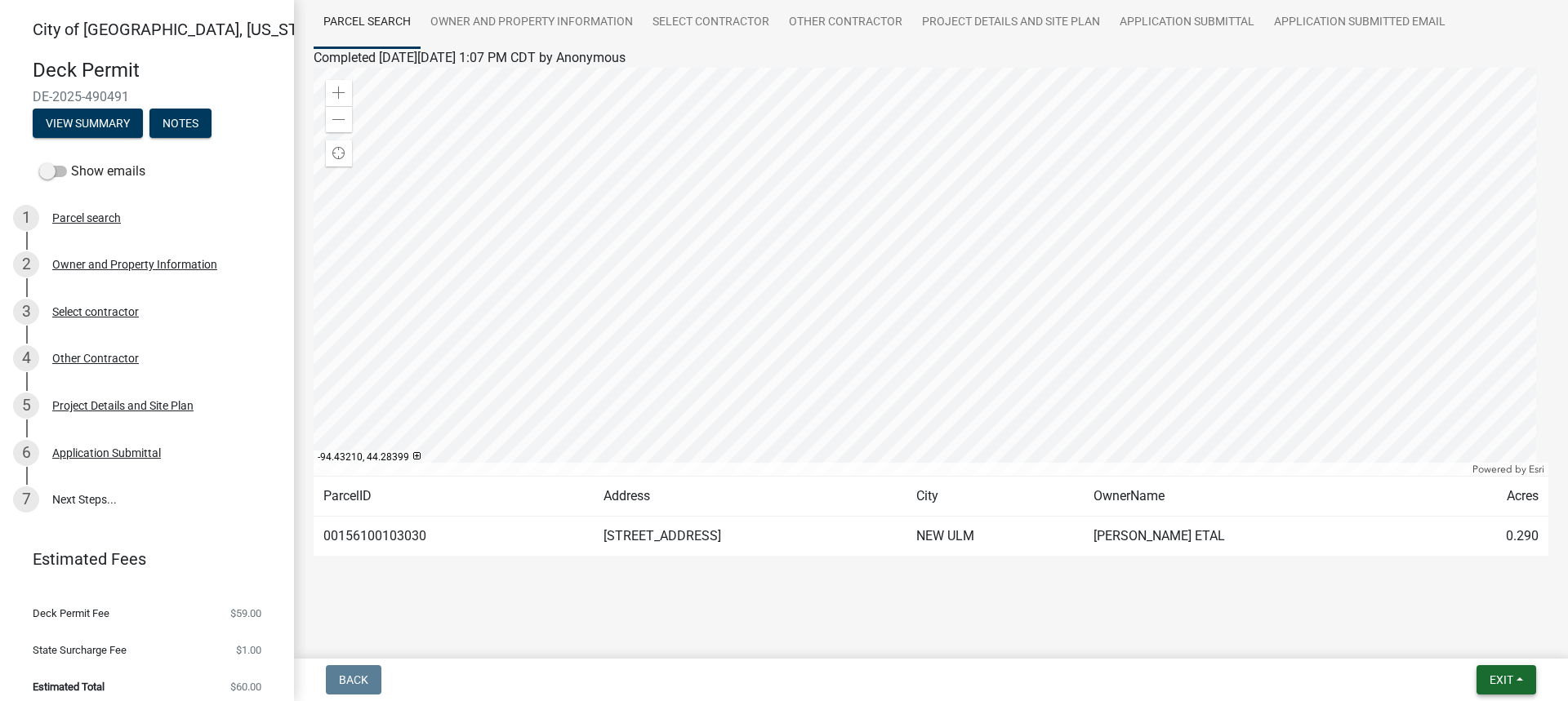
click at [1522, 674] on button "Exit" at bounding box center [1507, 680] width 60 height 29
click at [1473, 634] on button "Save & Exit" at bounding box center [1471, 637] width 131 height 39
